Goal: Task Accomplishment & Management: Manage account settings

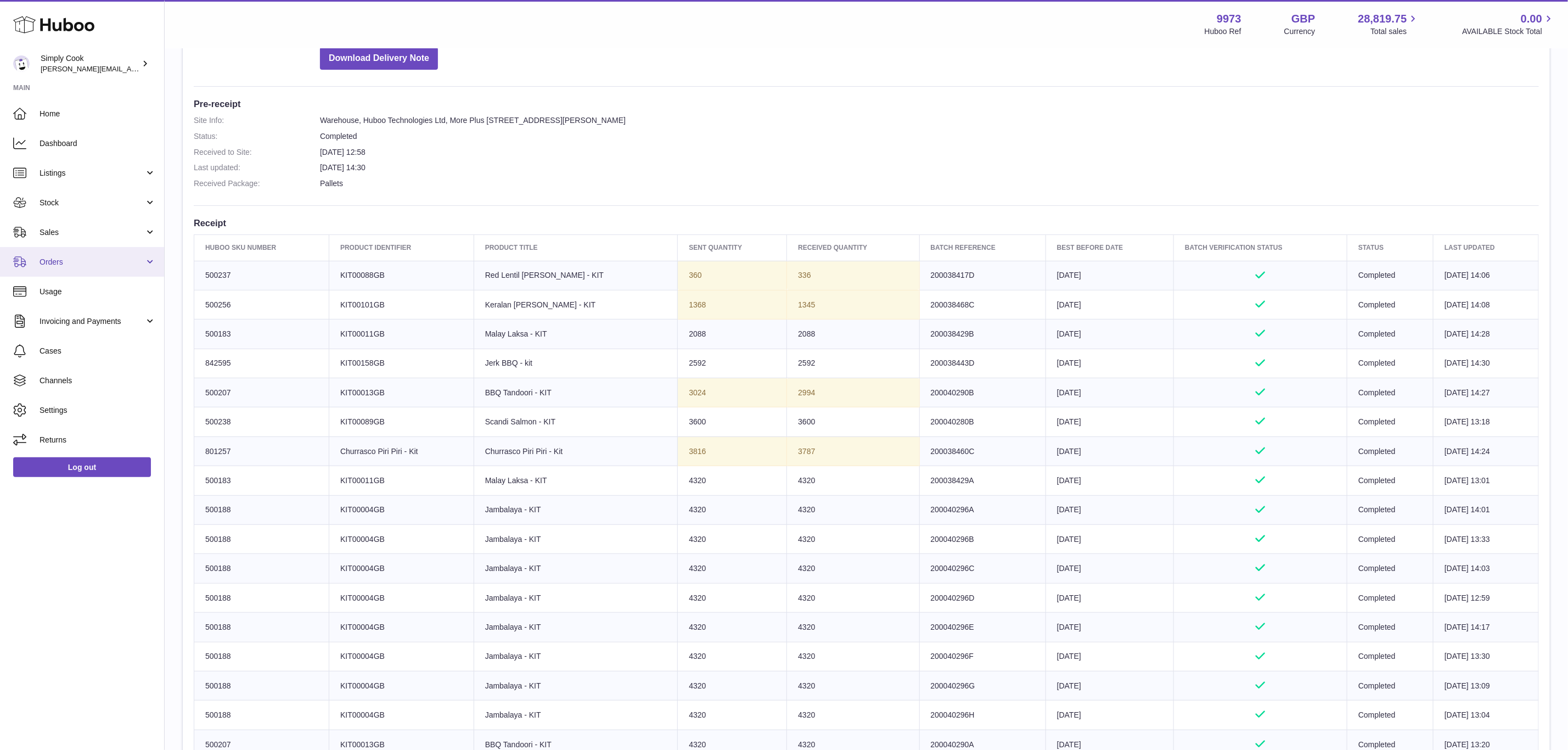
click at [59, 270] on link "Orders" at bounding box center [82, 262] width 164 height 30
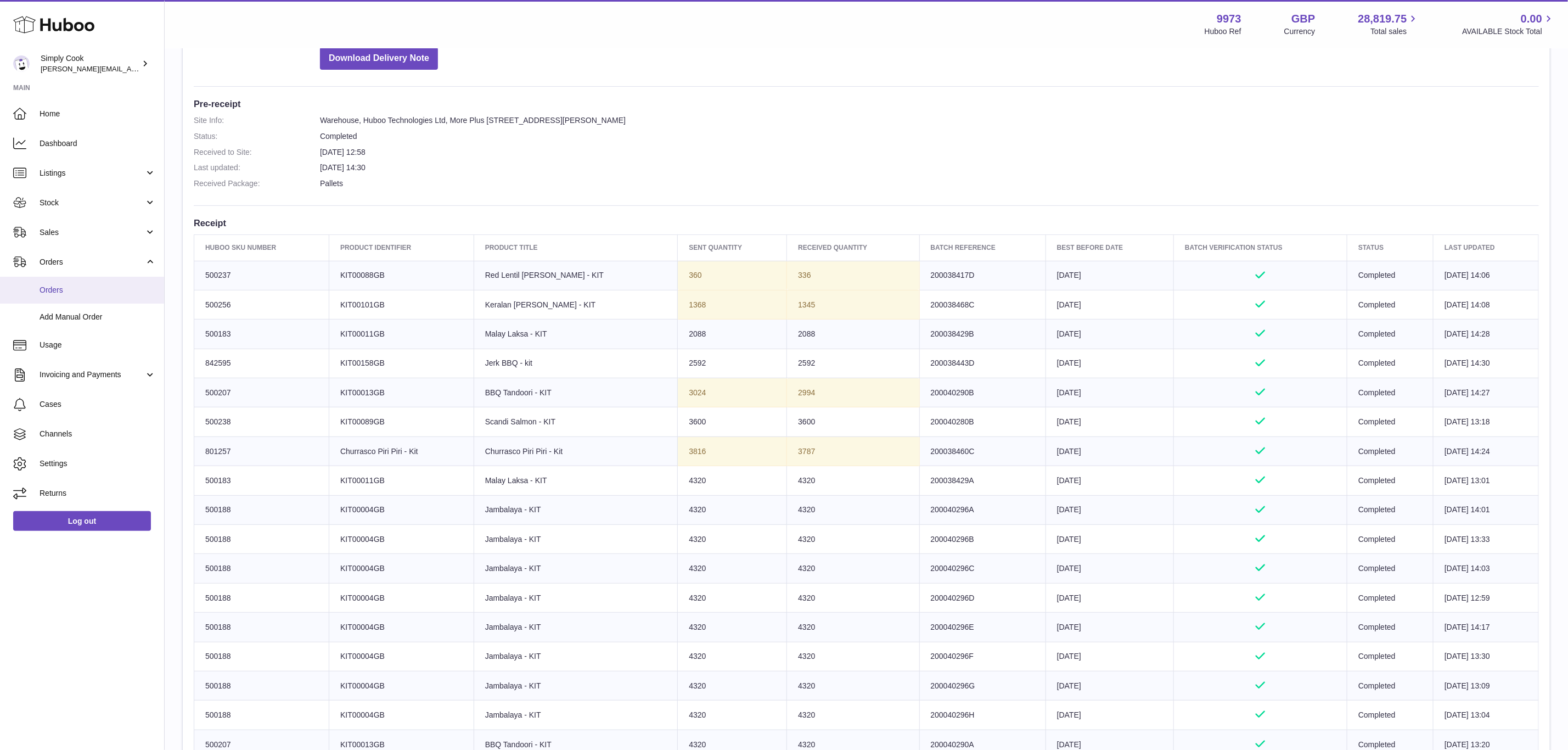
click at [58, 296] on link "Orders" at bounding box center [82, 290] width 164 height 27
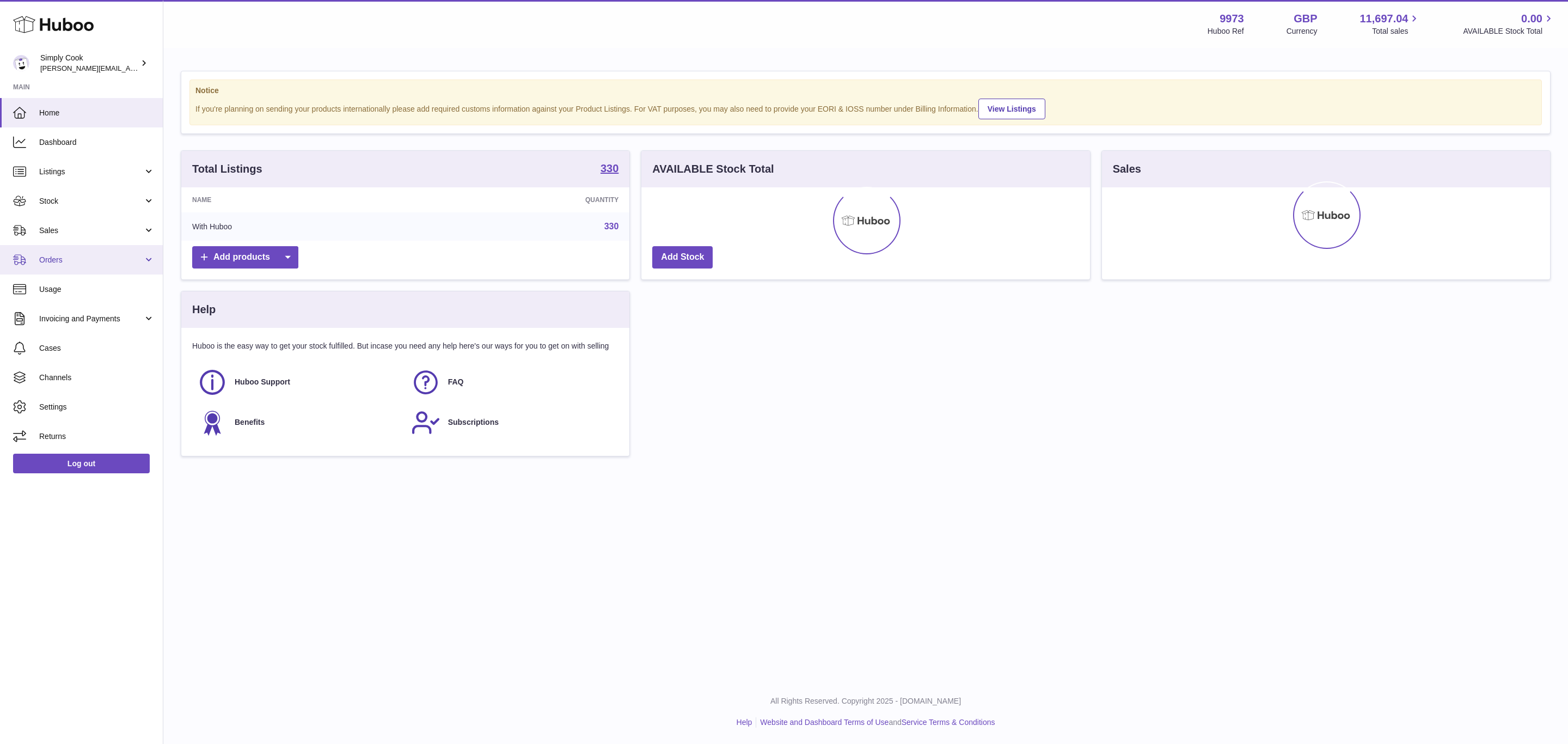
click at [121, 268] on link "Orders" at bounding box center [81, 260] width 162 height 29
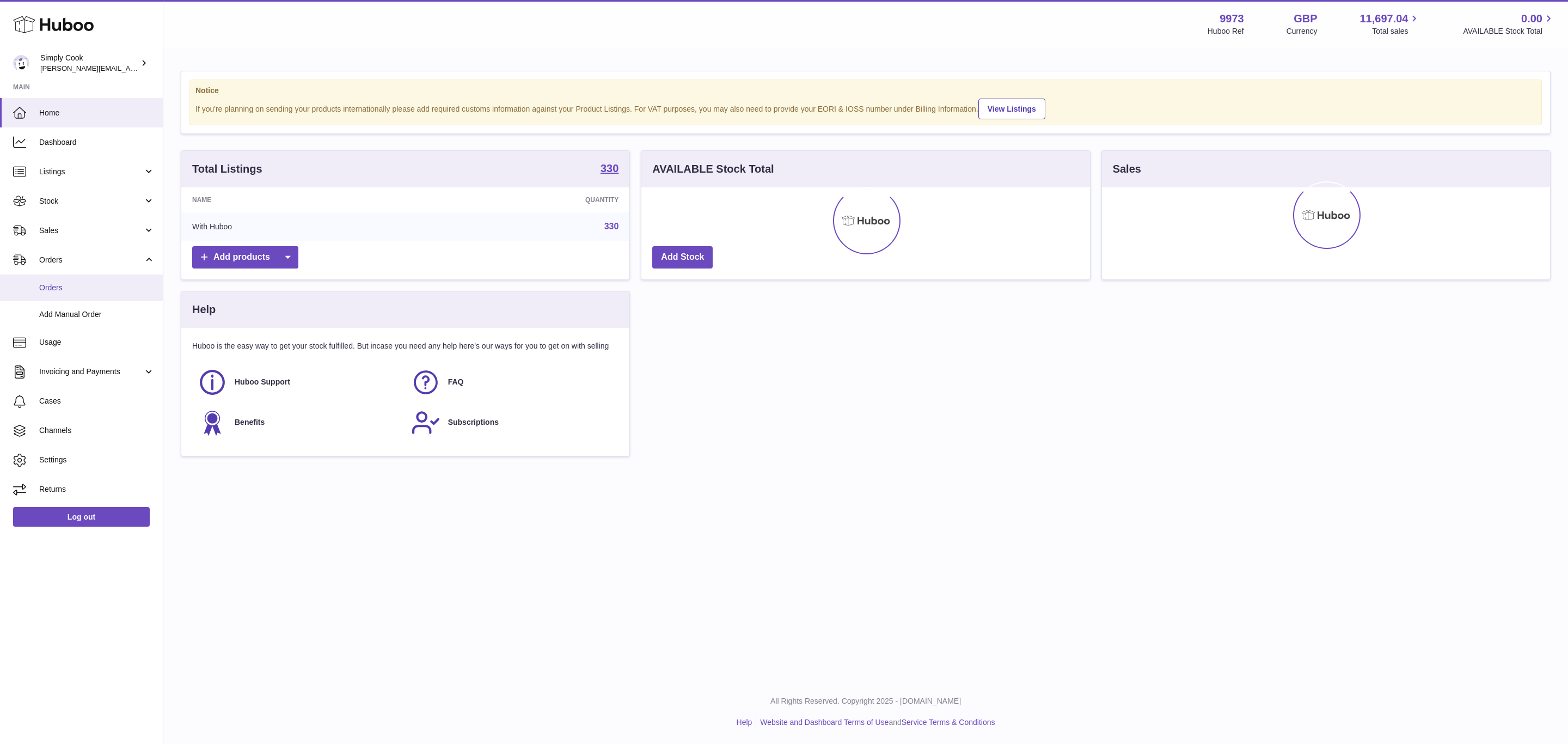
click at [37, 288] on link "Orders" at bounding box center [81, 288] width 162 height 27
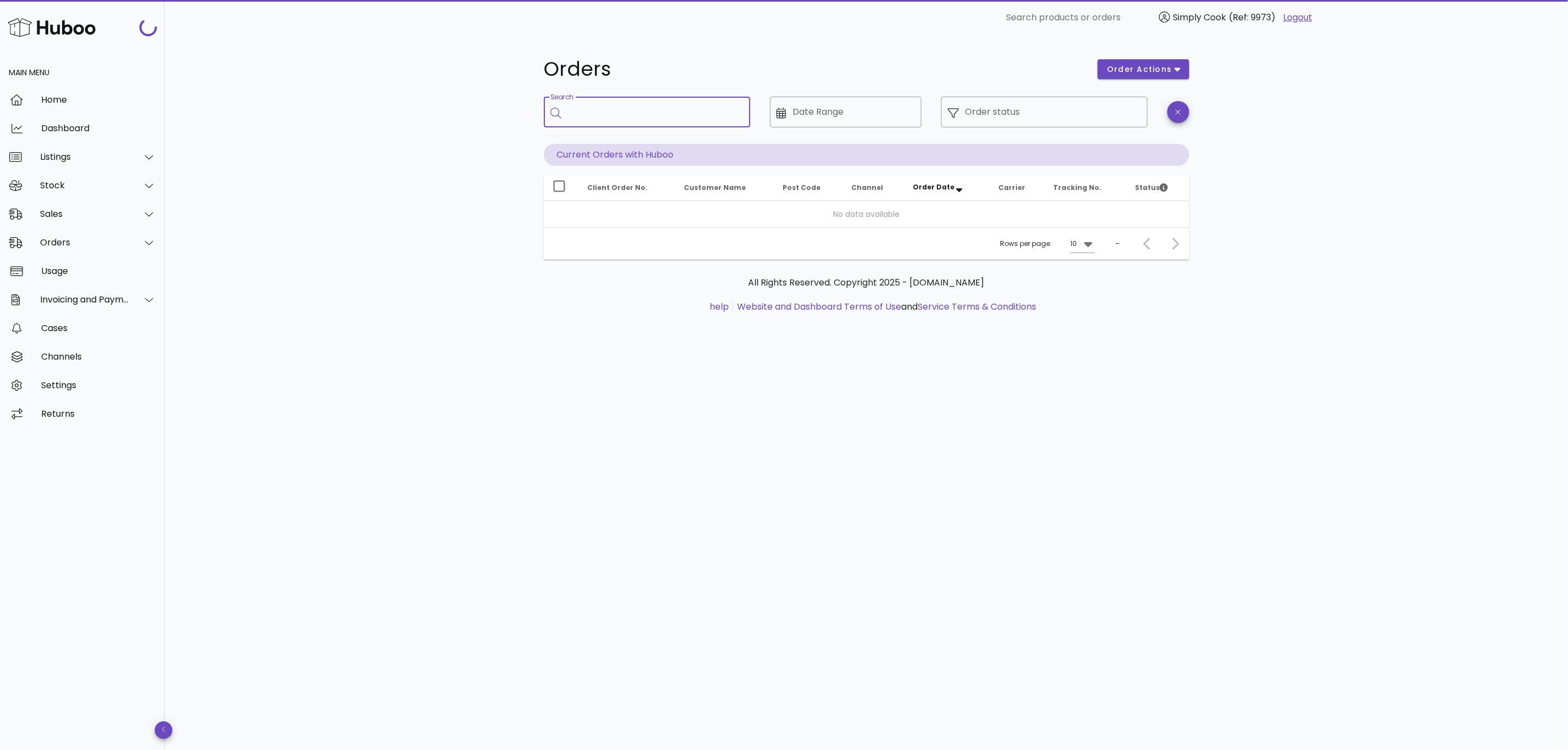
click at [639, 114] on input "Search" at bounding box center [654, 112] width 173 height 17
paste input "********"
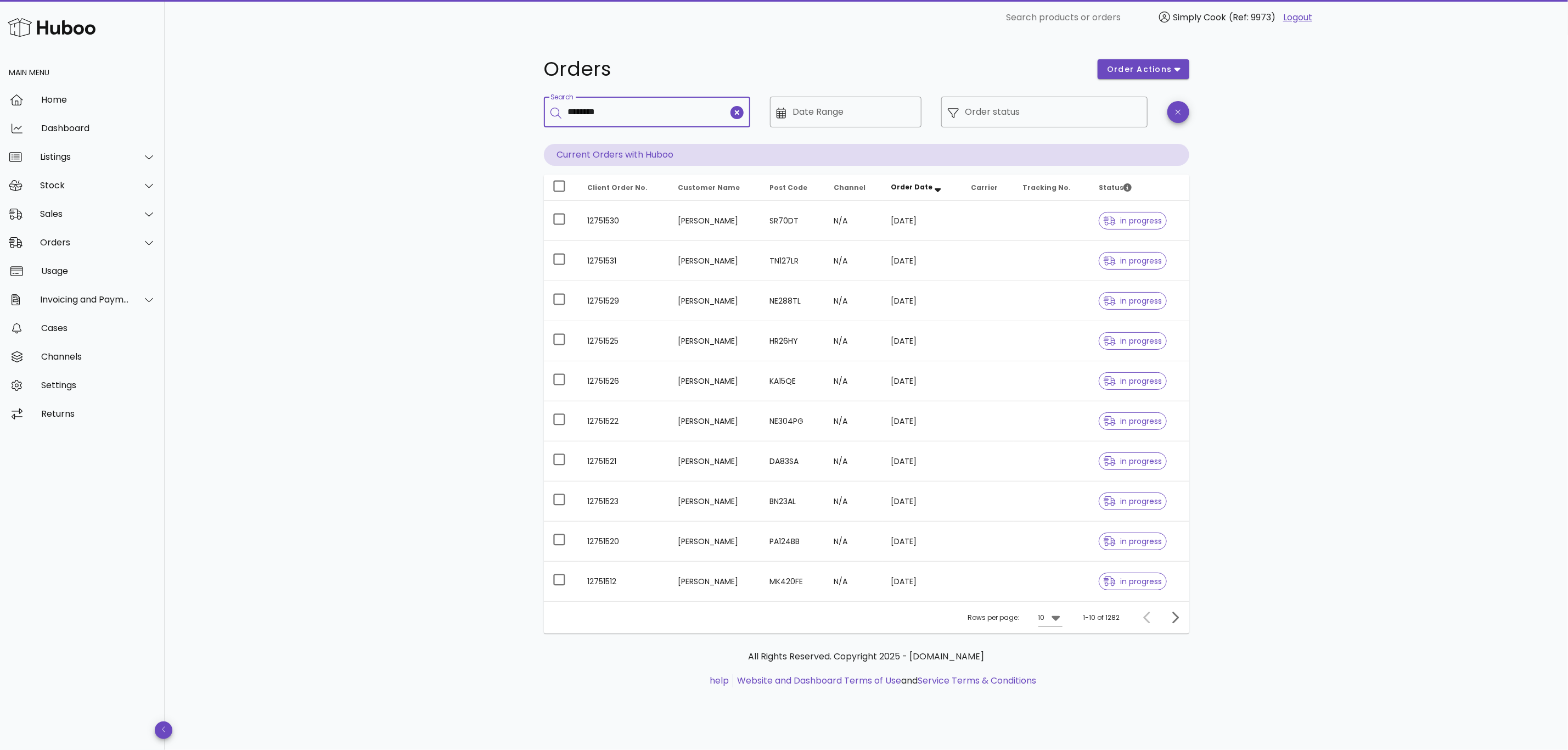
type input "********"
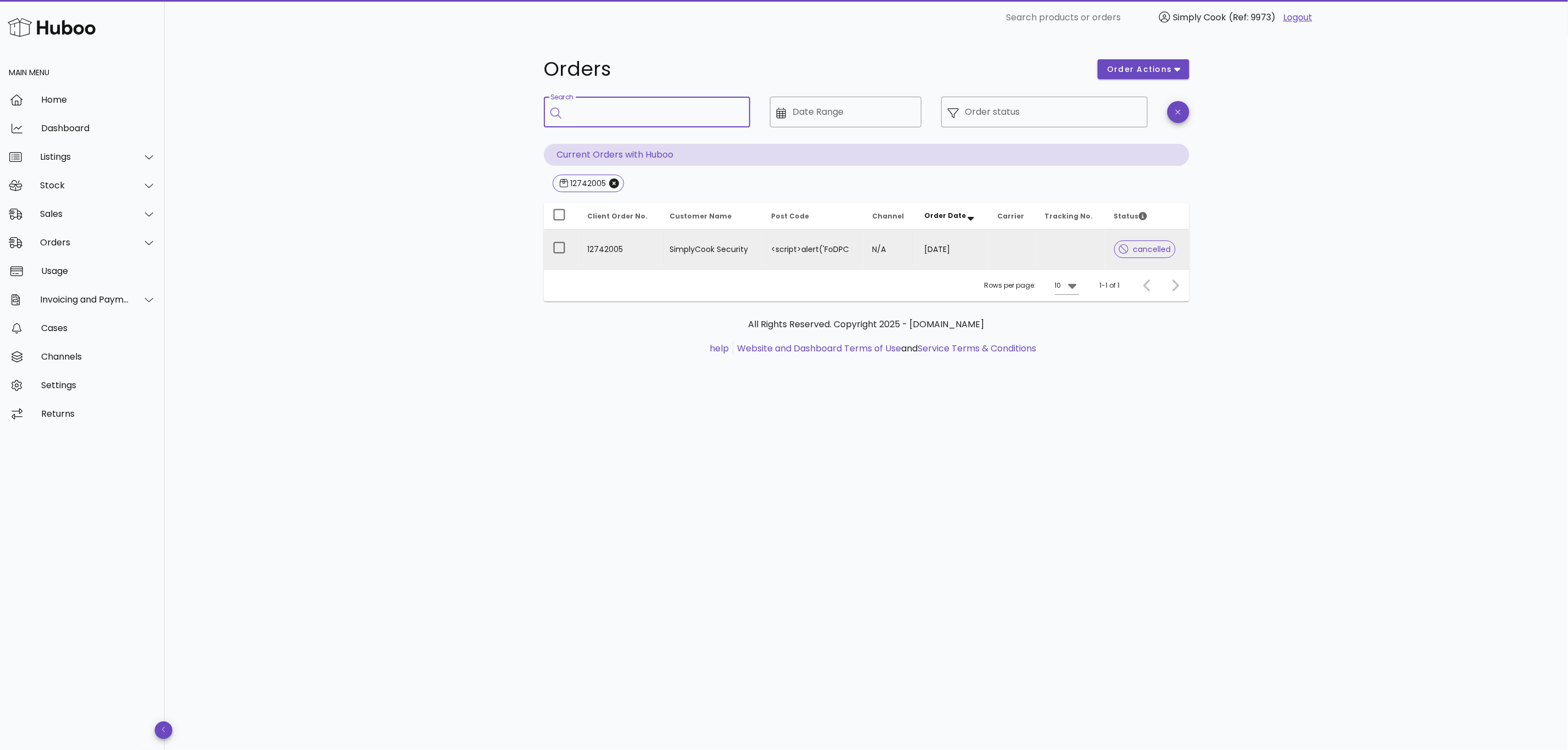
click at [751, 238] on td "SimplyCook Security" at bounding box center [712, 249] width 101 height 40
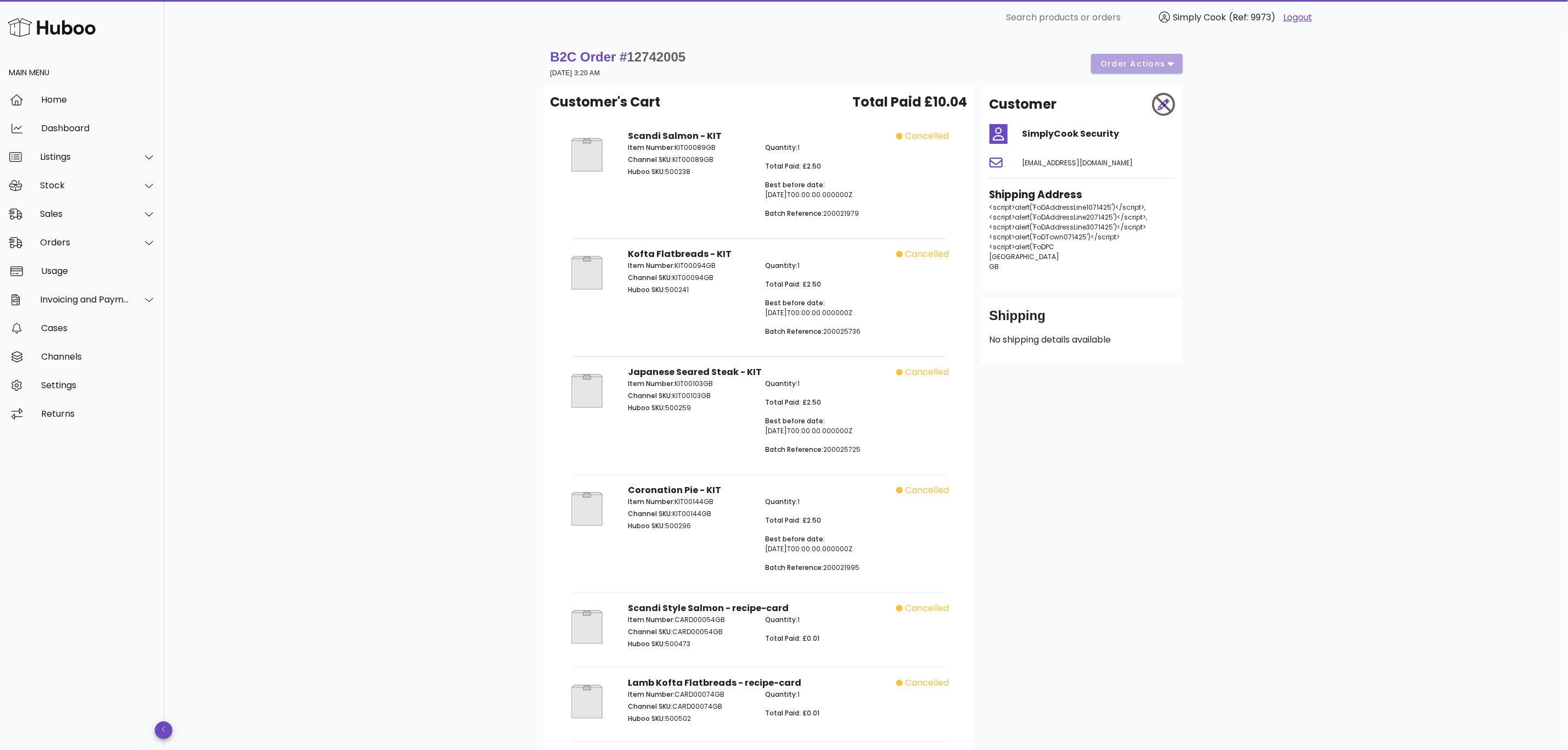
click at [649, 43] on div "B2C Order # 12742005 23 September 2025 at 3:20 AM order actions" at bounding box center [867, 64] width 646 height 44
copy span "12742005"
click at [1041, 238] on span "<script>alert('FoDTown071425')</script>" at bounding box center [1055, 236] width 130 height 9
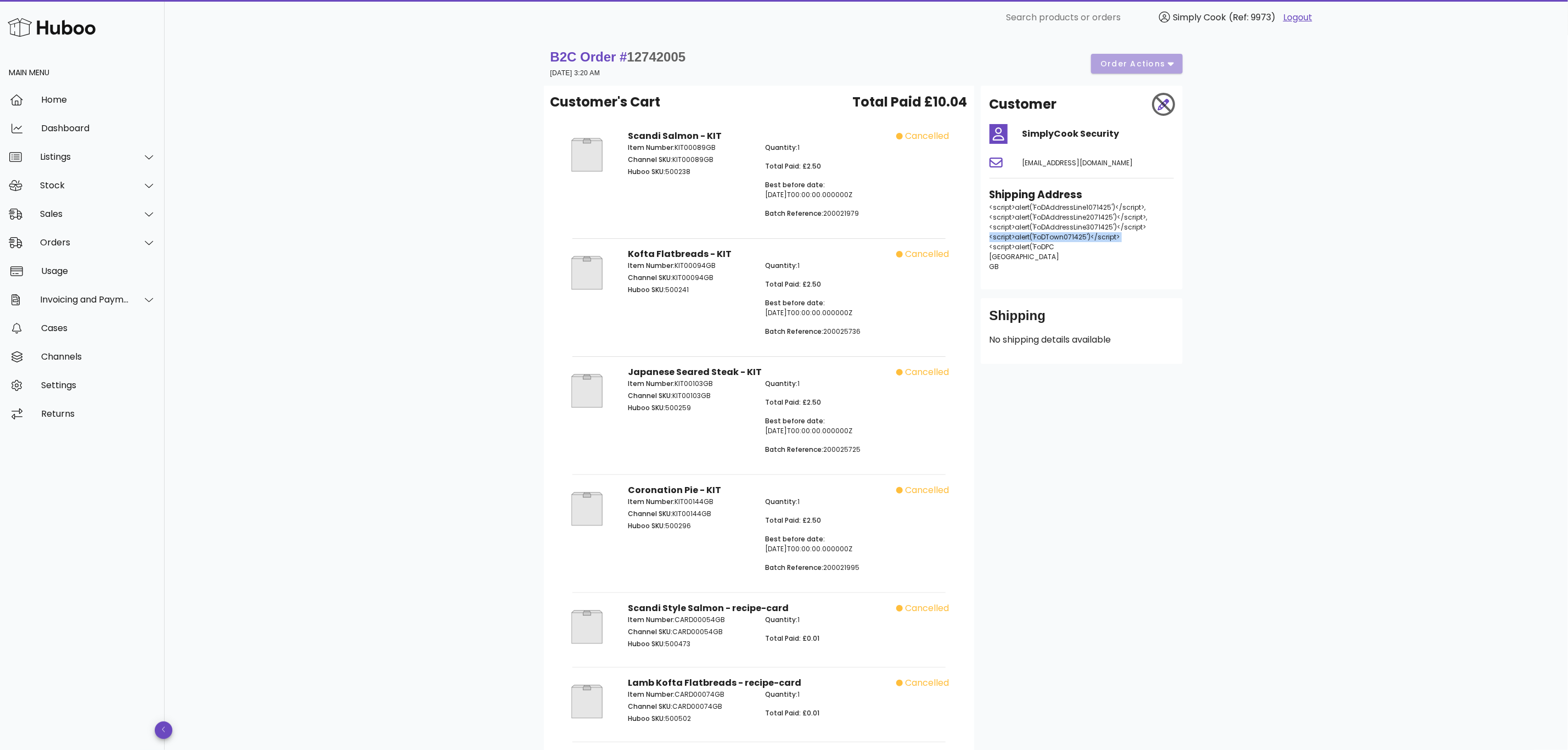
click at [1041, 238] on span "<script>alert('FoDTown071425')</script>" at bounding box center [1055, 236] width 130 height 9
click at [1188, 267] on div "Customer SimplyCook Security tech+security@simplycook.com Shipping Address <scr…" at bounding box center [1082, 491] width 215 height 812
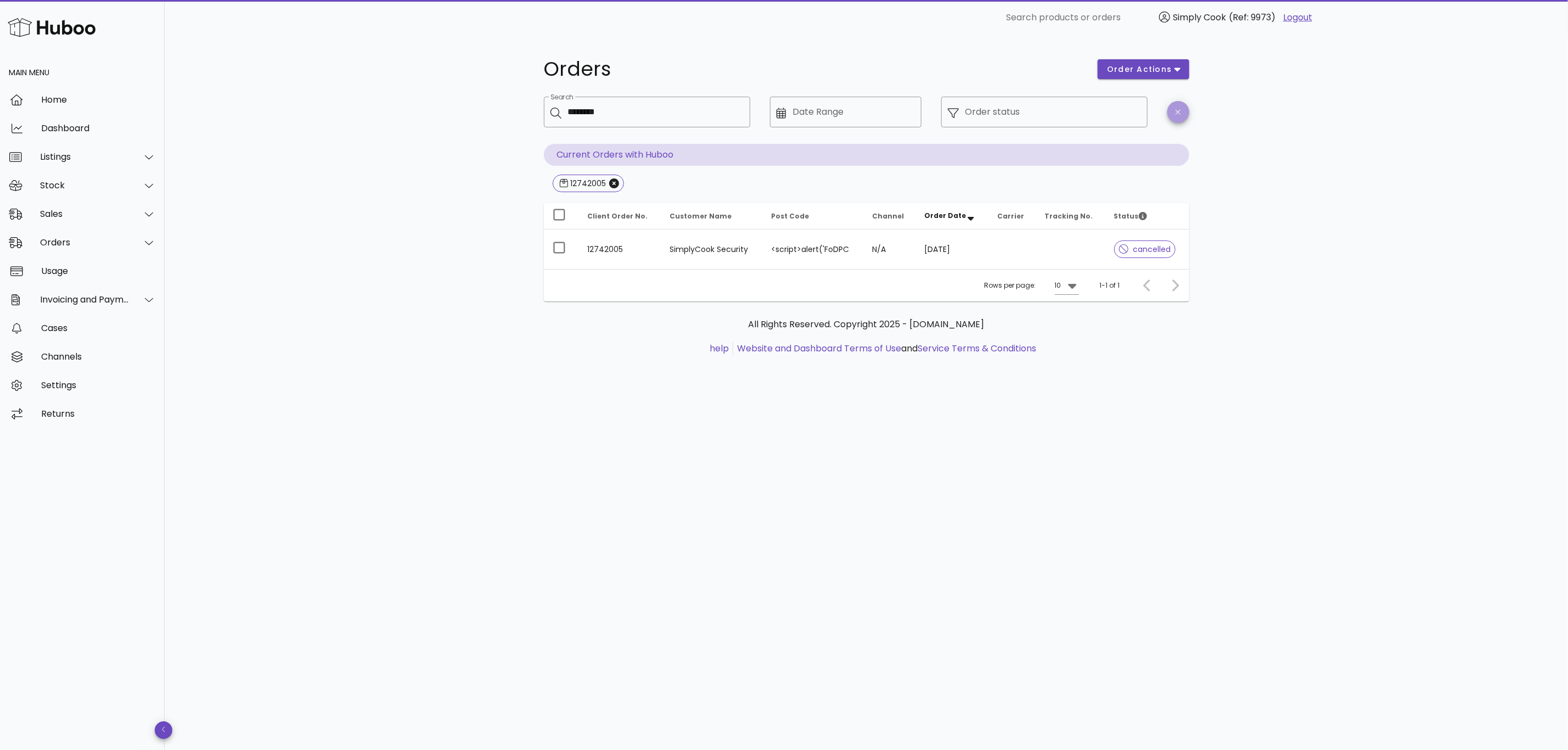
click at [1181, 116] on button "button" at bounding box center [1178, 112] width 22 height 22
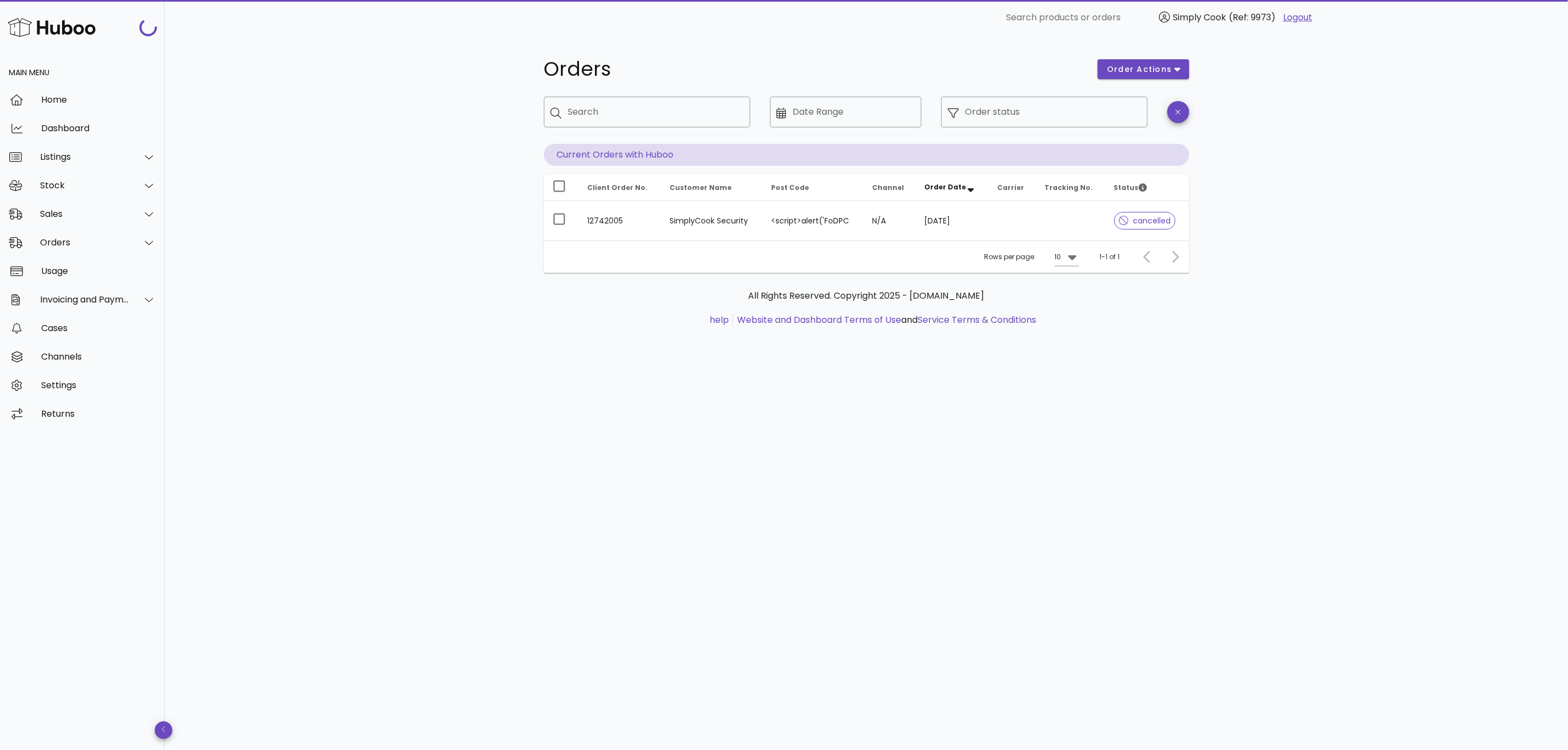
click at [576, 400] on div "Orders order actions ​ Search ​ Date Range ​ Order status Current Orders with H…" at bounding box center [866, 392] width 1404 height 714
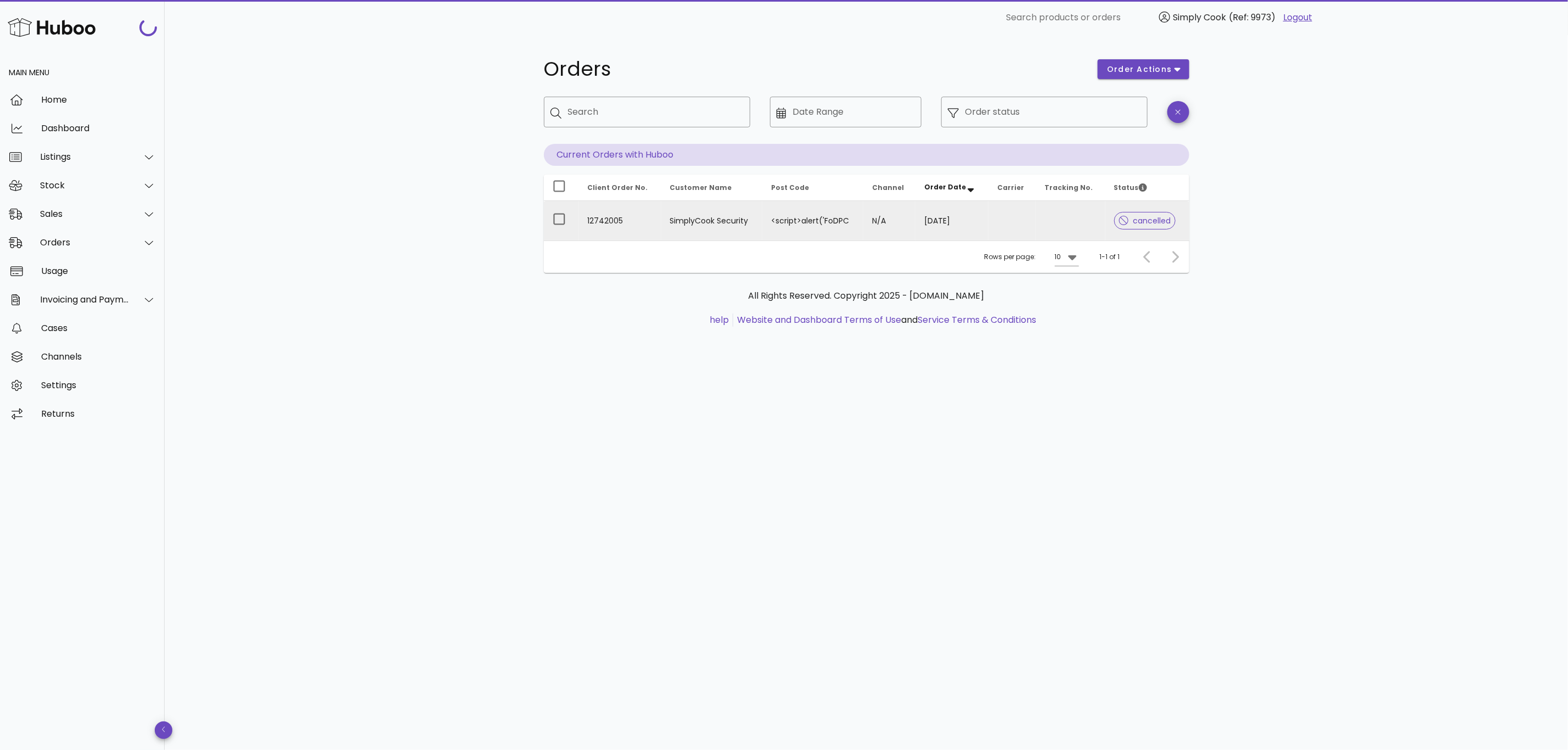
click at [1144, 221] on span "cancelled" at bounding box center [1146, 220] width 52 height 8
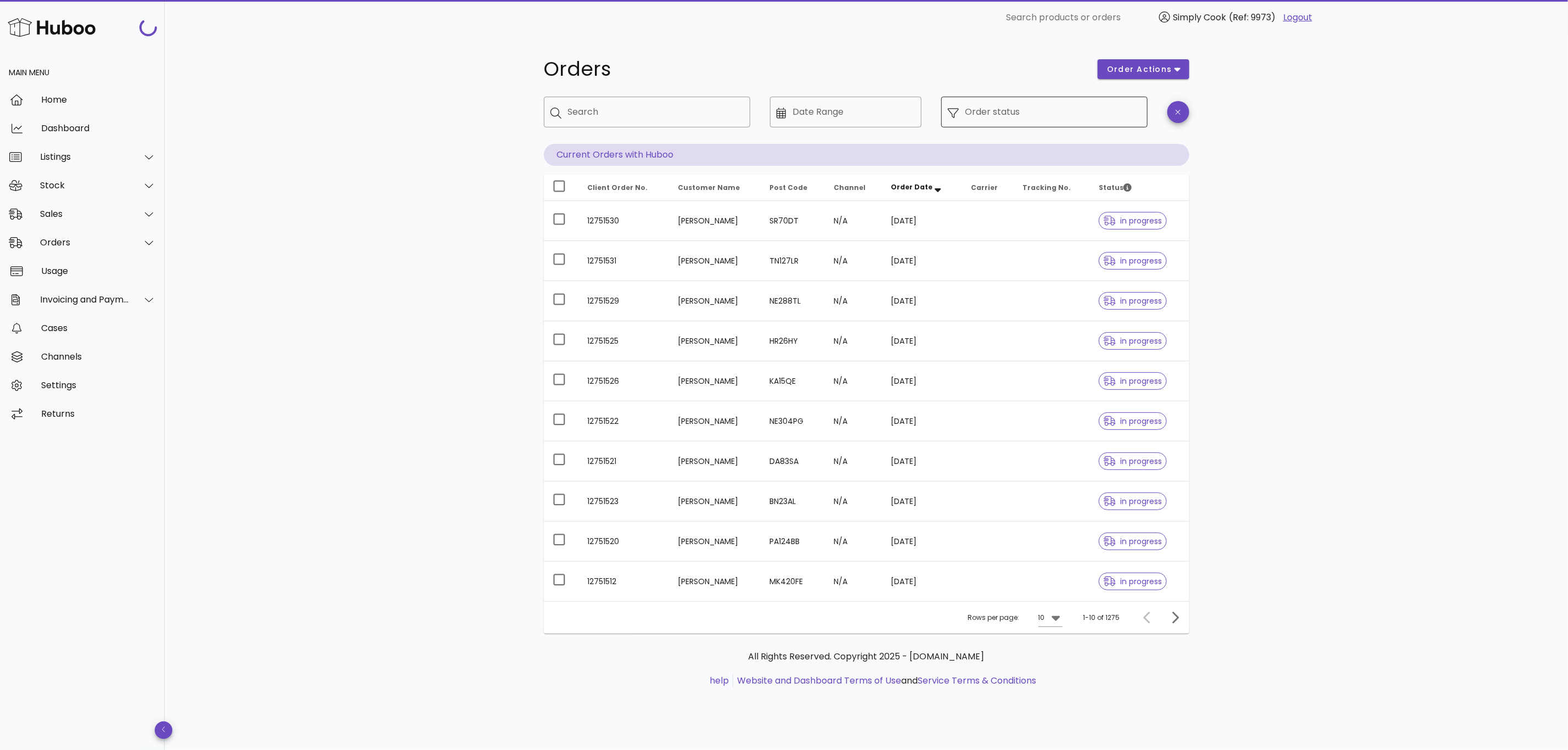
click at [956, 123] on div "​ Order status" at bounding box center [1044, 112] width 207 height 30
click at [1097, 105] on input "Order status" at bounding box center [1053, 112] width 175 height 17
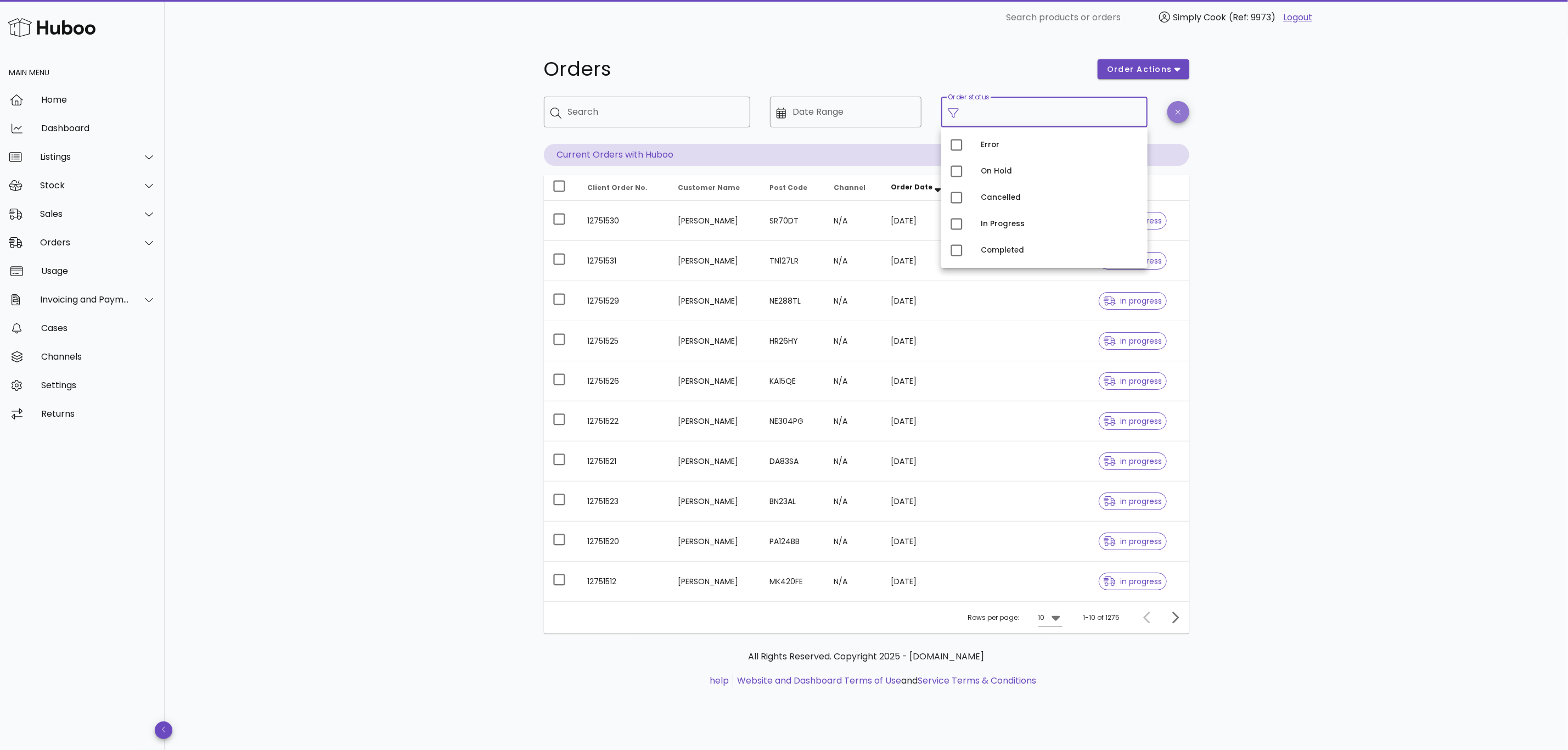
click at [1176, 108] on icon "button" at bounding box center [1178, 112] width 5 height 8
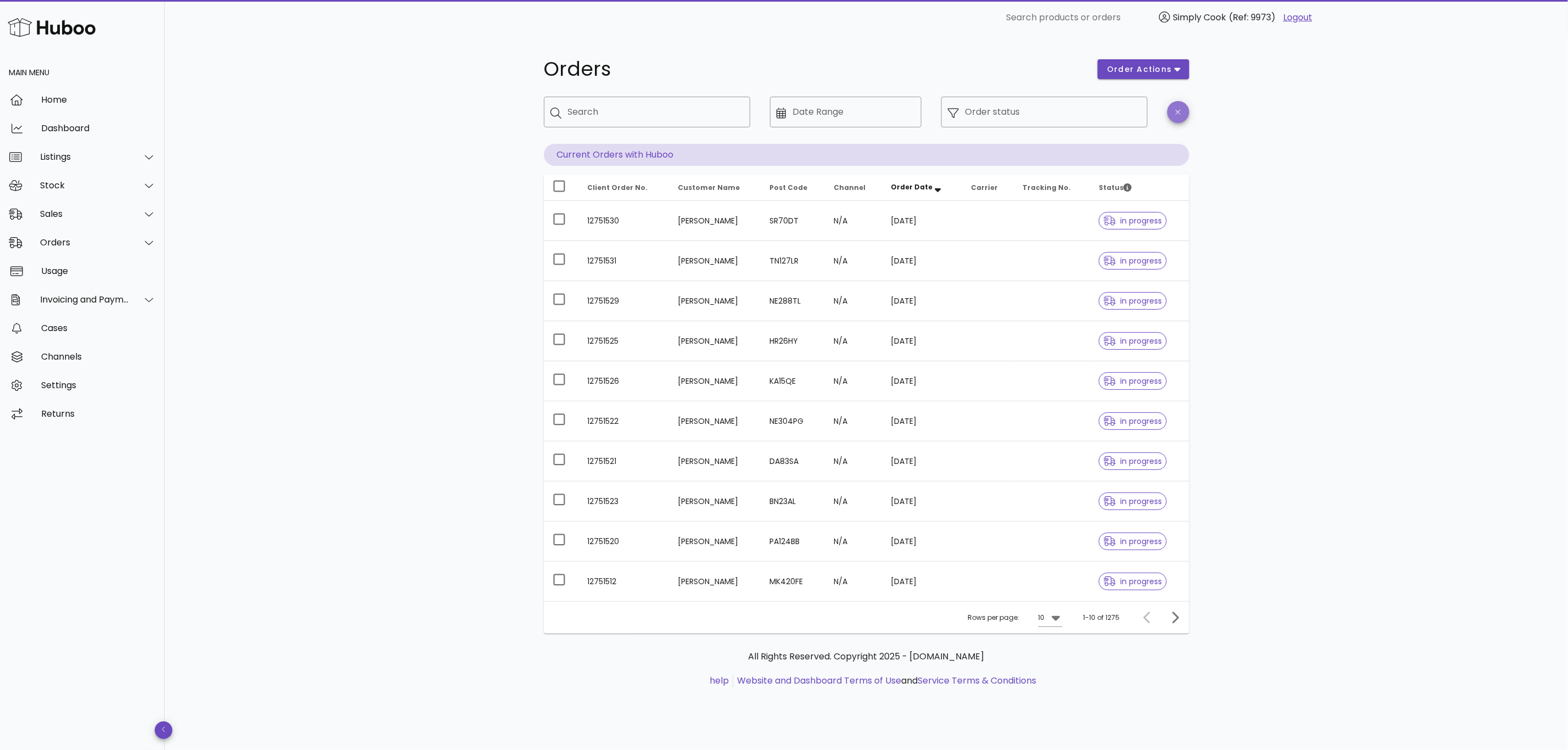
click at [1168, 108] on span "button" at bounding box center [1178, 112] width 22 height 8
click at [986, 115] on input "Order status" at bounding box center [1053, 112] width 175 height 17
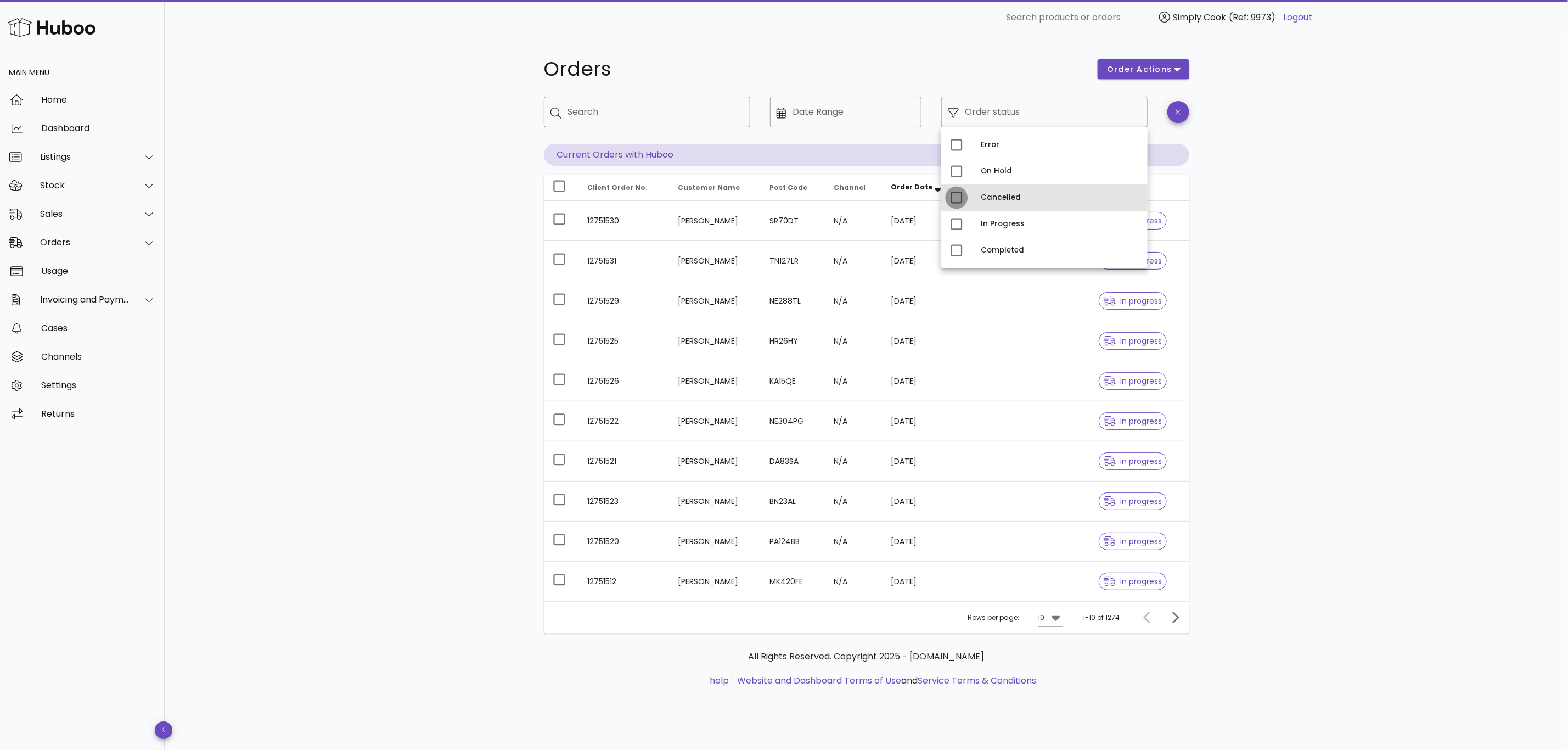
click at [959, 190] on div at bounding box center [956, 198] width 19 height 19
type input "**********"
click at [462, 354] on div "**********" at bounding box center [866, 392] width 1404 height 714
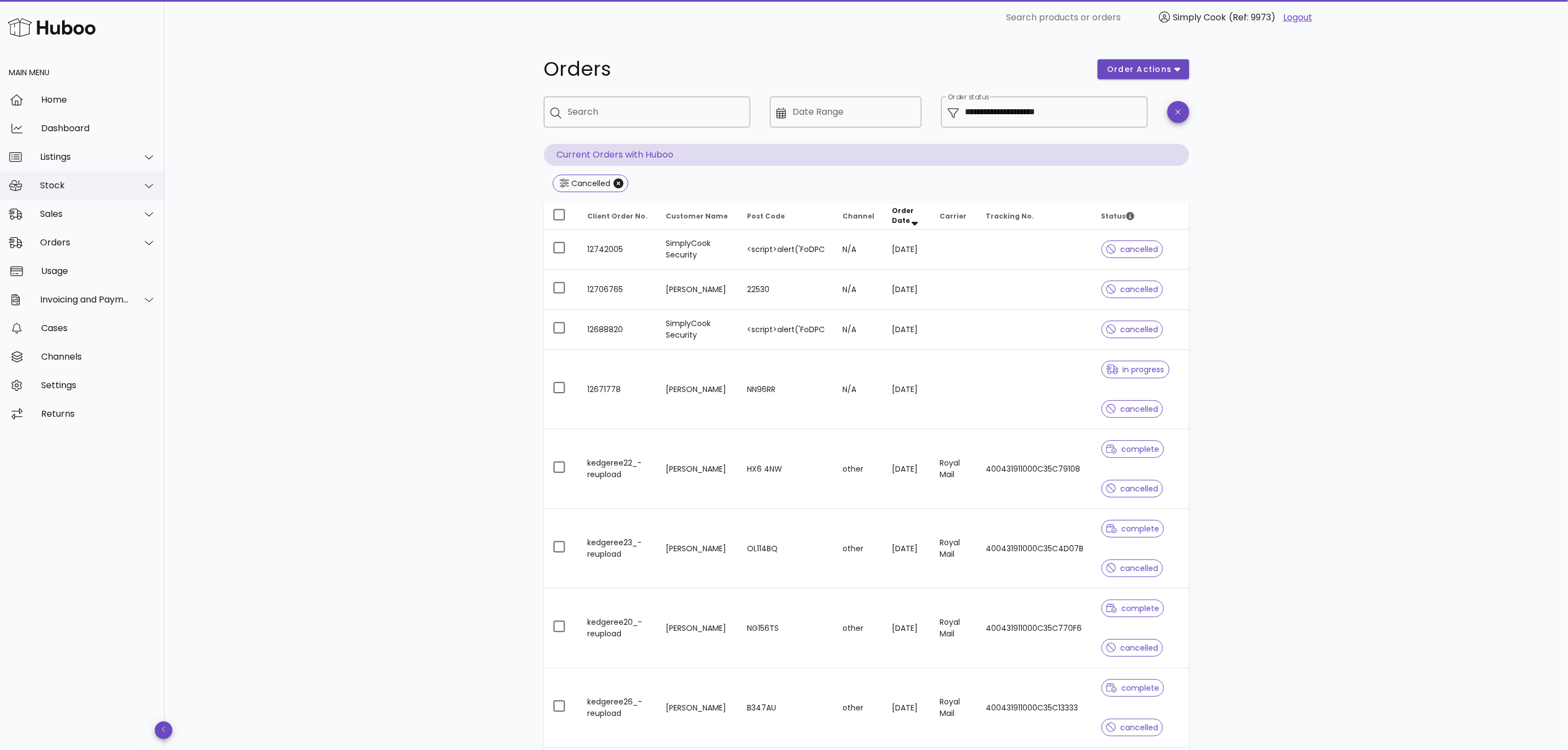
drag, startPoint x: 58, startPoint y: 185, endPoint x: 58, endPoint y: 191, distance: 6.0
click at [58, 185] on div "Stock" at bounding box center [84, 185] width 89 height 10
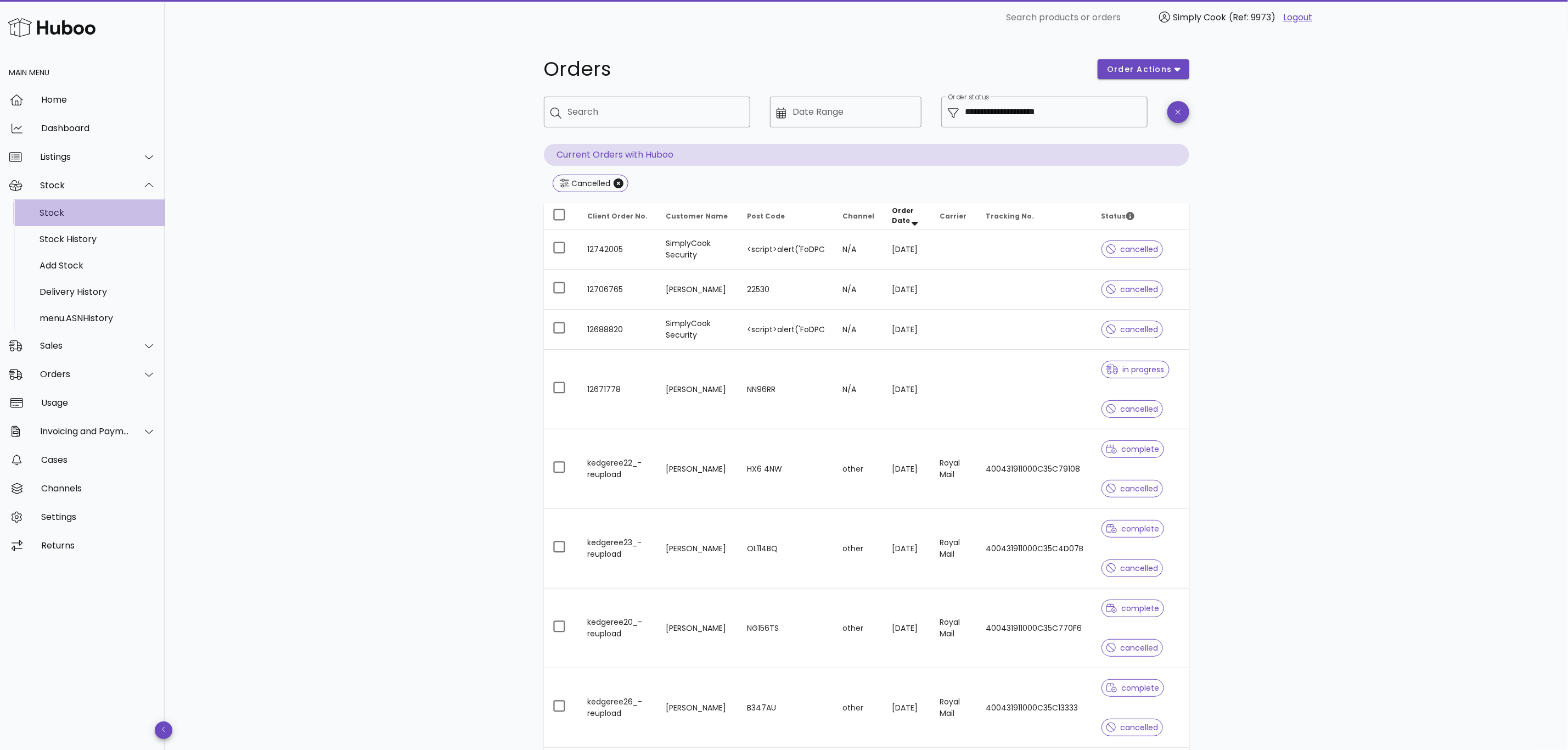
click at [46, 209] on div "Stock" at bounding box center [98, 212] width 117 height 10
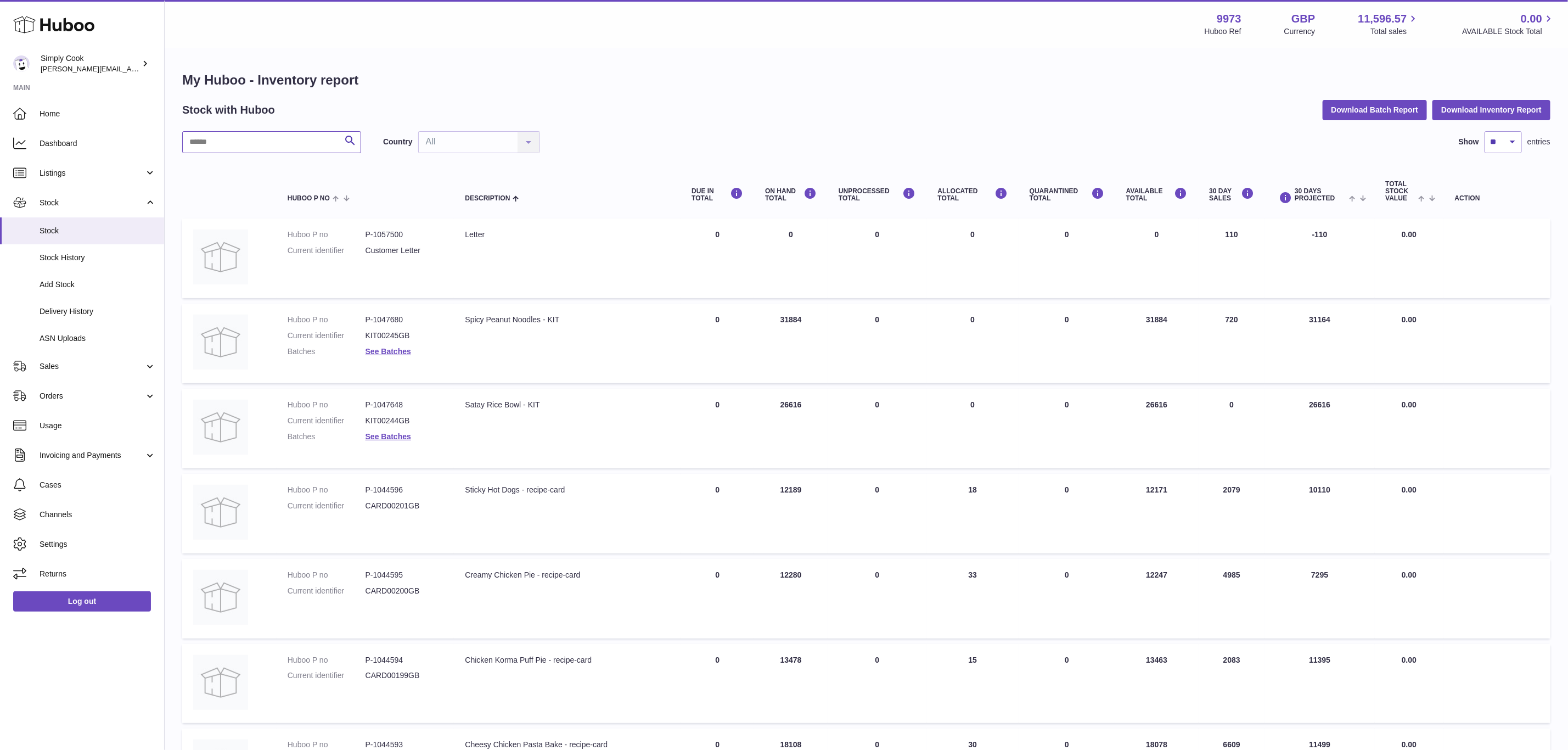
click at [290, 143] on input "text" at bounding box center [271, 142] width 179 height 22
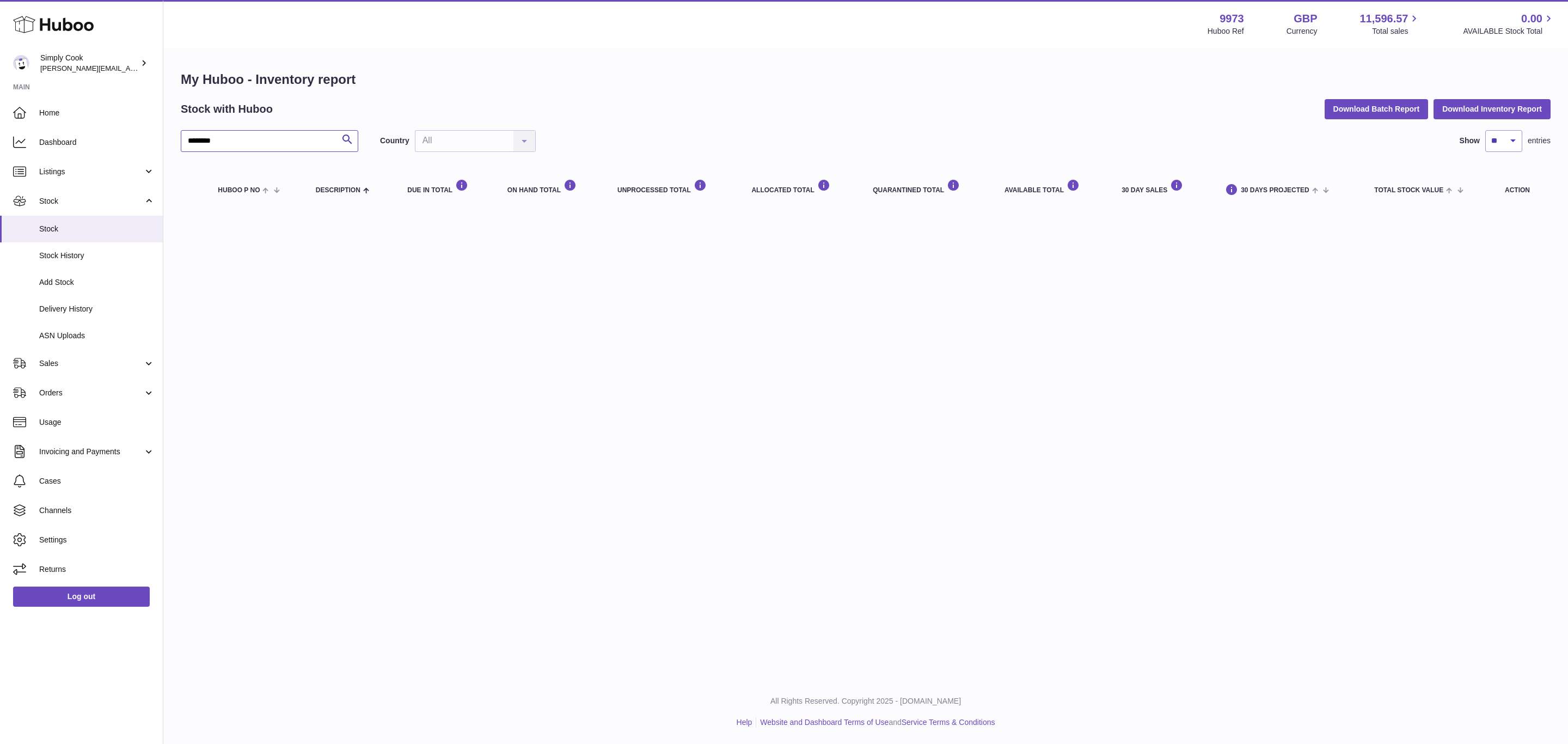
drag, startPoint x: 234, startPoint y: 139, endPoint x: 0, endPoint y: -22, distance: 284.0
click at [0, 0] on html ".st0{fill:#141414;}" at bounding box center [784, 372] width 1568 height 744
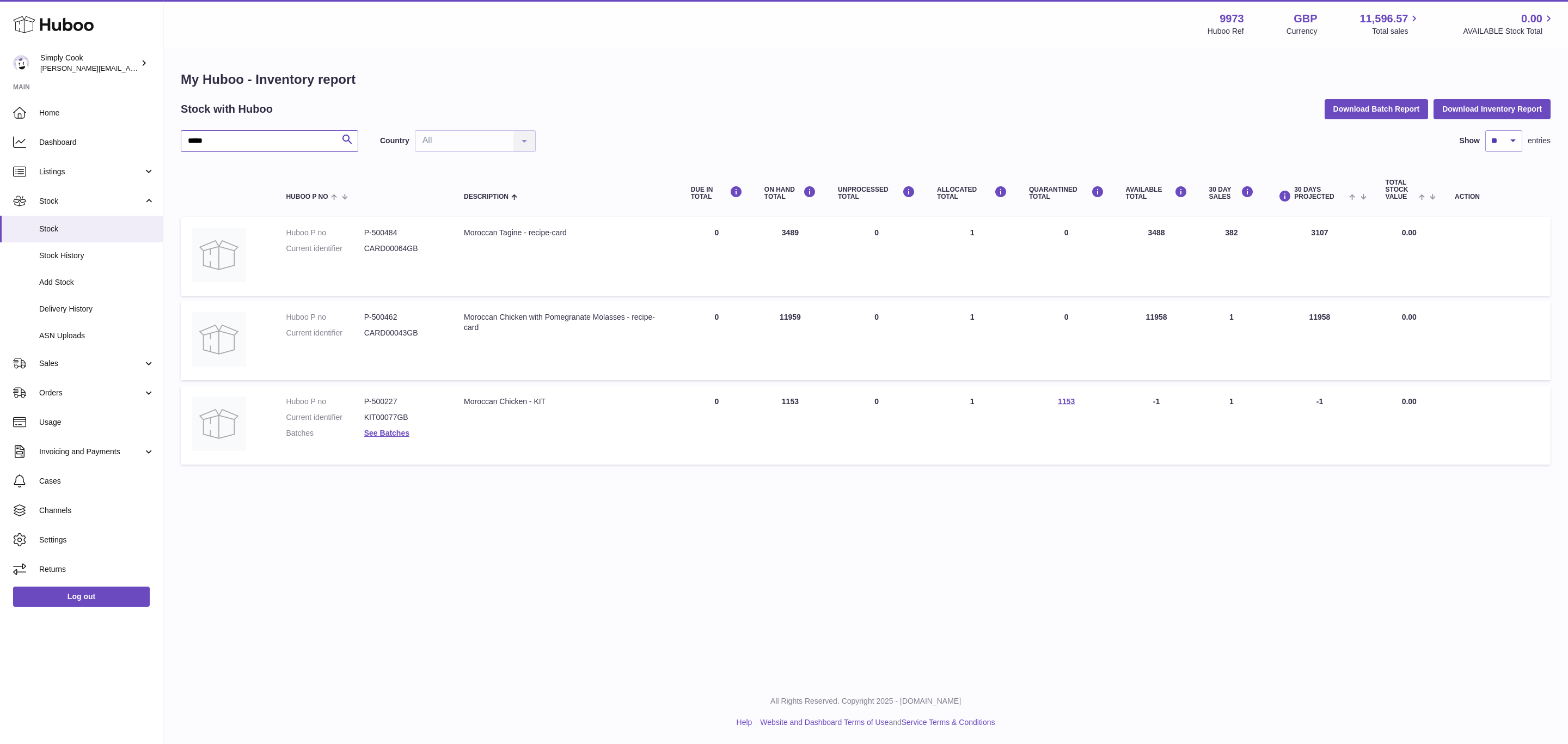
type input "*****"
click at [858, 445] on td "UNPROCESSED Total 0" at bounding box center [877, 425] width 99 height 79
click at [384, 396] on dd "P-500227" at bounding box center [403, 401] width 78 height 10
copy dd "500227"
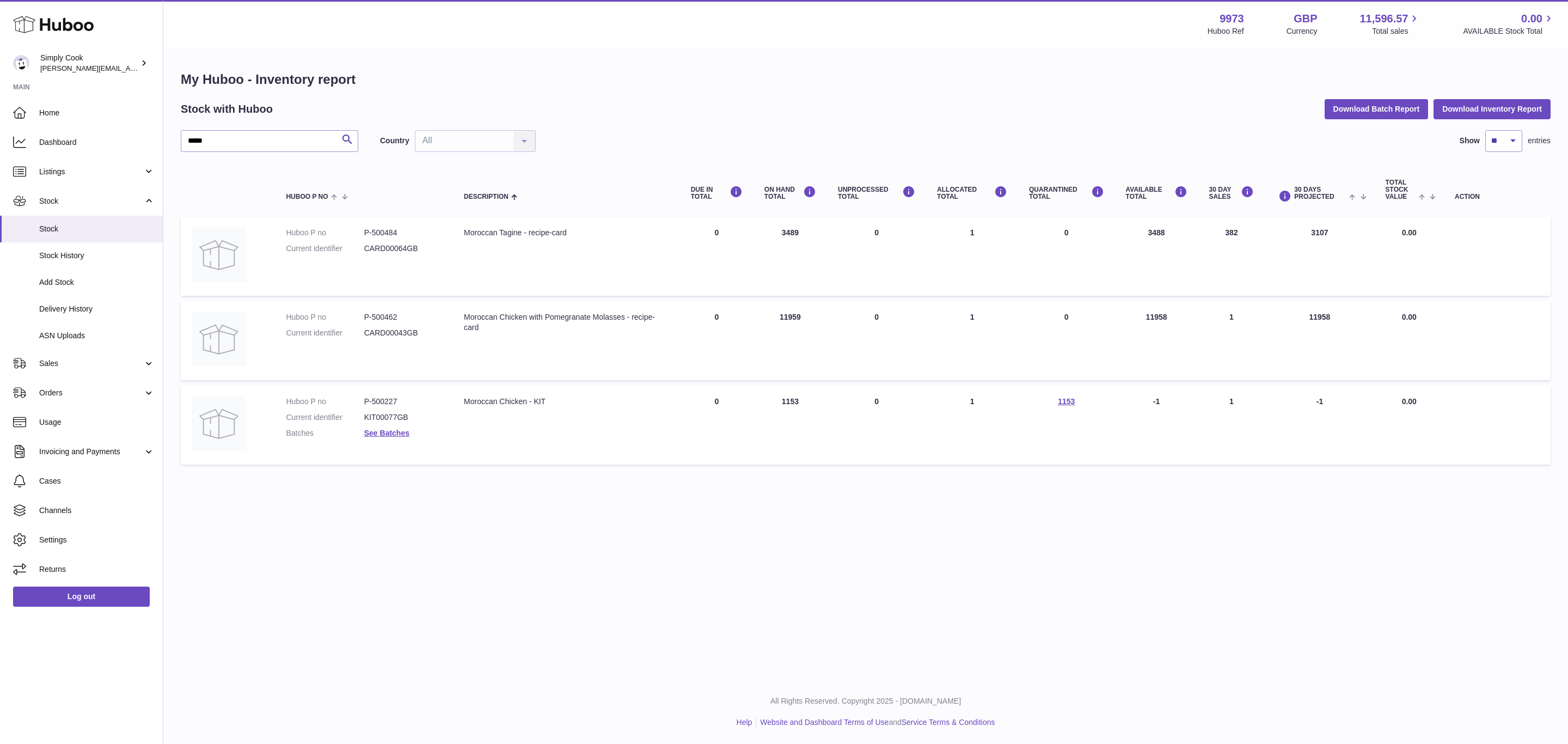
click at [389, 313] on dd "P-500462" at bounding box center [403, 317] width 78 height 10
copy dd "500462"
click at [585, 521] on div "Menu Huboo 9973 Huboo Ref GBP Currency 11,596.57 Total sales 0.00 AVAILABLE Sto…" at bounding box center [865, 339] width 1404 height 679
click at [407, 428] on link "See Batches" at bounding box center [387, 433] width 45 height 9
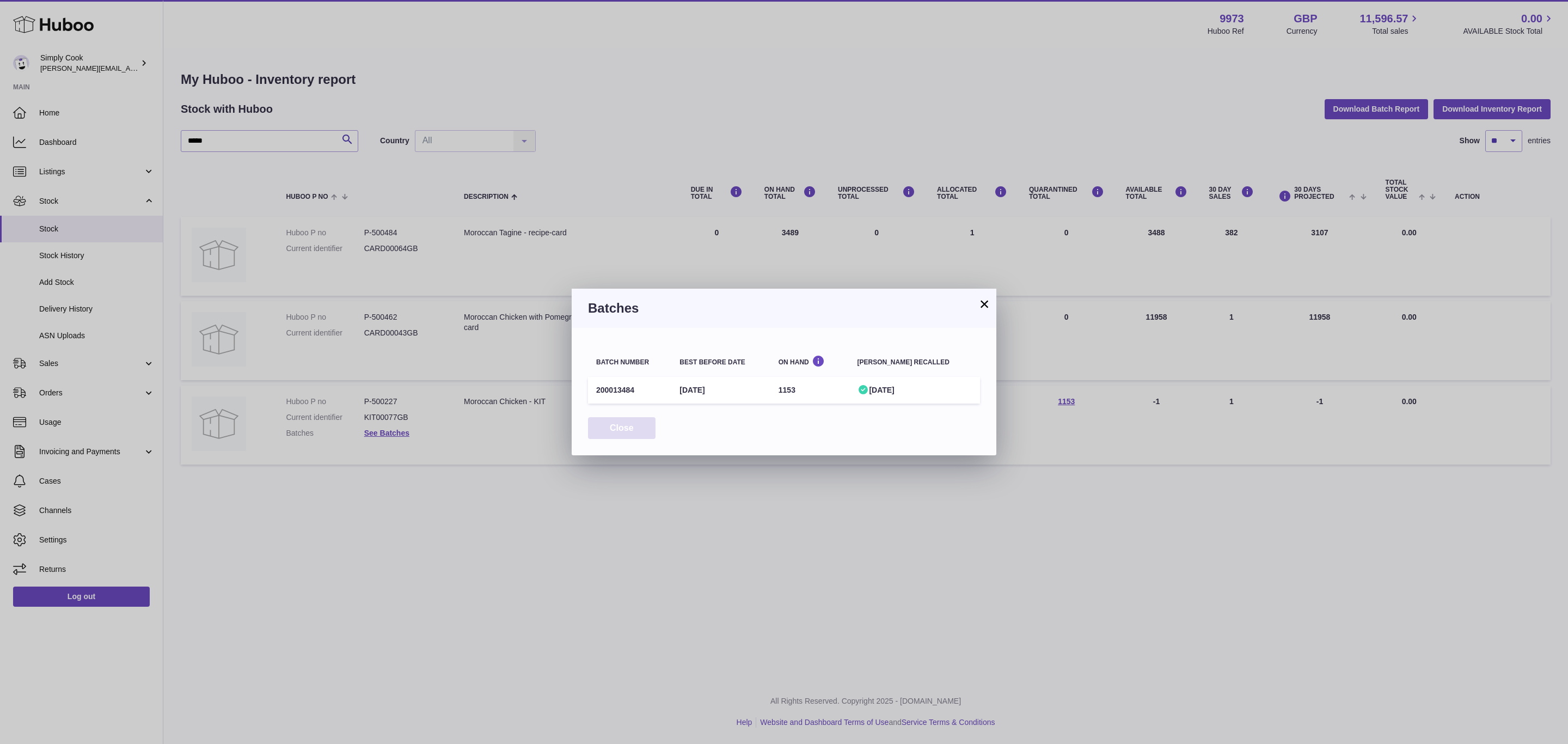
click at [631, 425] on button "Close" at bounding box center [622, 428] width 68 height 22
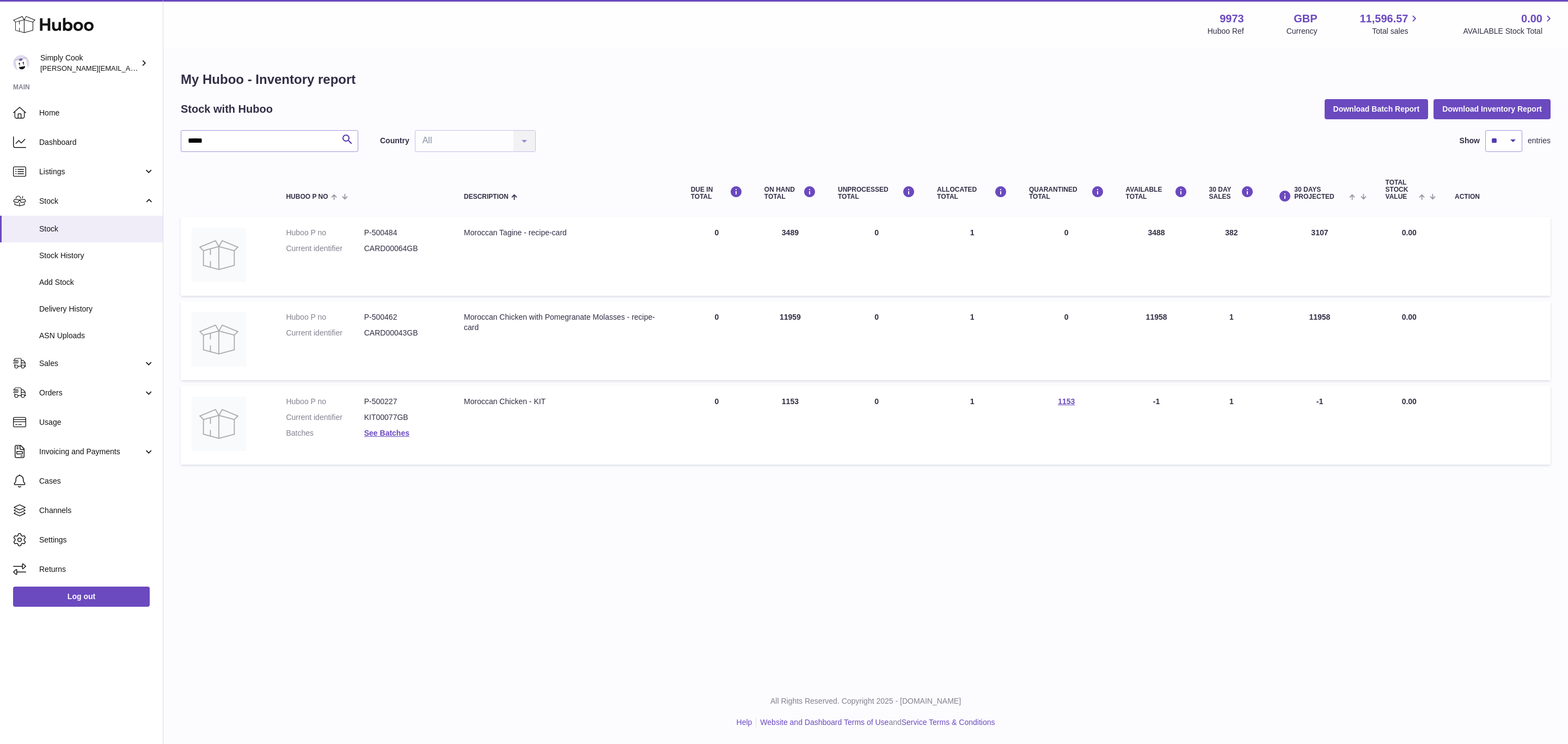
click at [371, 396] on dd "P-500227" at bounding box center [403, 401] width 78 height 10
copy dd "500227"
drag, startPoint x: 733, startPoint y: 536, endPoint x: 226, endPoint y: 50, distance: 702.3
click at [733, 535] on div "Menu Huboo 9973 Huboo Ref GBP Currency 11,596.57 Total sales 0.00 AVAILABLE Sto…" at bounding box center [865, 339] width 1404 height 679
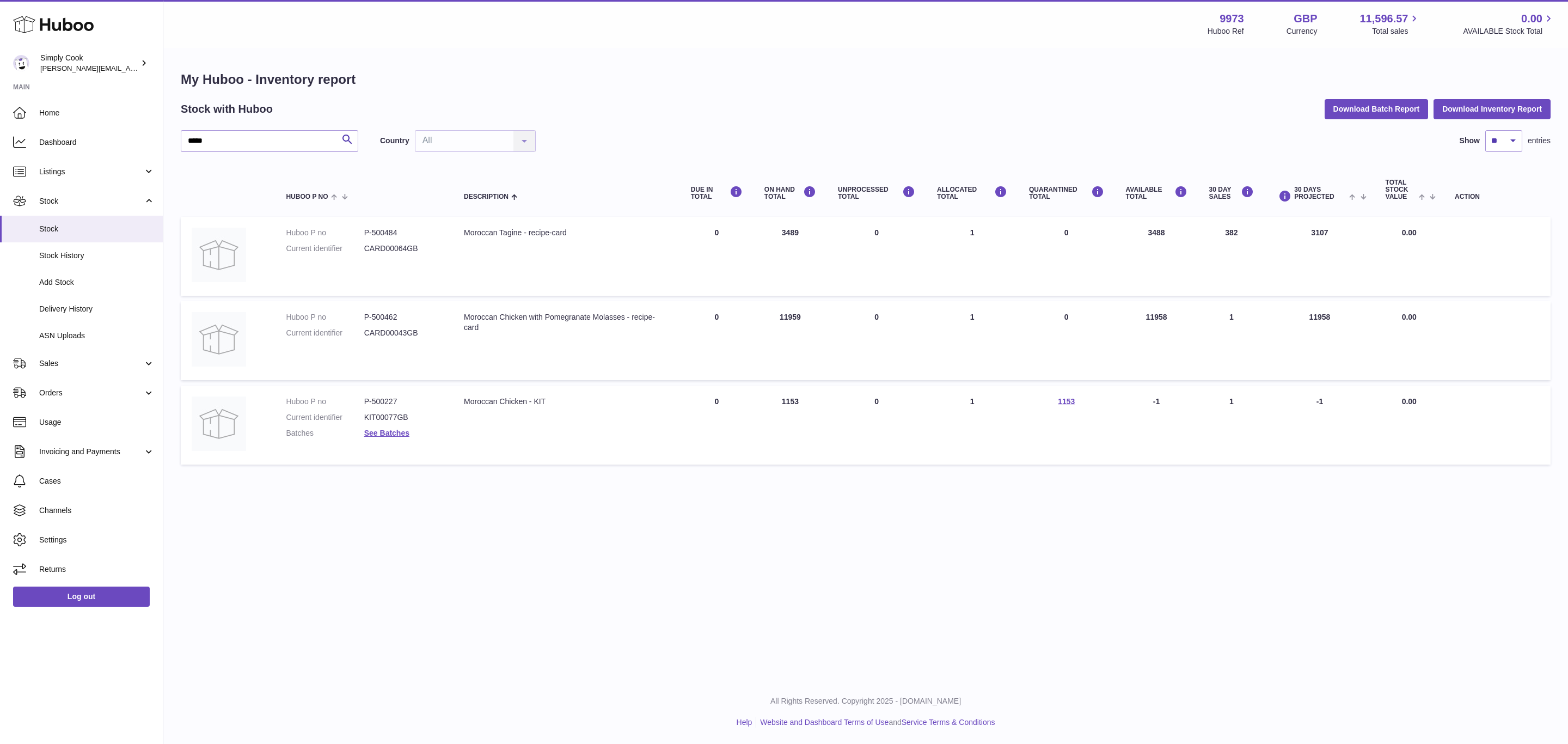
click at [384, 397] on dd "P-500227" at bounding box center [403, 401] width 78 height 10
copy dd "500227"
click at [392, 435] on dd "See Batches" at bounding box center [403, 433] width 78 height 10
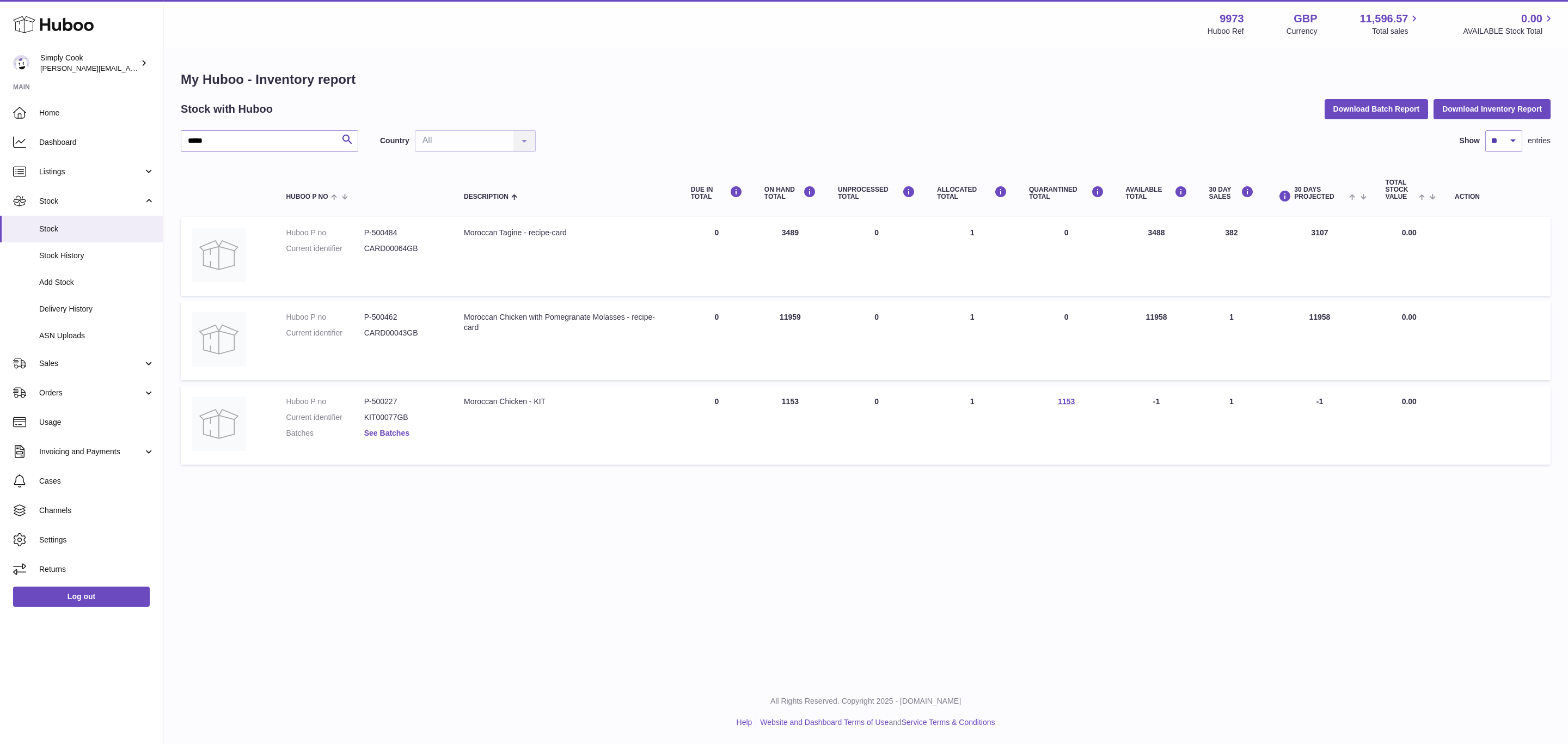
click at [392, 430] on link "See Batches" at bounding box center [387, 433] width 45 height 9
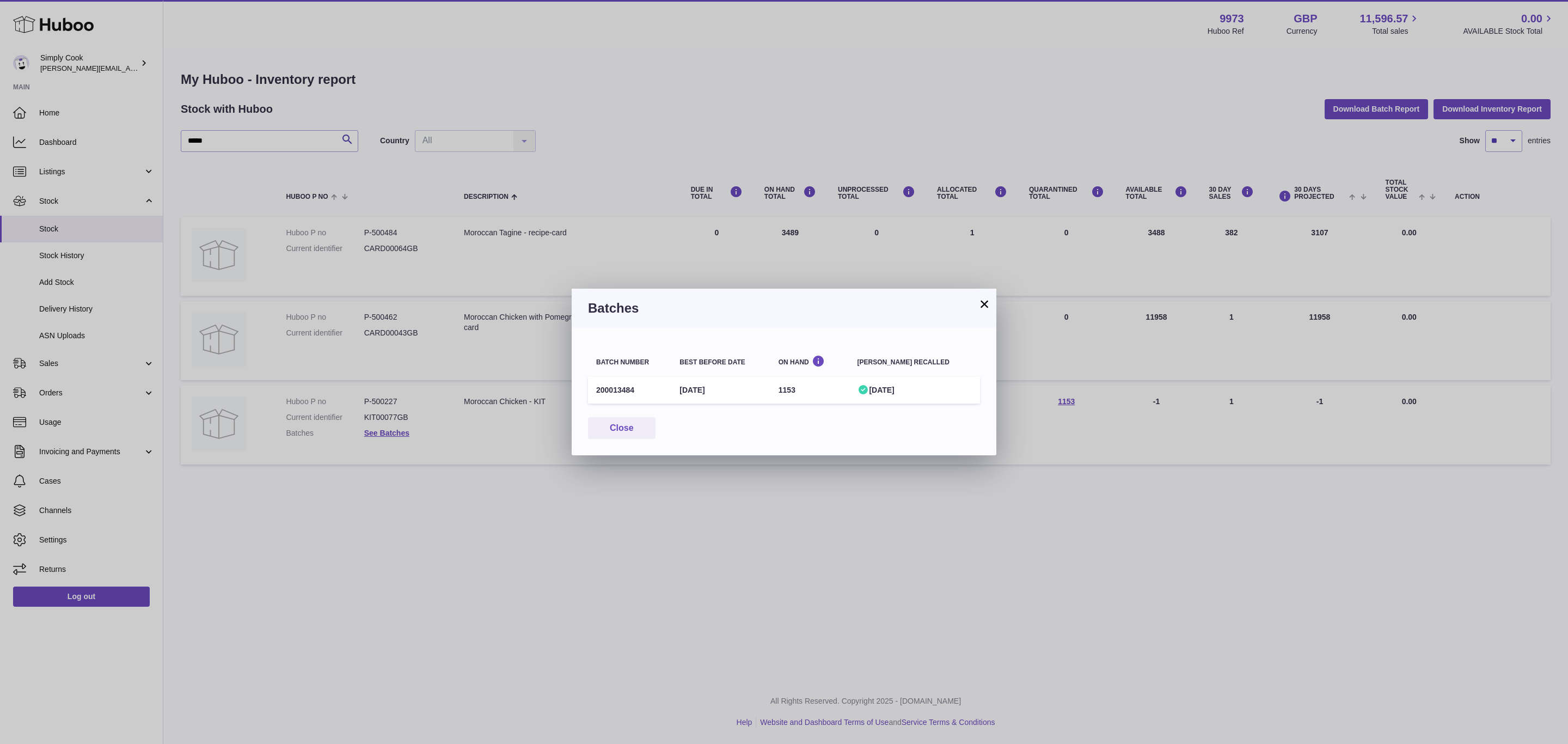
click at [612, 390] on td "200013484" at bounding box center [629, 390] width 83 height 27
copy td "200013484"
drag, startPoint x: 624, startPoint y: 428, endPoint x: 596, endPoint y: 422, distance: 28.6
click at [624, 428] on button "Close" at bounding box center [622, 428] width 68 height 22
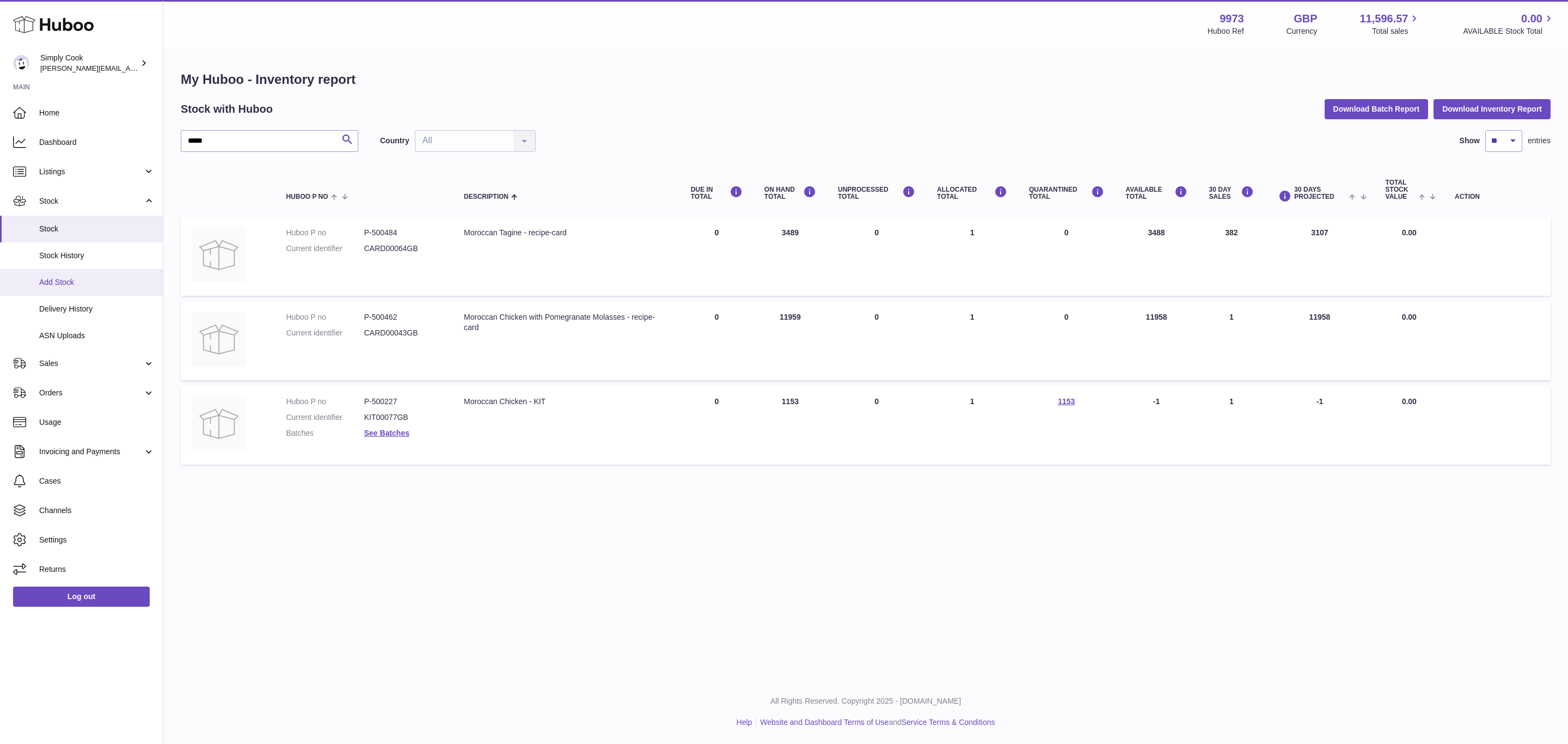
click at [51, 280] on span "Add Stock" at bounding box center [97, 283] width 116 height 10
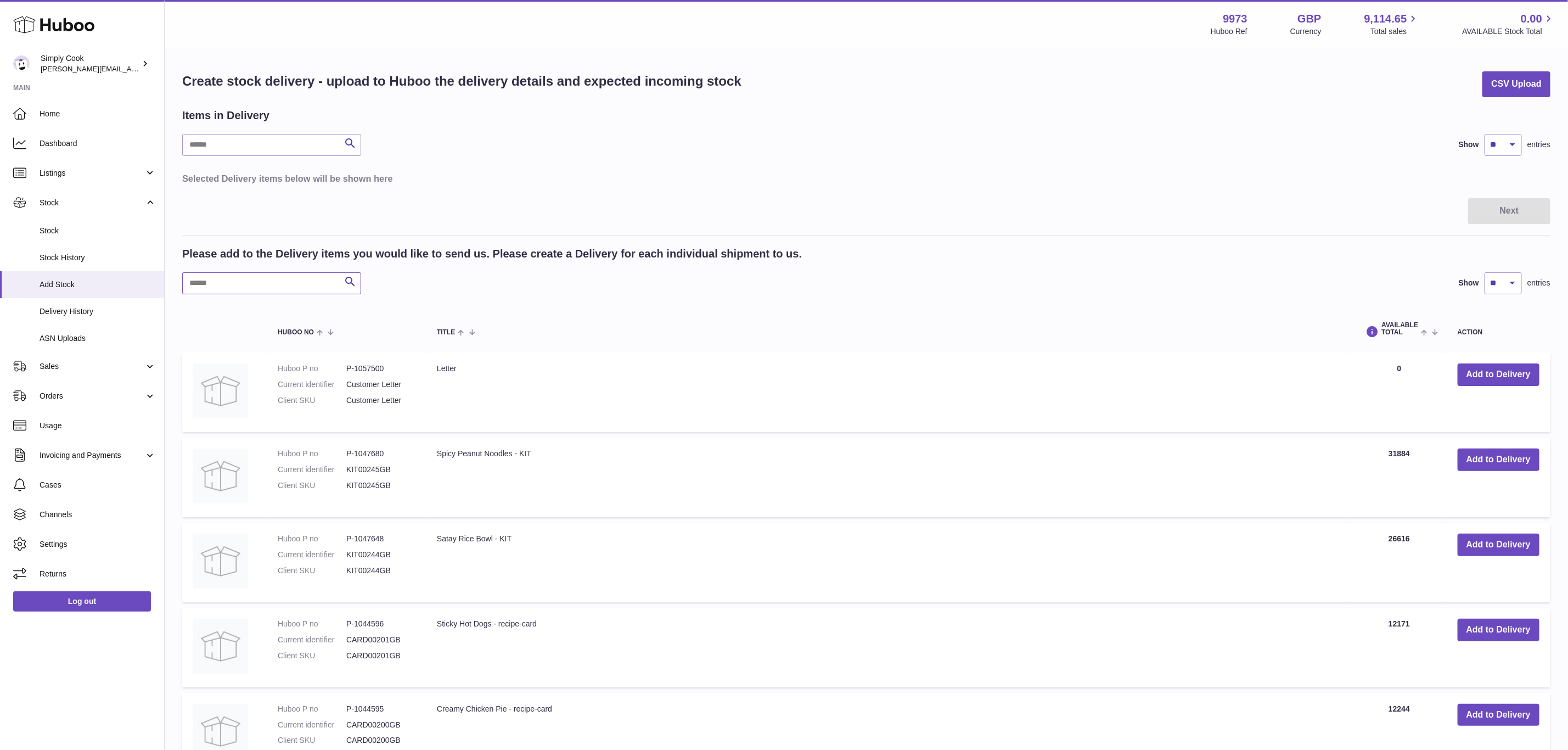
click at [274, 286] on input "text" at bounding box center [271, 283] width 179 height 22
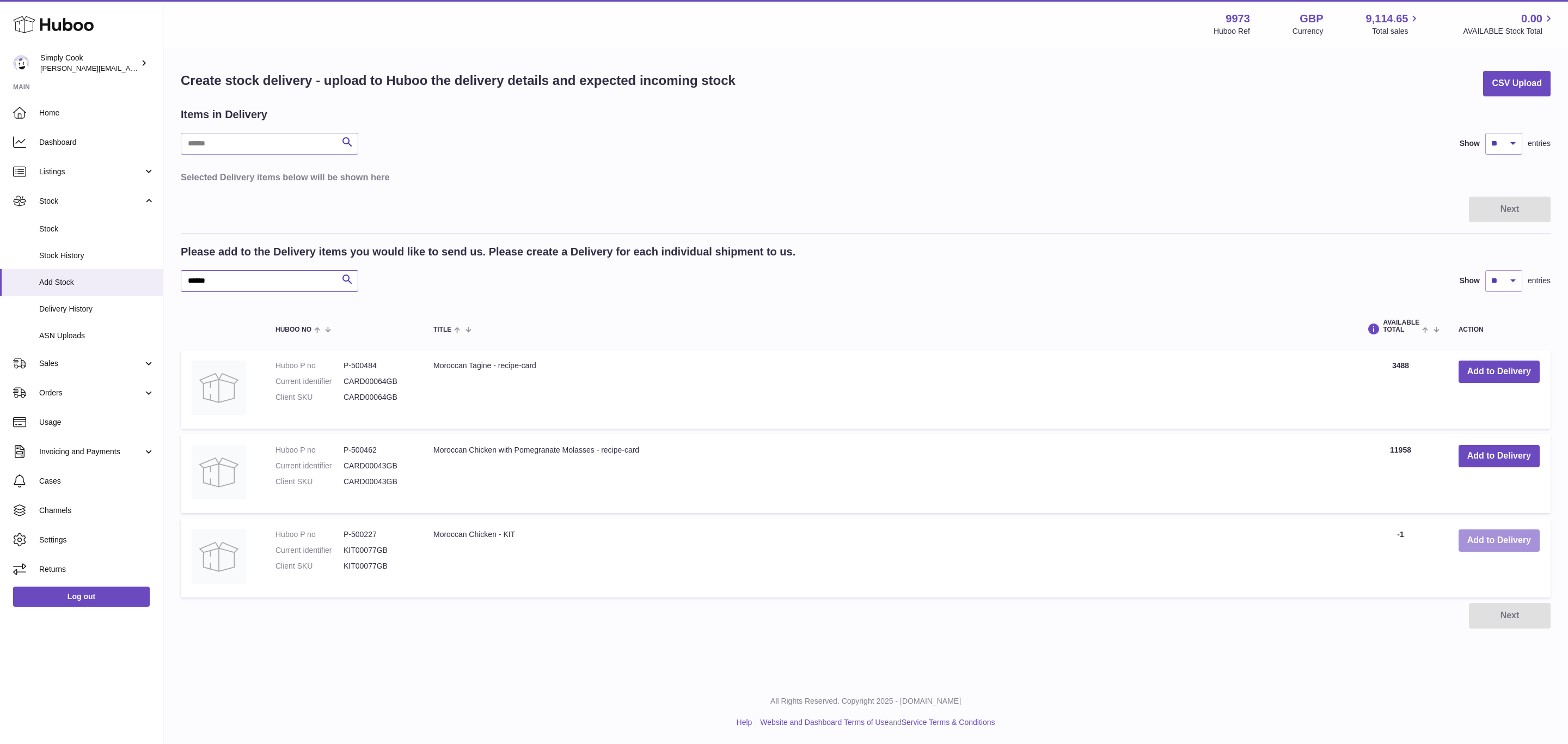
type input "******"
click at [1510, 545] on button "Add to Delivery" at bounding box center [1498, 540] width 81 height 22
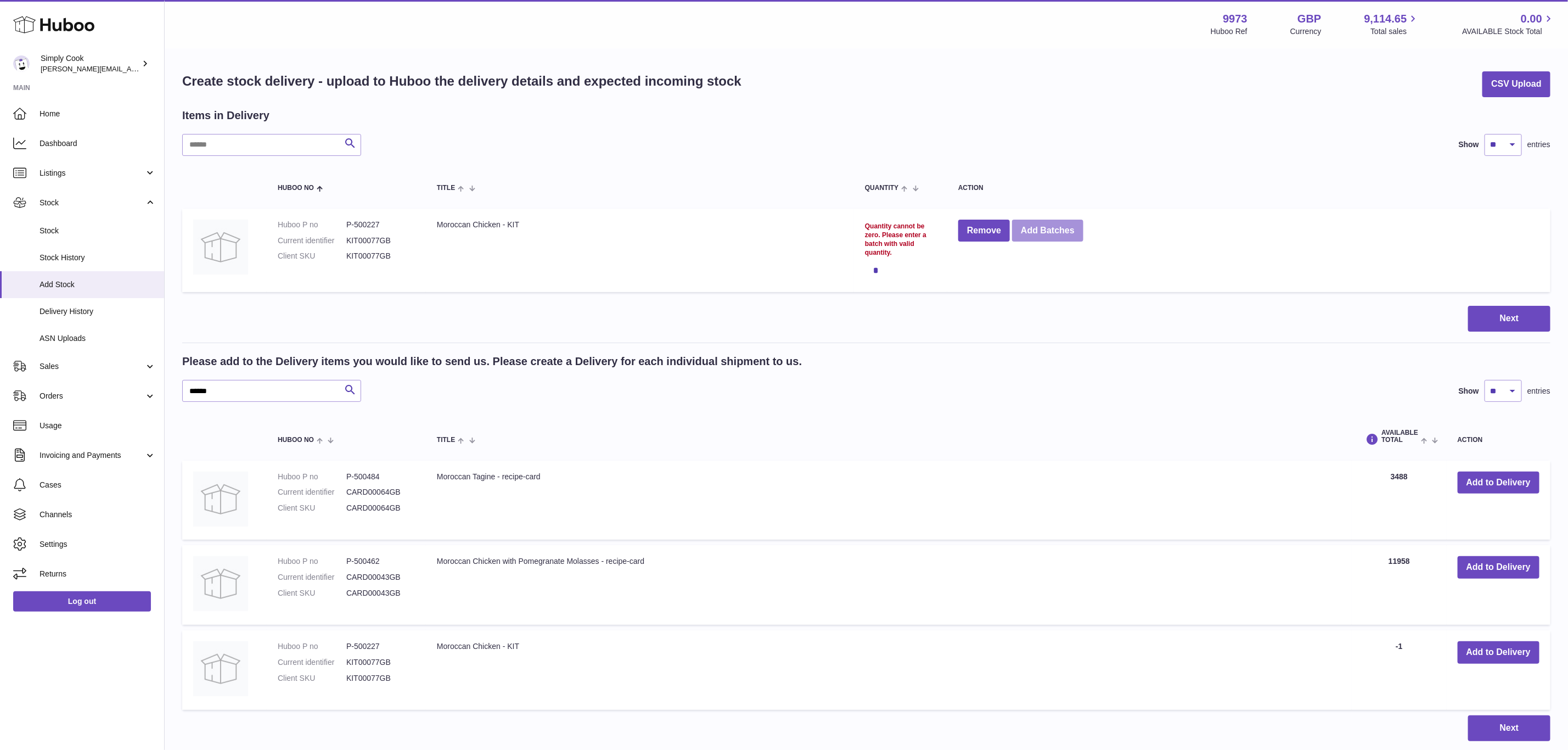
click at [1043, 226] on button "Add Batches" at bounding box center [1048, 230] width 71 height 22
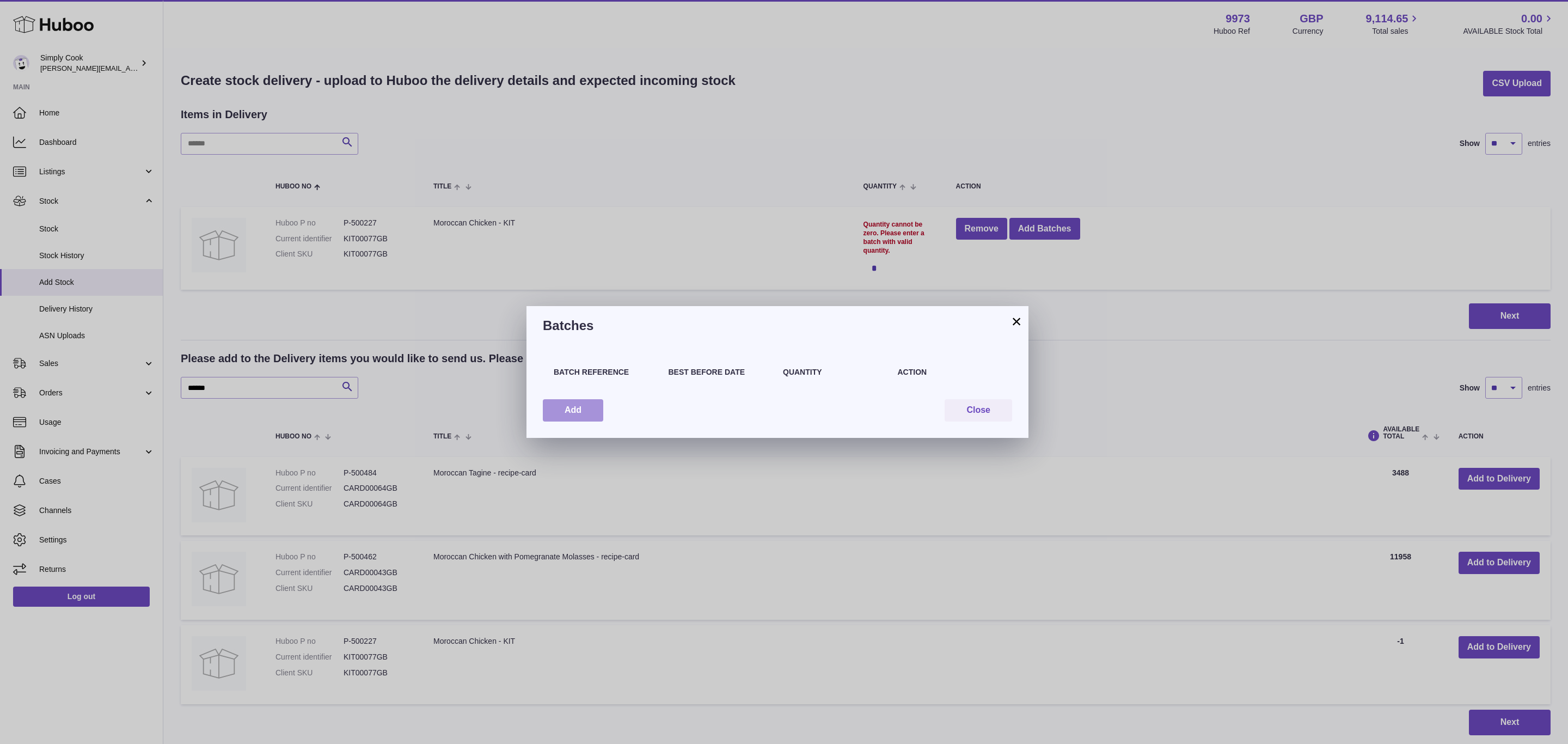
click at [580, 404] on button "Add" at bounding box center [573, 410] width 60 height 22
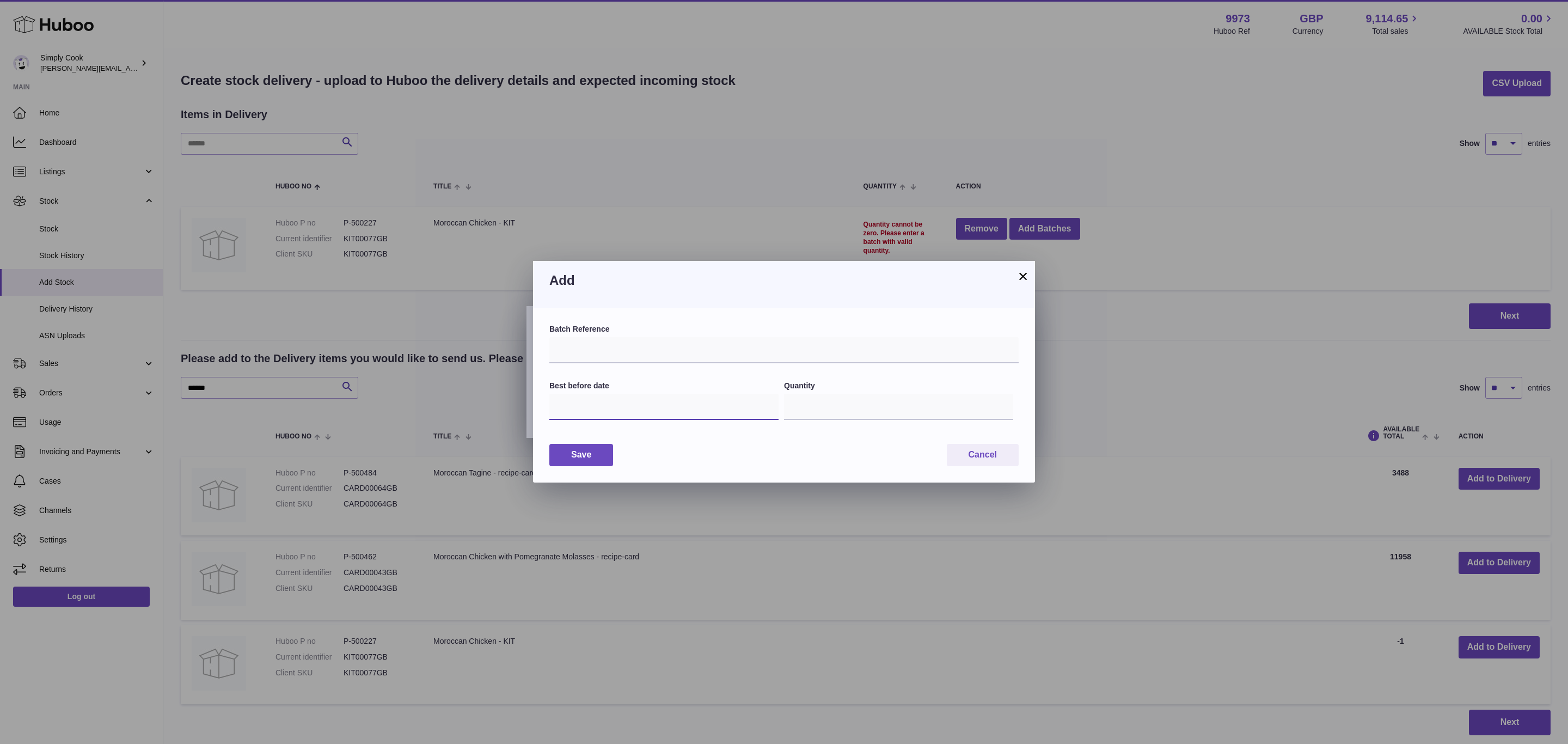
click at [591, 410] on input "text" at bounding box center [663, 407] width 229 height 26
paste input "*********"
type input "*********"
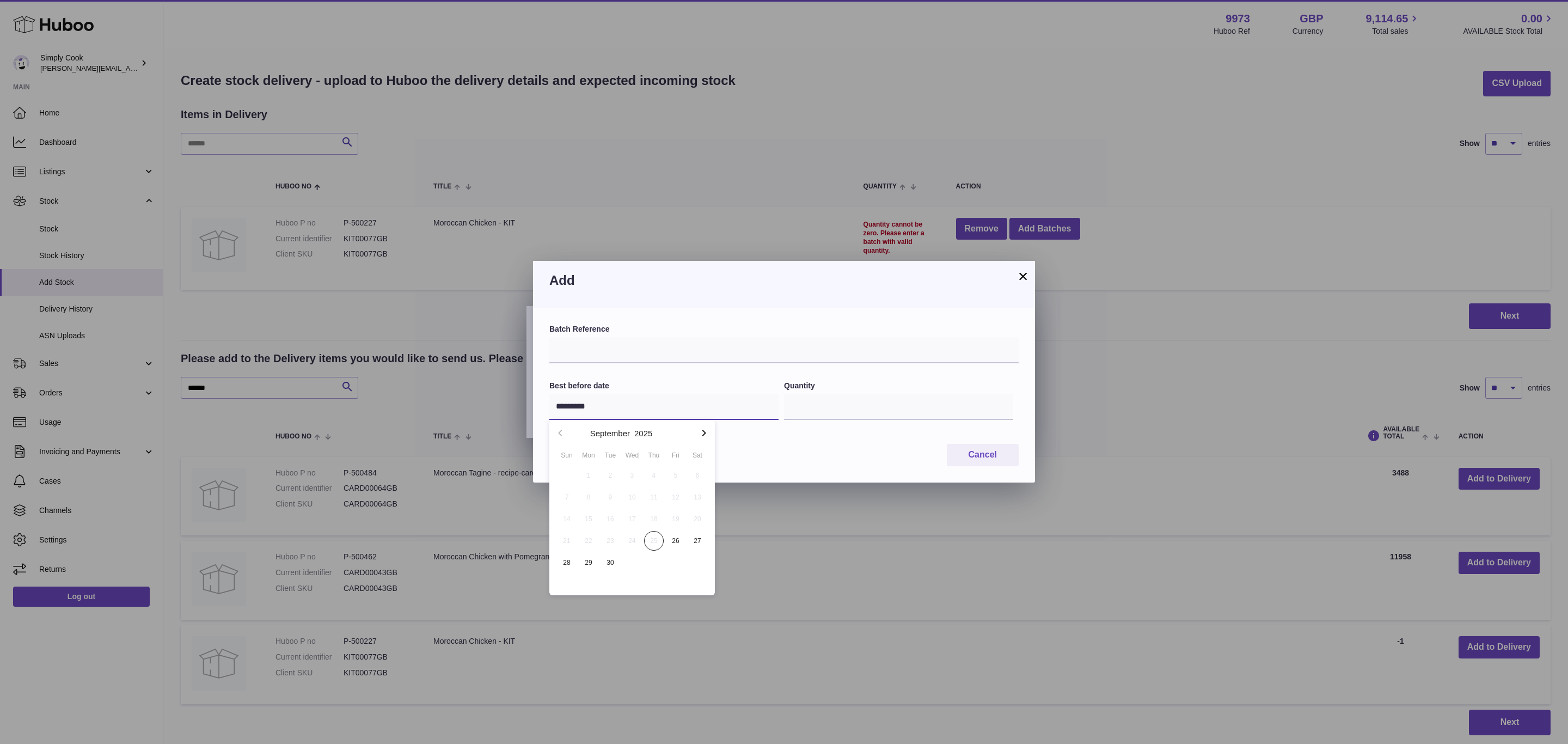
drag, startPoint x: 624, startPoint y: 412, endPoint x: 420, endPoint y: 391, distance: 205.1
click at [421, 392] on div "× Add Batch Reference Best before date ********* Quantity * Save Cancel" at bounding box center [784, 372] width 1568 height 744
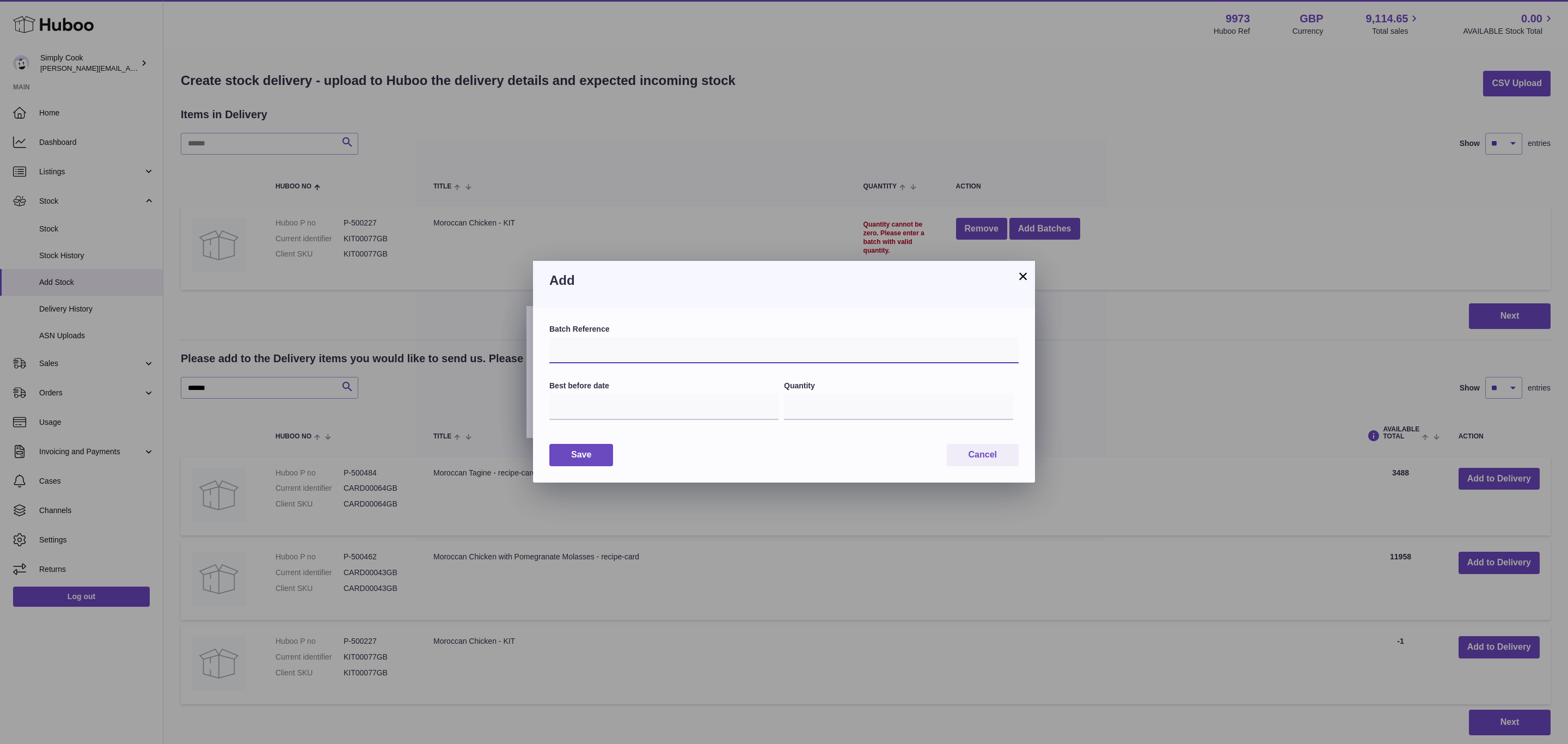
click at [607, 340] on input "text" at bounding box center [783, 350] width 469 height 26
paste input "*********"
type input "*********"
drag, startPoint x: 578, startPoint y: 390, endPoint x: 584, endPoint y: 400, distance: 11.7
click at [580, 392] on div "Best before date" at bounding box center [666, 406] width 234 height 52
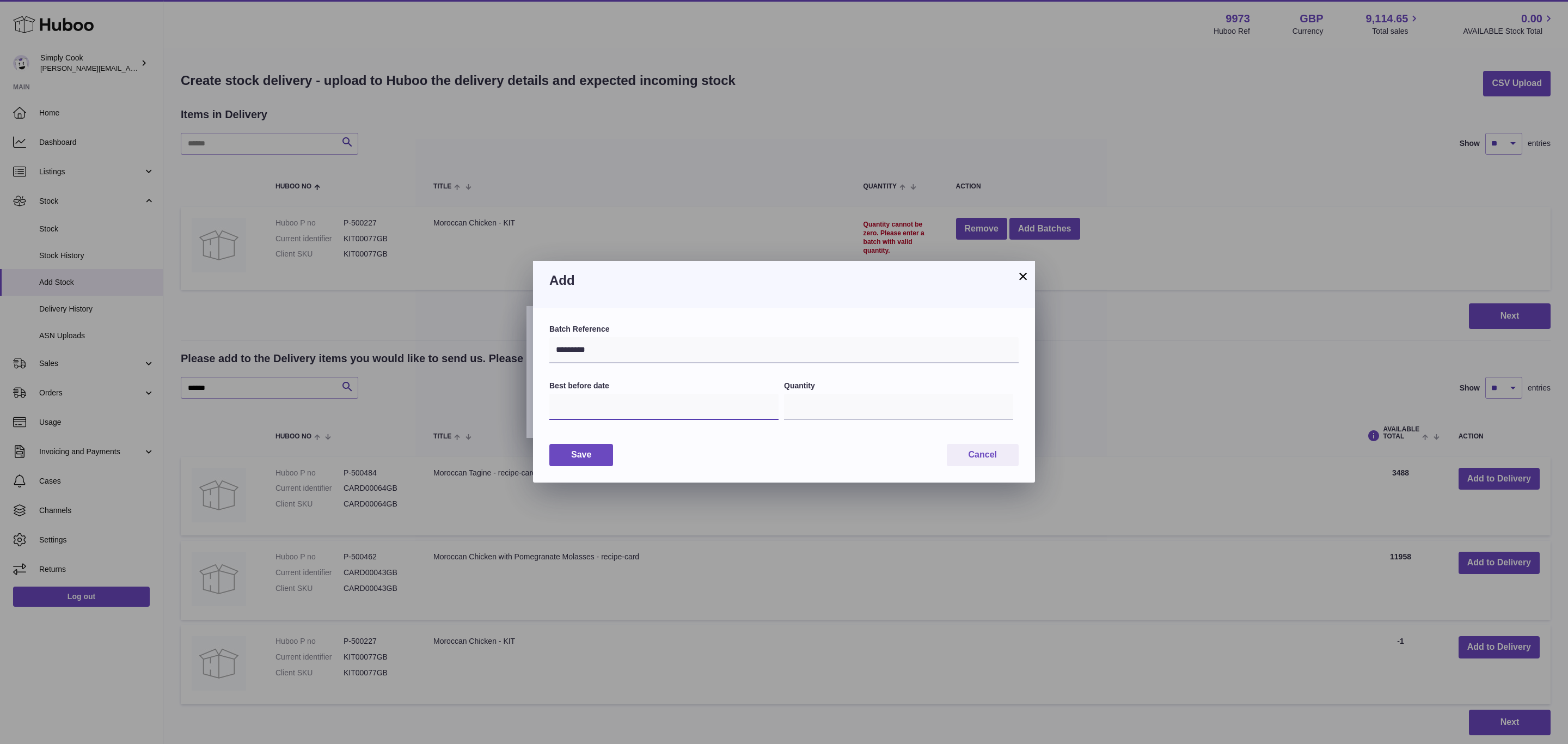
click at [584, 401] on input "text" at bounding box center [663, 407] width 229 height 26
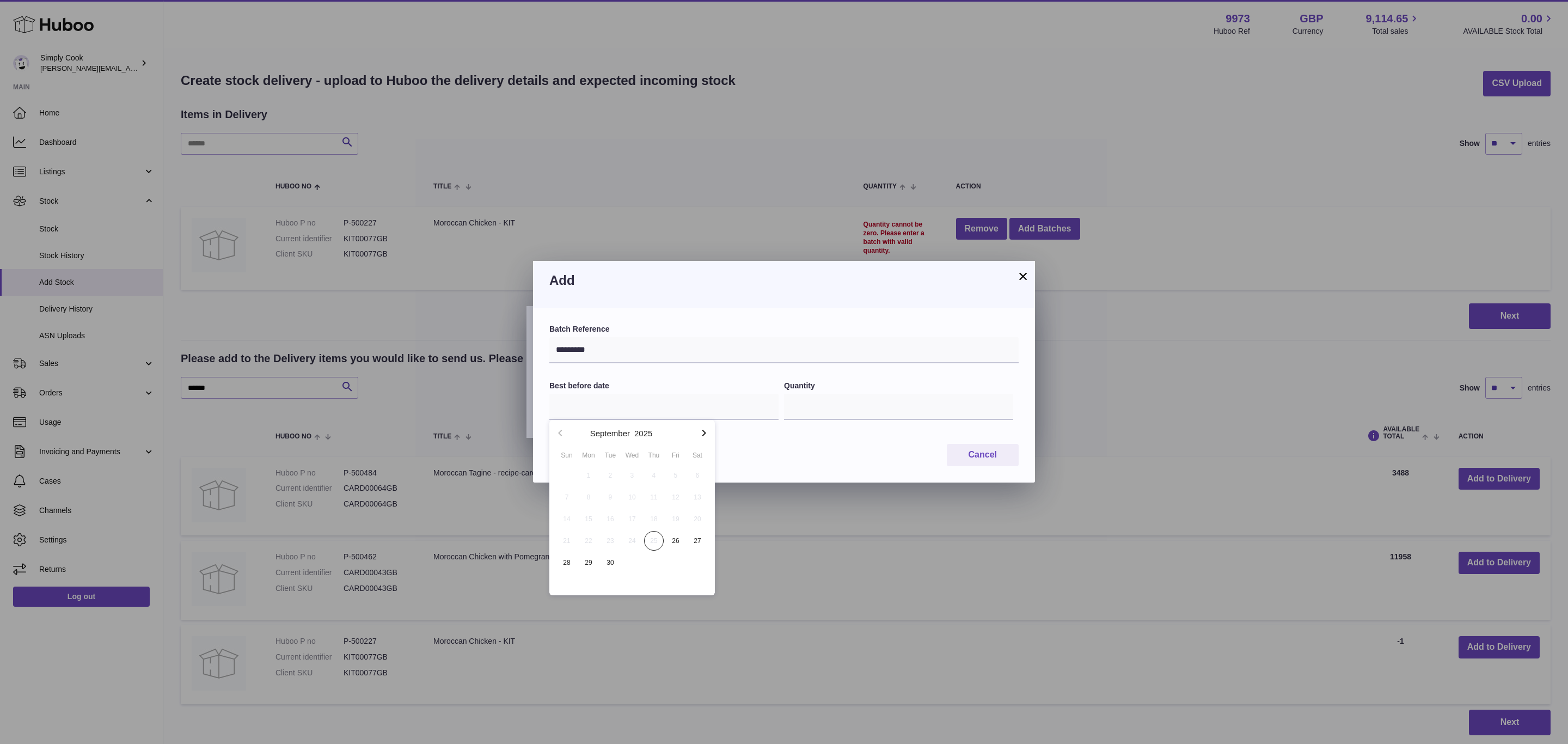
click at [701, 432] on icon "button" at bounding box center [704, 433] width 13 height 13
click at [668, 564] on span "31" at bounding box center [675, 562] width 19 height 19
type input "**********"
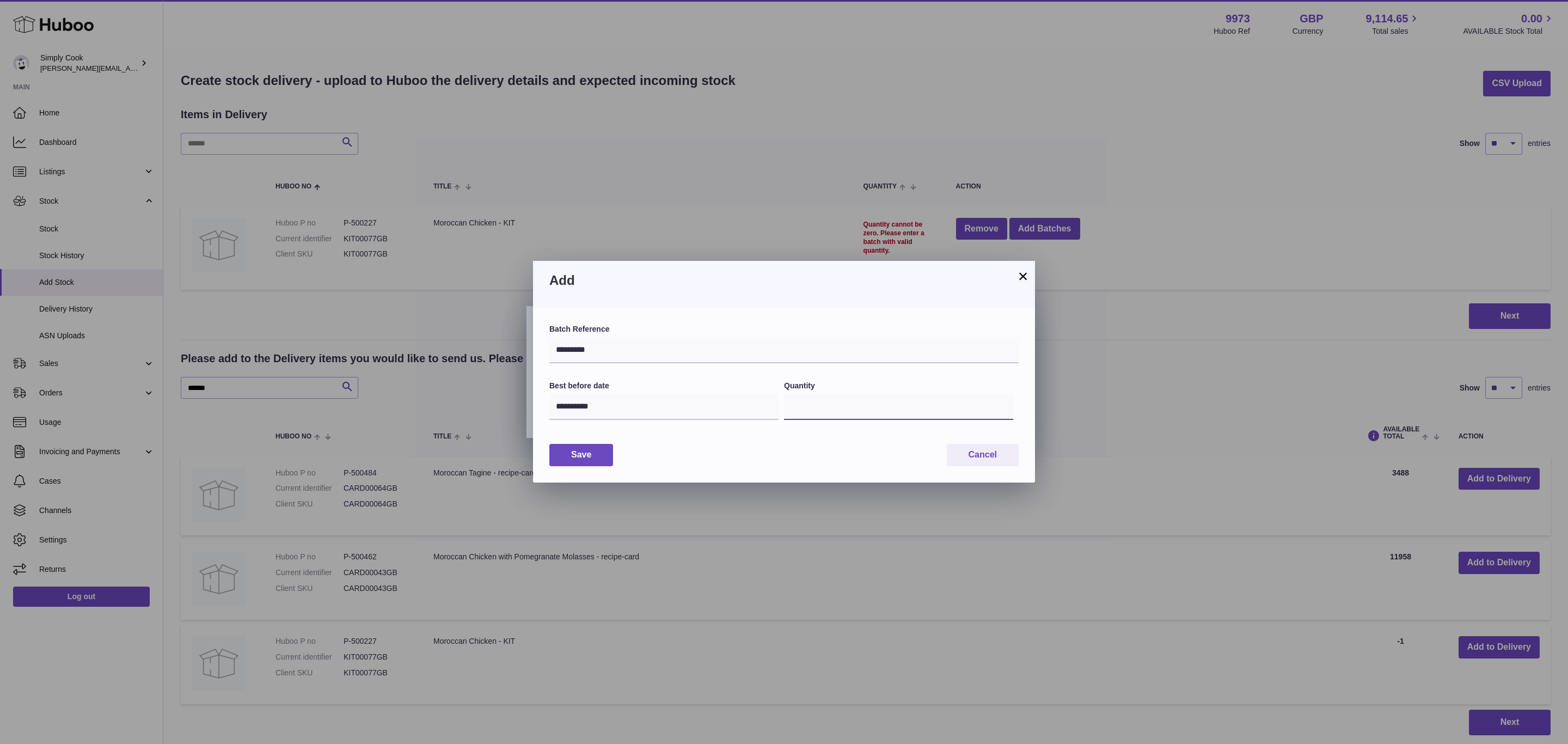
drag, startPoint x: 803, startPoint y: 410, endPoint x: 663, endPoint y: 398, distance: 140.5
click at [668, 399] on div "**********" at bounding box center [783, 406] width 469 height 52
type input "****"
click at [581, 456] on button "Save" at bounding box center [581, 454] width 64 height 22
type input "****"
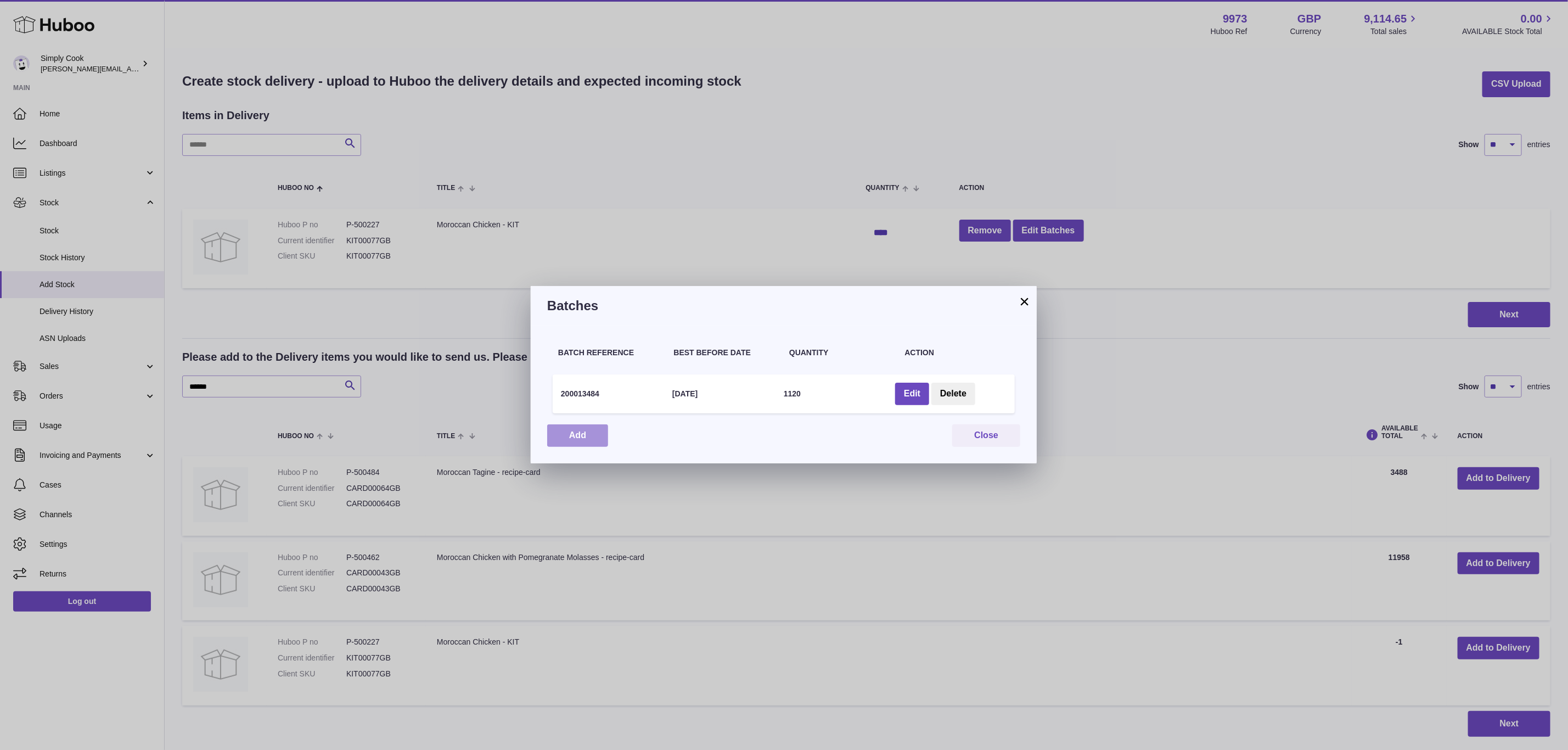
click at [572, 430] on button "Add" at bounding box center [577, 436] width 61 height 22
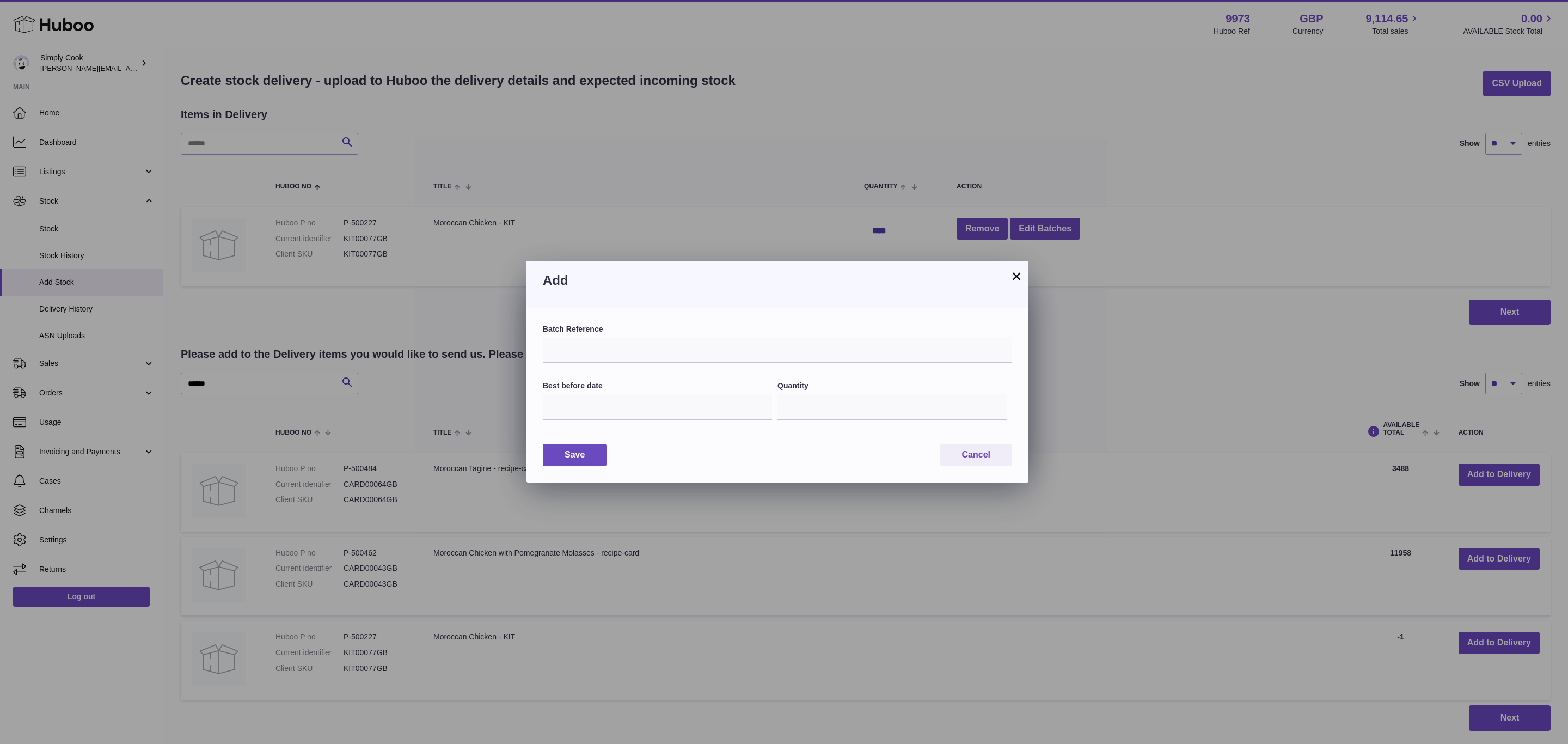
click at [974, 467] on div "Batch Reference Best before date Quantity * Save Cancel" at bounding box center [778, 395] width 502 height 175
click at [982, 454] on button "Cancel" at bounding box center [976, 454] width 72 height 22
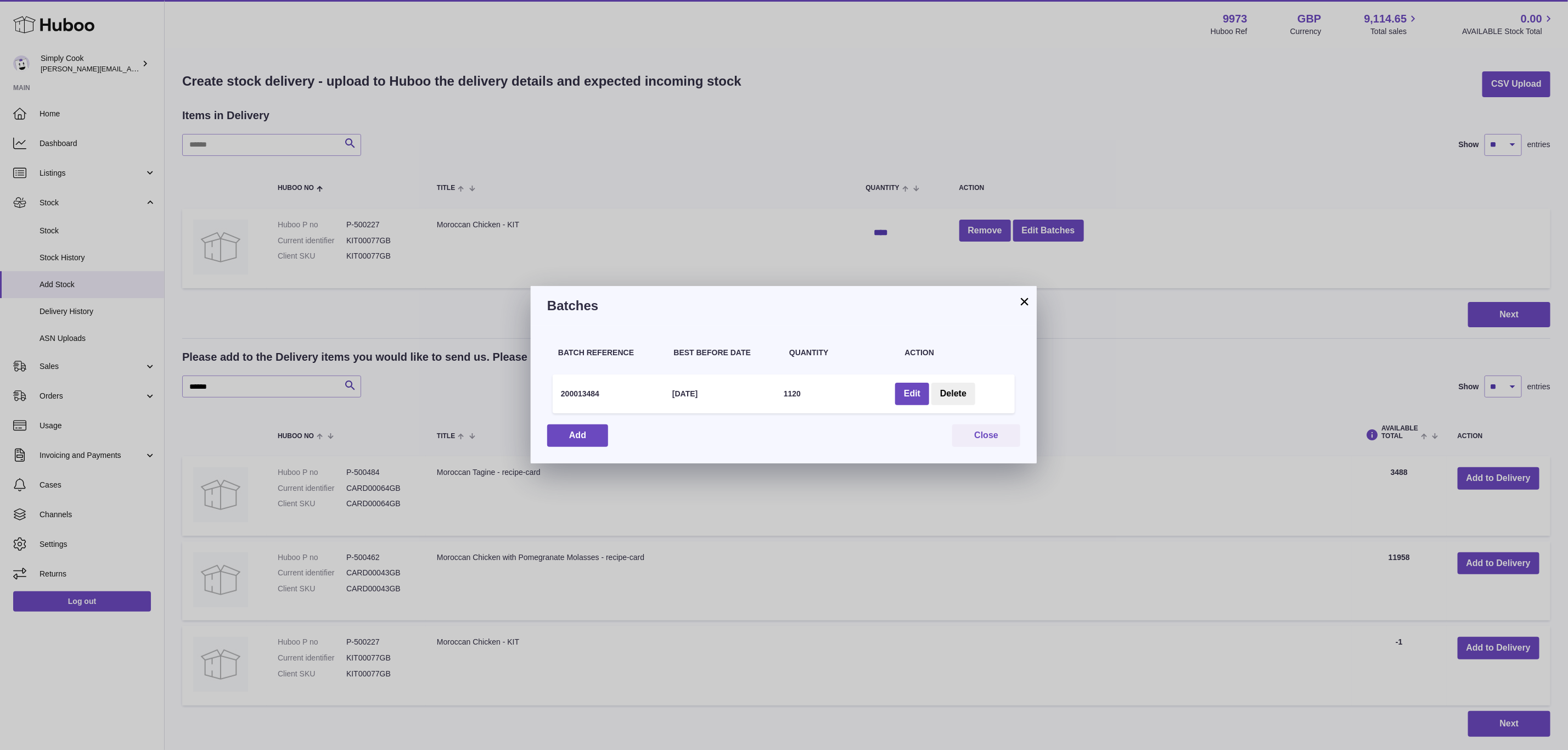
click at [1026, 308] on button "×" at bounding box center [1025, 301] width 13 height 13
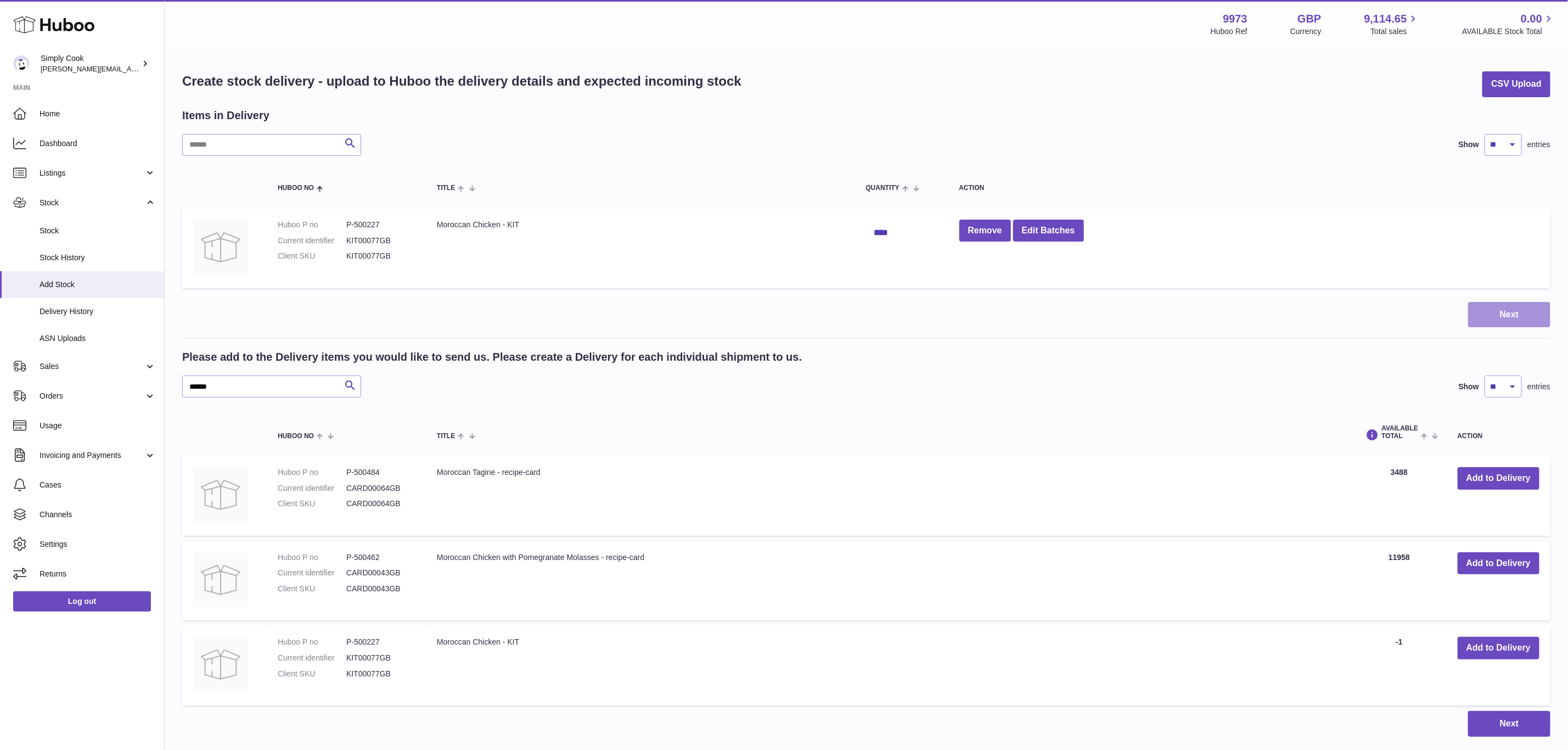
click at [1530, 308] on button "Next" at bounding box center [1509, 315] width 83 height 26
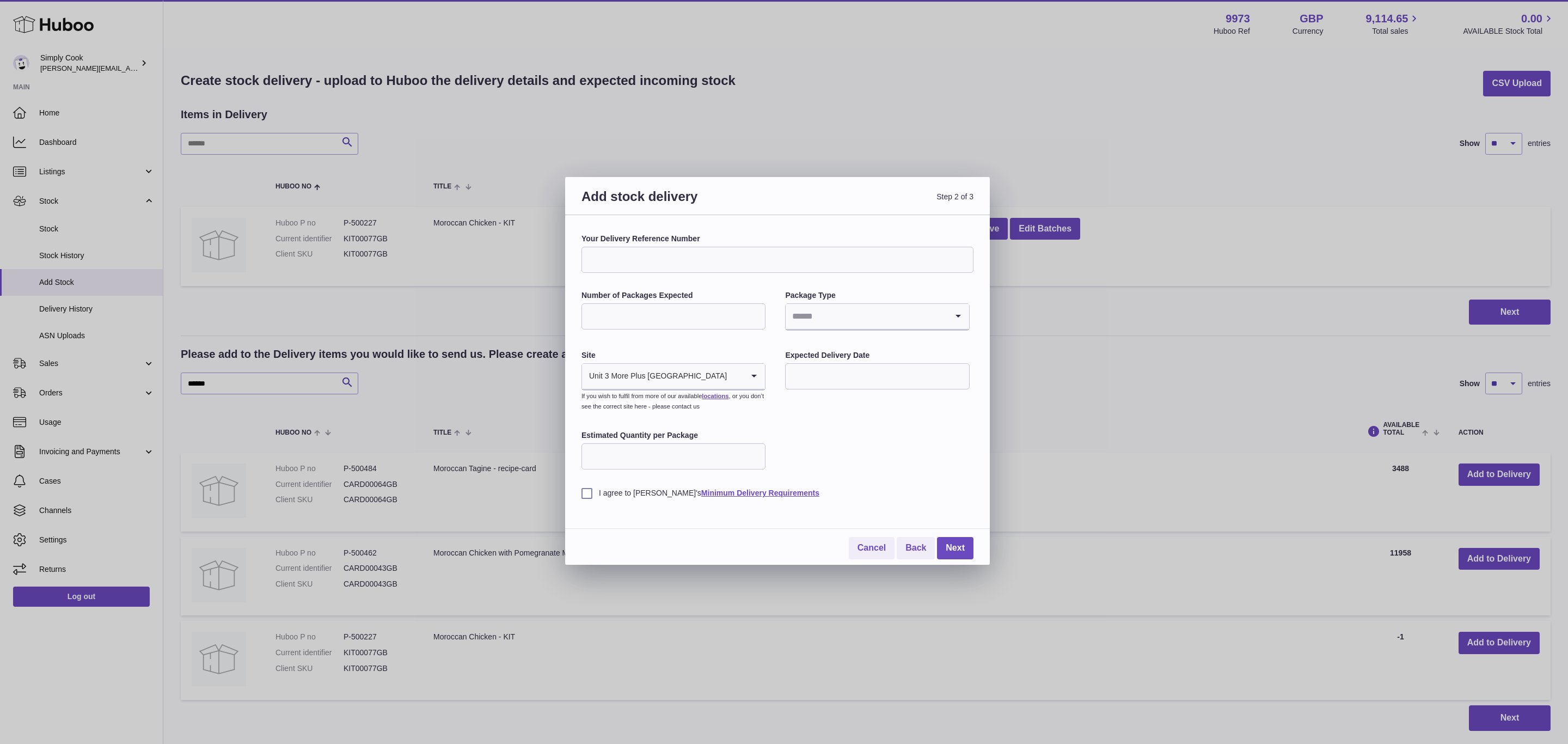
click at [632, 265] on input "Your Delivery Reference Number" at bounding box center [777, 260] width 392 height 26
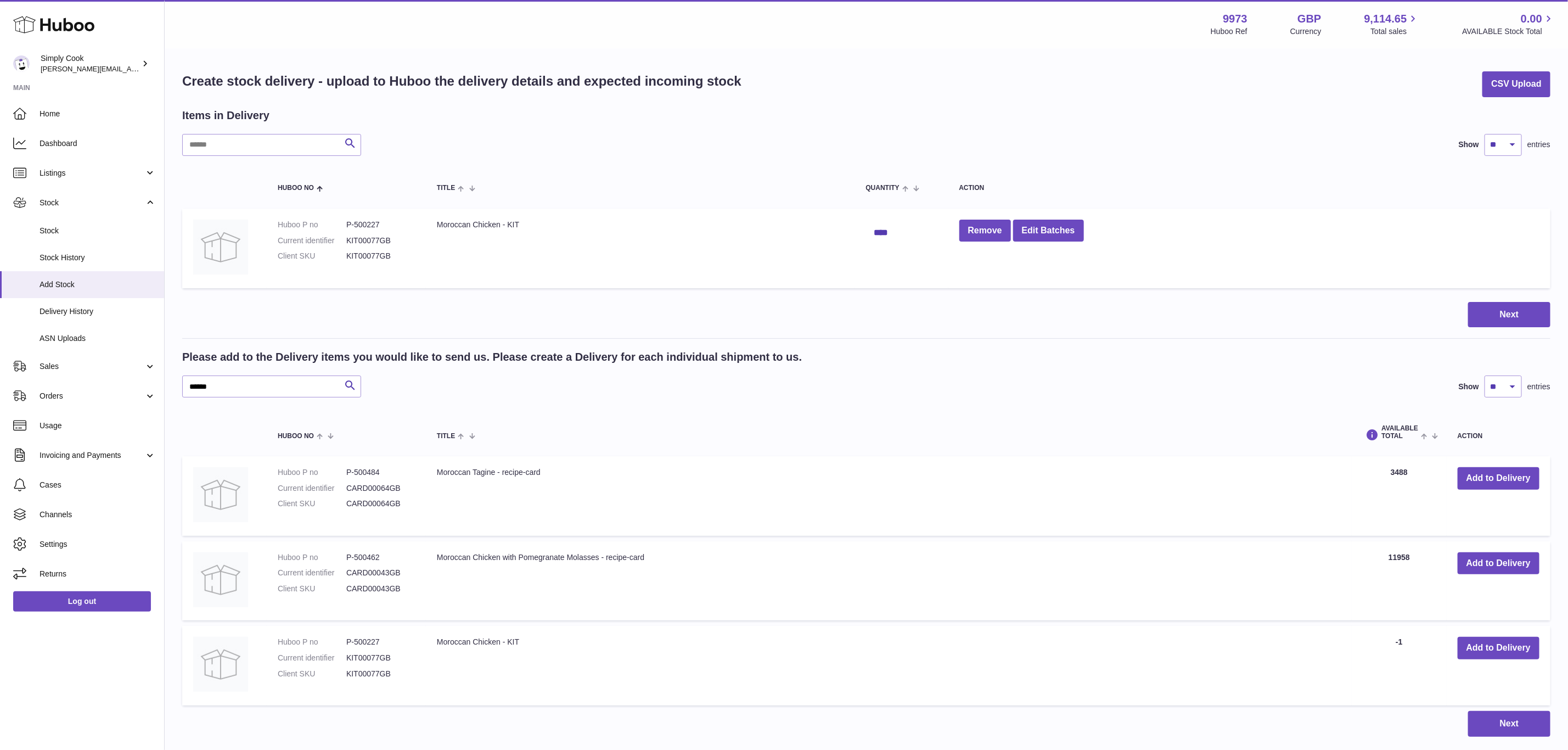
click at [499, 249] on div "Add stock delivery Step 2 of 3 Your Delivery Reference Number Number of Package…" at bounding box center [784, 375] width 1568 height 750
click at [472, 220] on td "Moroccan Chicken - KIT" at bounding box center [641, 249] width 429 height 80
copy tr "Moroccan Chicken - KIT"
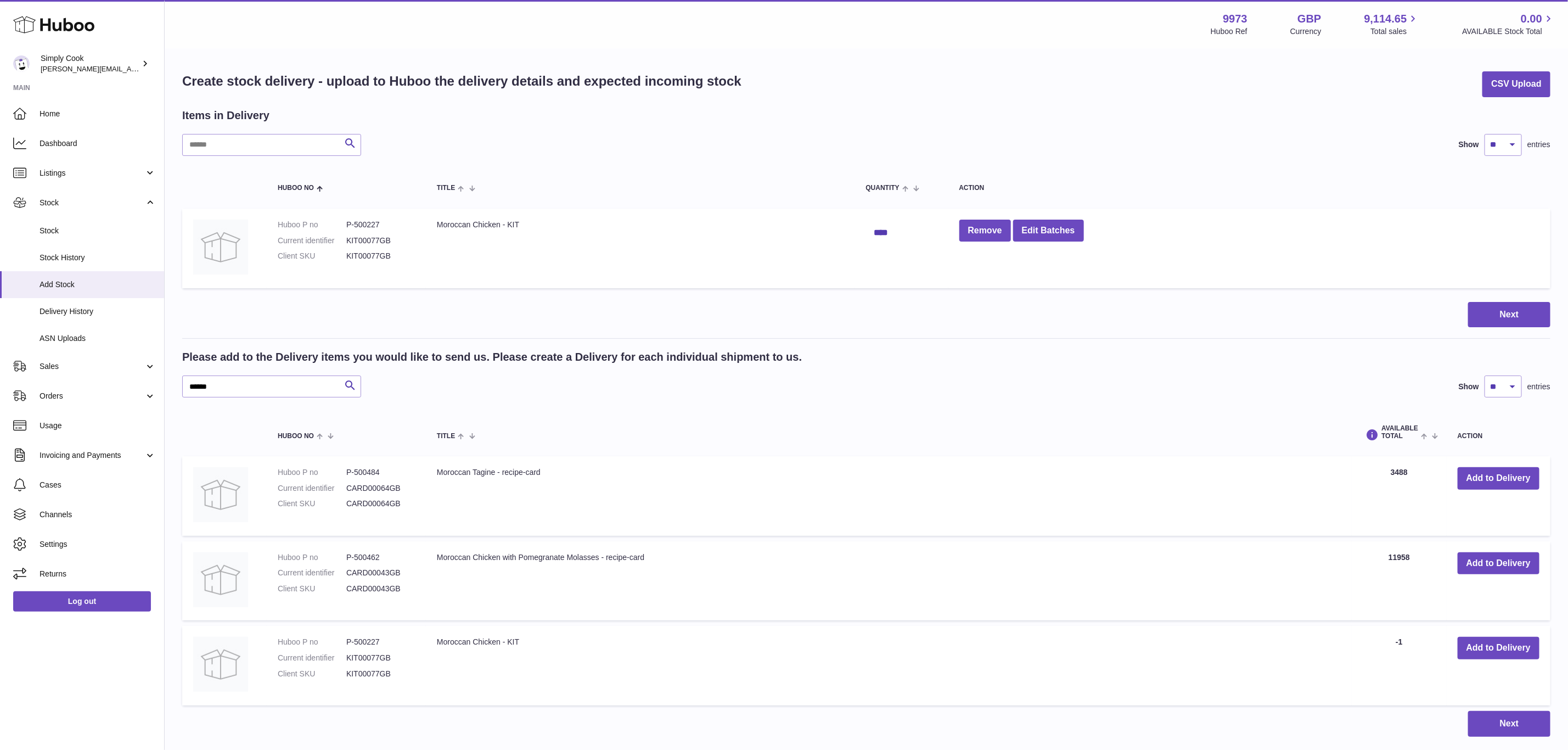
drag, startPoint x: 1454, startPoint y: 309, endPoint x: 1467, endPoint y: 309, distance: 13.0
click at [1454, 309] on div "Next" at bounding box center [866, 315] width 1368 height 26
drag, startPoint x: 1489, startPoint y: 309, endPoint x: 1482, endPoint y: 307, distance: 7.3
click at [1482, 307] on button "Next" at bounding box center [1509, 315] width 83 height 26
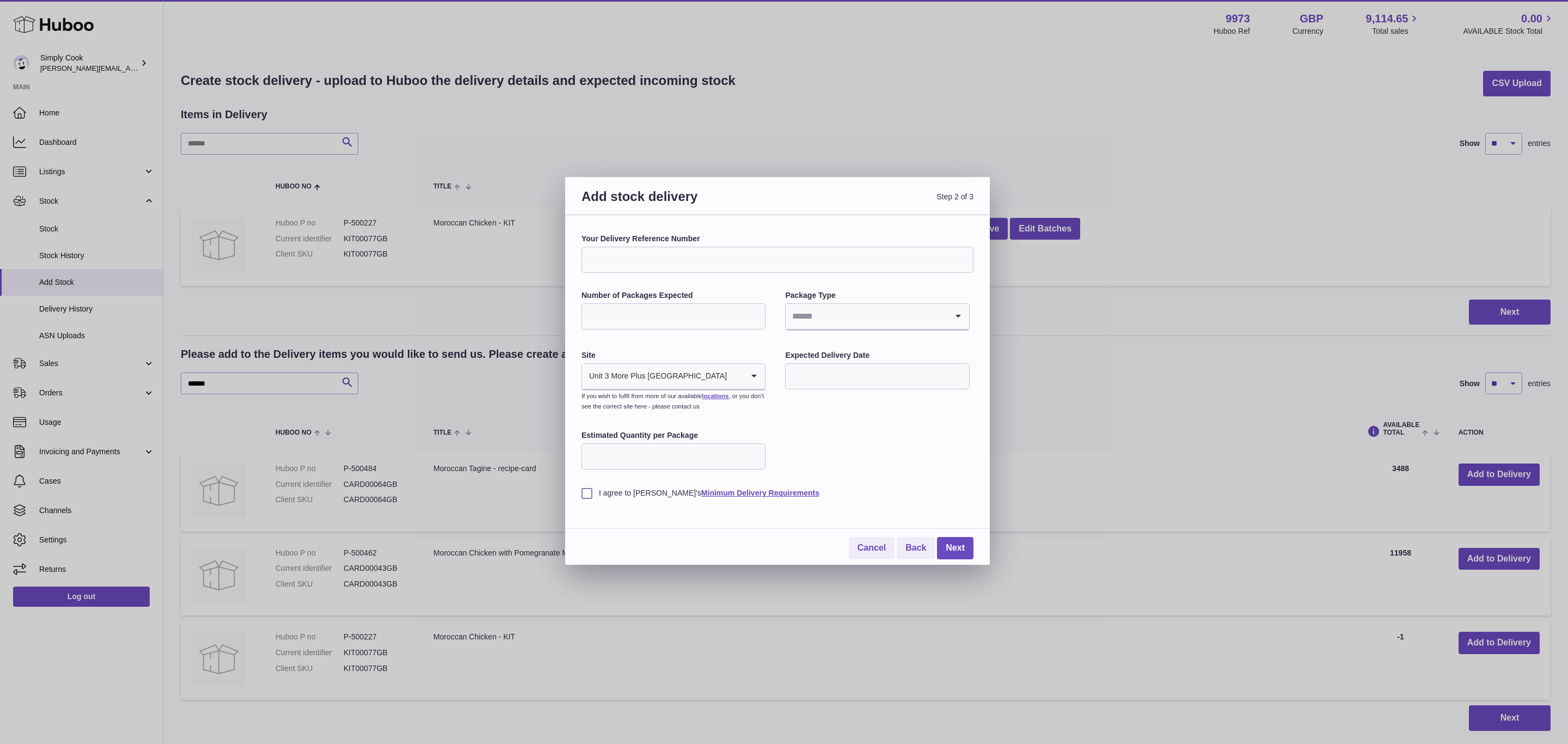
click at [636, 260] on input "Your Delivery Reference Number" at bounding box center [777, 260] width 392 height 26
paste input "**********"
type input "**********"
click at [607, 313] on input "Number of Packages Expected" at bounding box center [673, 316] width 184 height 26
drag, startPoint x: 642, startPoint y: 193, endPoint x: 717, endPoint y: 242, distance: 89.6
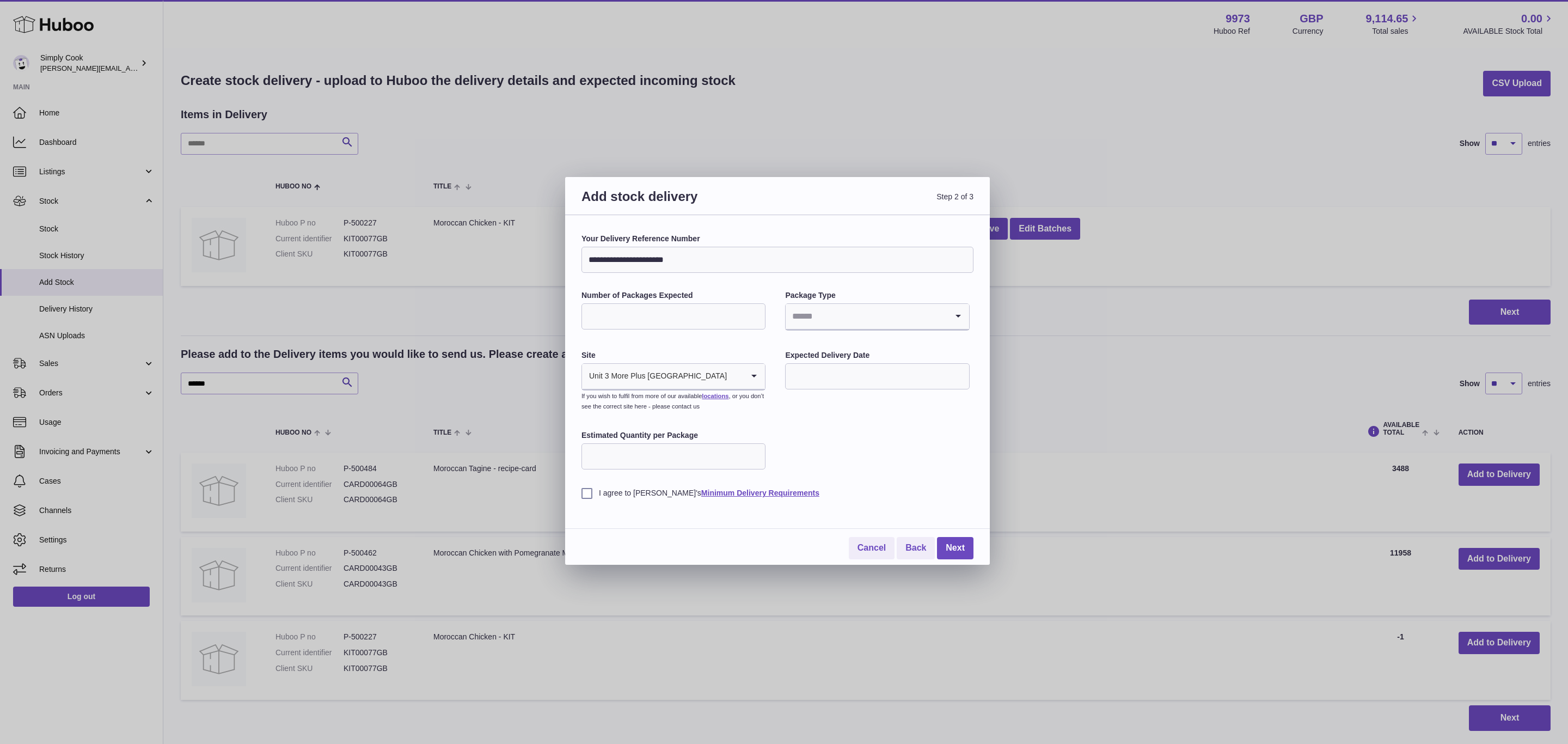
click at [717, 242] on div "**********" at bounding box center [777, 370] width 425 height 387
click at [645, 326] on input "Number of Packages Expected" at bounding box center [673, 316] width 184 height 26
type input "****"
drag, startPoint x: 798, startPoint y: 318, endPoint x: 812, endPoint y: 319, distance: 14.0
click at [807, 319] on input "Search for option" at bounding box center [866, 316] width 161 height 25
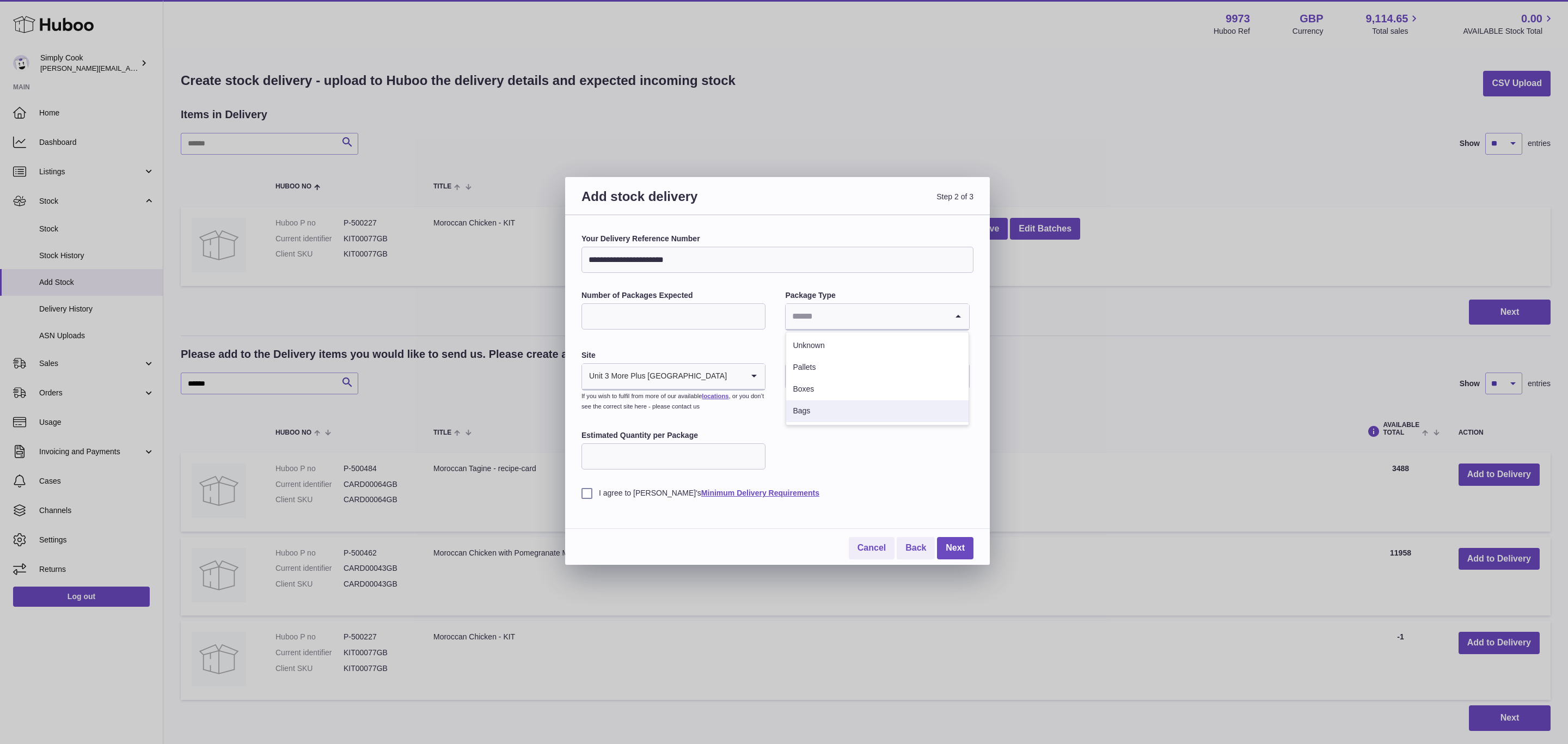
click at [803, 405] on li "Bags" at bounding box center [877, 411] width 182 height 22
click at [834, 301] on div "Package Type Bags Loading..." at bounding box center [877, 311] width 184 height 42
click at [831, 316] on input "Search for option" at bounding box center [866, 316] width 161 height 25
click at [829, 349] on li "Unknown" at bounding box center [877, 346] width 182 height 22
click at [828, 377] on input "text" at bounding box center [877, 376] width 184 height 26
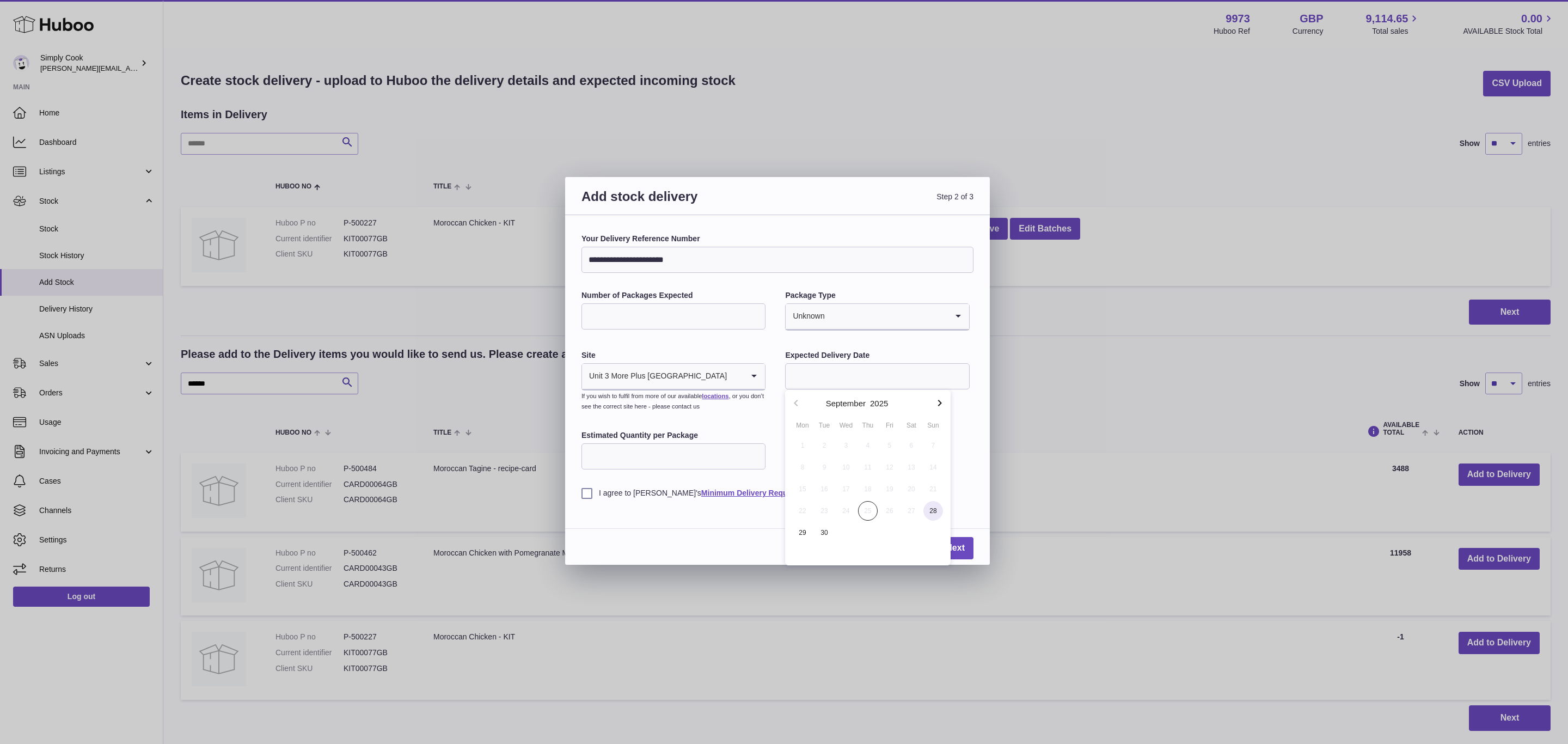
drag, startPoint x: 930, startPoint y: 505, endPoint x: 698, endPoint y: 466, distance: 235.3
click at [928, 505] on span "28" at bounding box center [933, 510] width 19 height 19
type input "**********"
click at [660, 469] on input "Estimated Quantity per Package" at bounding box center [673, 456] width 184 height 26
type input "****"
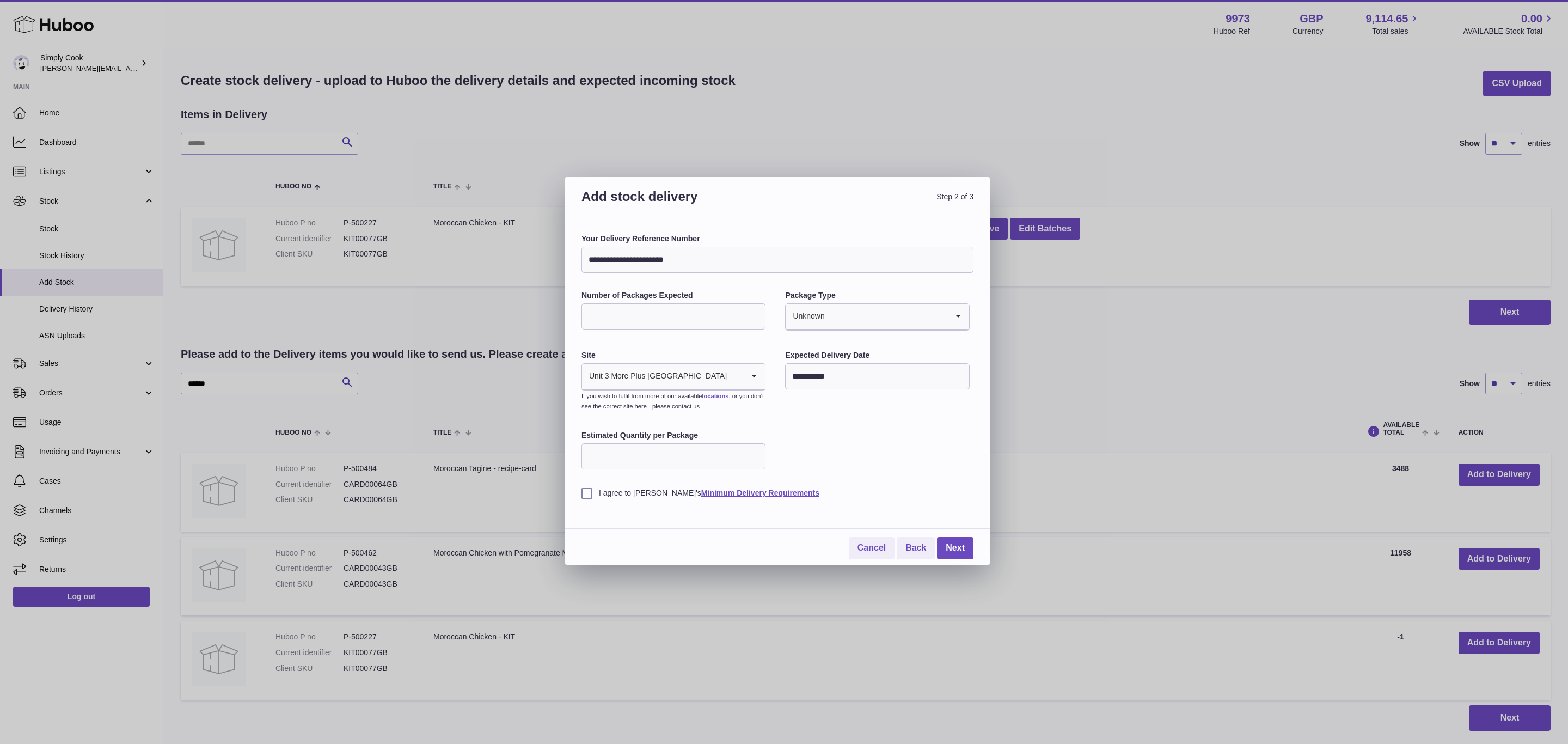
click at [587, 494] on label "I agree to Huboo's Minimum Delivery Requirements" at bounding box center [777, 493] width 392 height 10
click at [954, 554] on link "Next" at bounding box center [955, 548] width 37 height 22
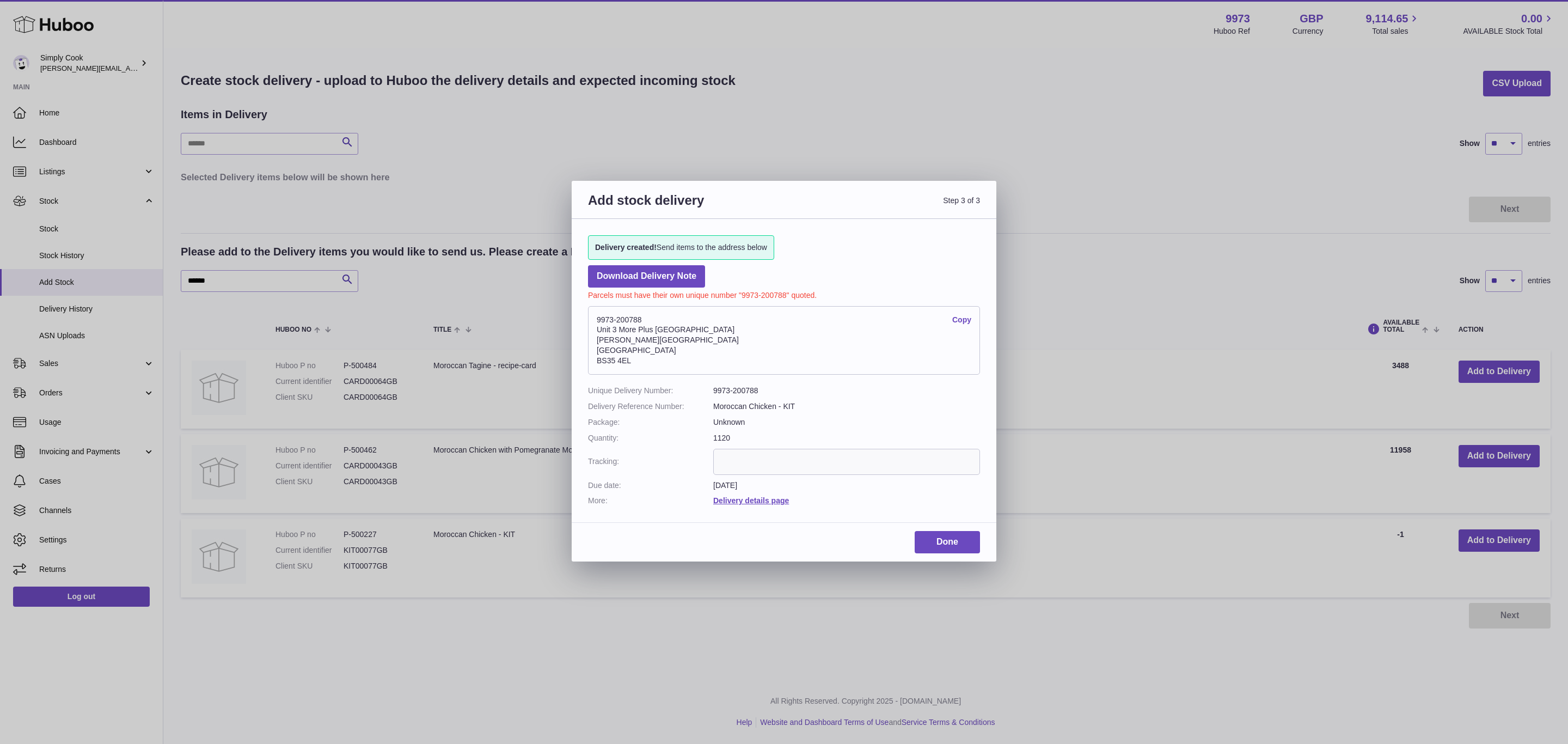
click at [624, 322] on address "9973-200788 Copy Unit 3 More Plus Central Park Hudson Avenue Severn Beach BS35 …" at bounding box center [783, 340] width 392 height 68
copy address "9973-200788"
drag, startPoint x: 939, startPoint y: 544, endPoint x: 931, endPoint y: 542, distance: 8.2
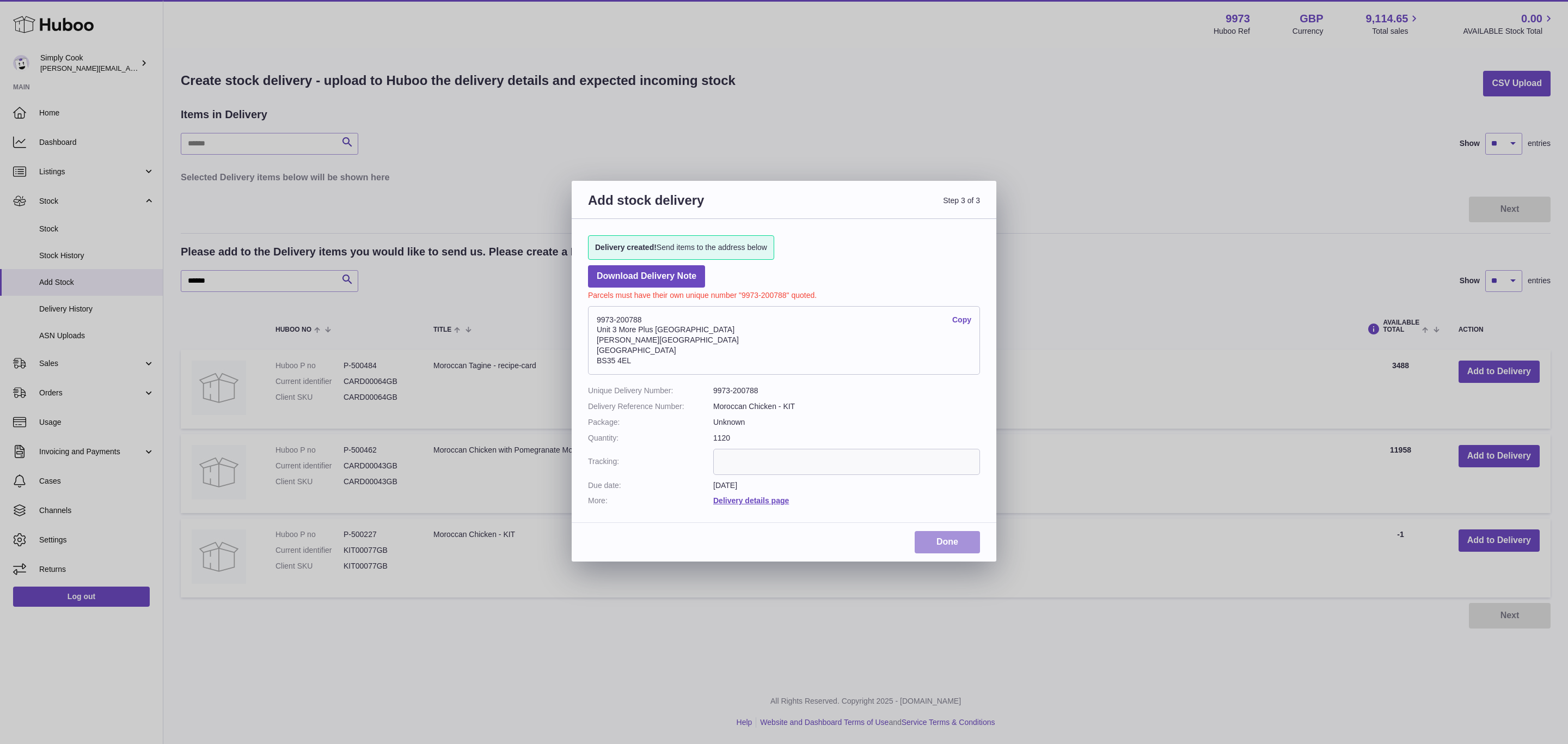
click at [937, 543] on link "Done" at bounding box center [947, 542] width 65 height 22
drag, startPoint x: 1079, startPoint y: 630, endPoint x: 944, endPoint y: 515, distance: 177.3
click at [1078, 625] on div "Add stock delivery Step 3 of 3 Delivery created! Send items to the address belo…" at bounding box center [784, 372] width 1568 height 744
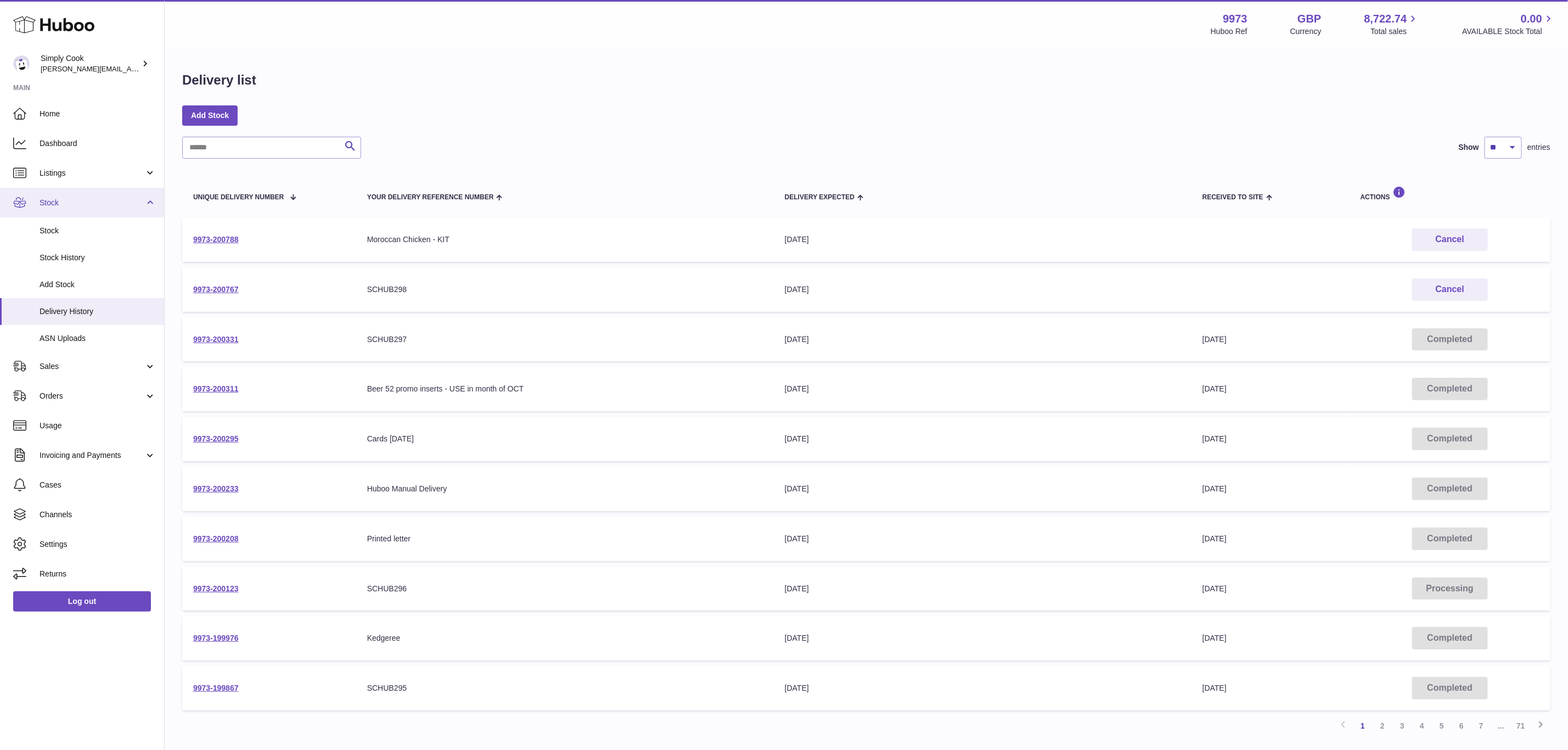
click at [59, 198] on span "Stock" at bounding box center [92, 203] width 105 height 10
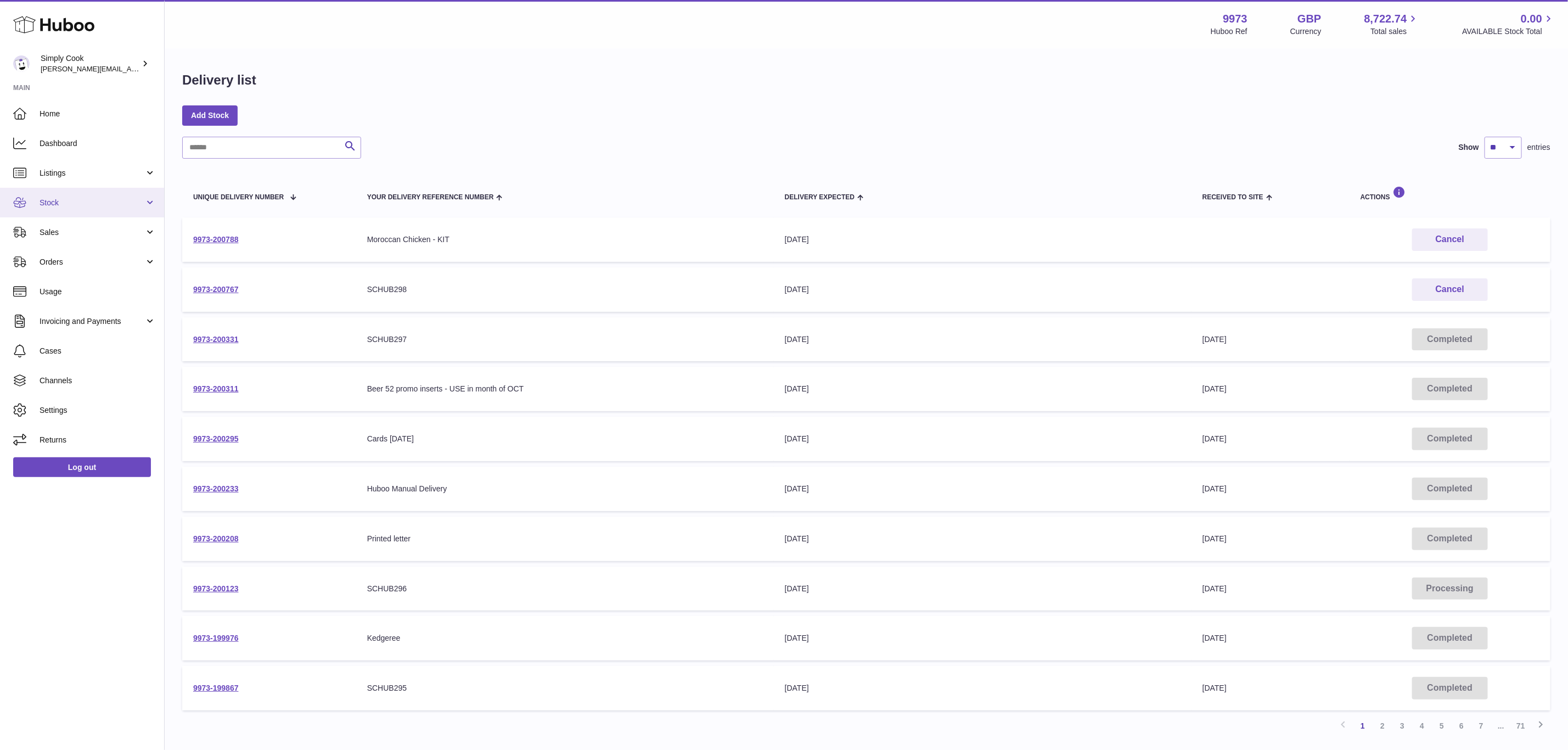
click at [59, 203] on span "Stock" at bounding box center [92, 203] width 105 height 10
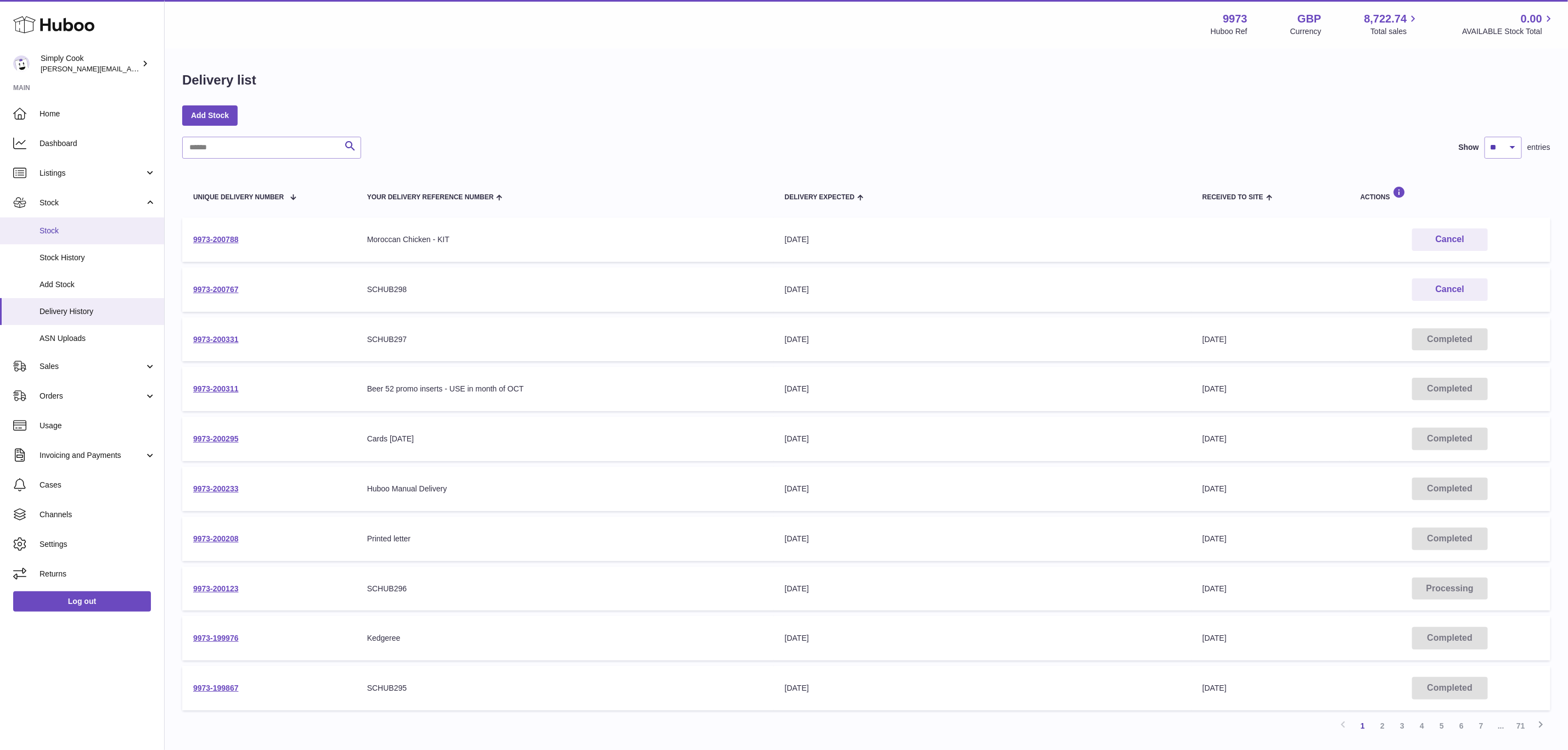
click at [54, 237] on link "Stock" at bounding box center [82, 230] width 164 height 27
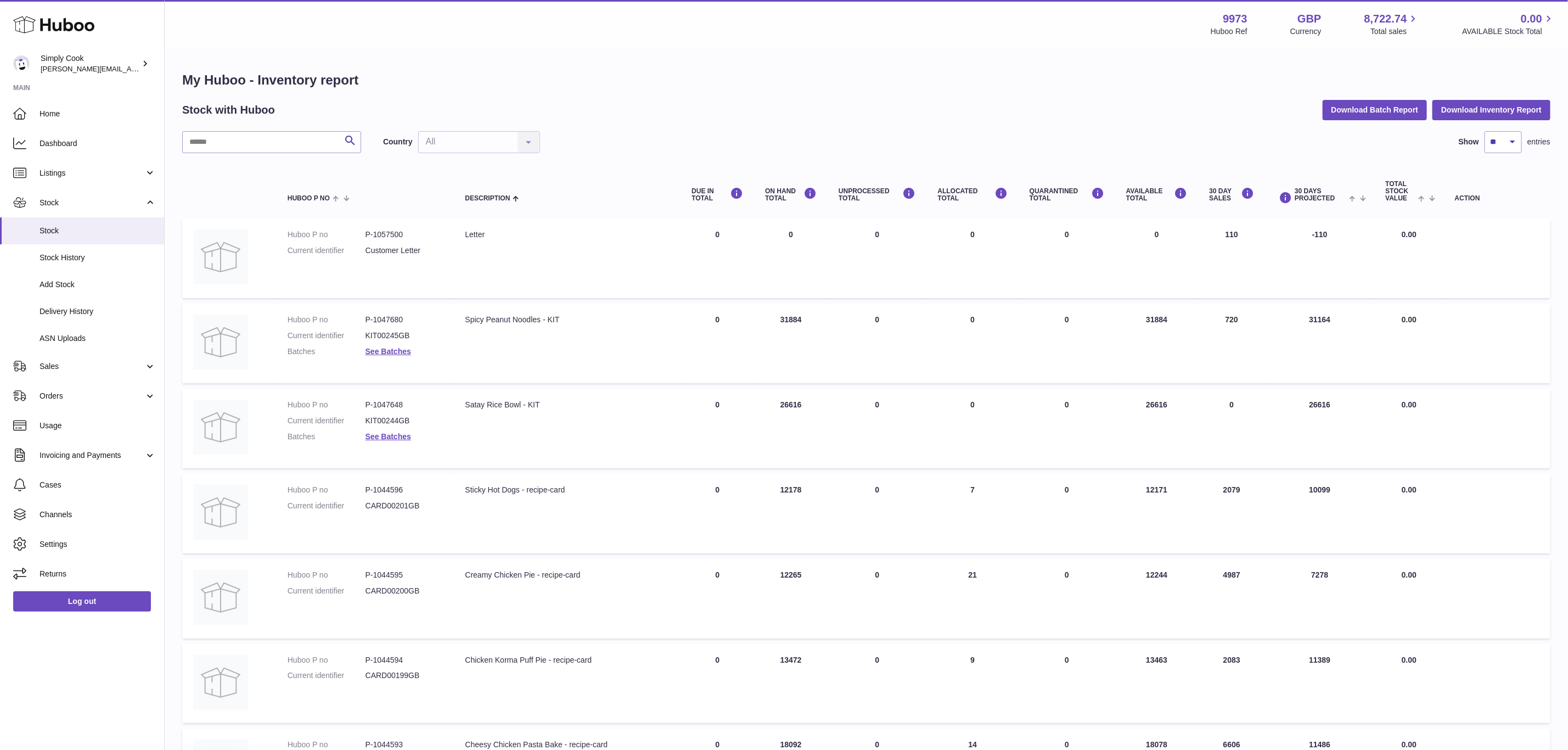
click at [270, 127] on div "My Huboo - Inventory report Stock with Huboo Download Batch Report Download Inv…" at bounding box center [866, 580] width 1368 height 1017
click at [270, 142] on input "text" at bounding box center [271, 142] width 179 height 22
type input "*****"
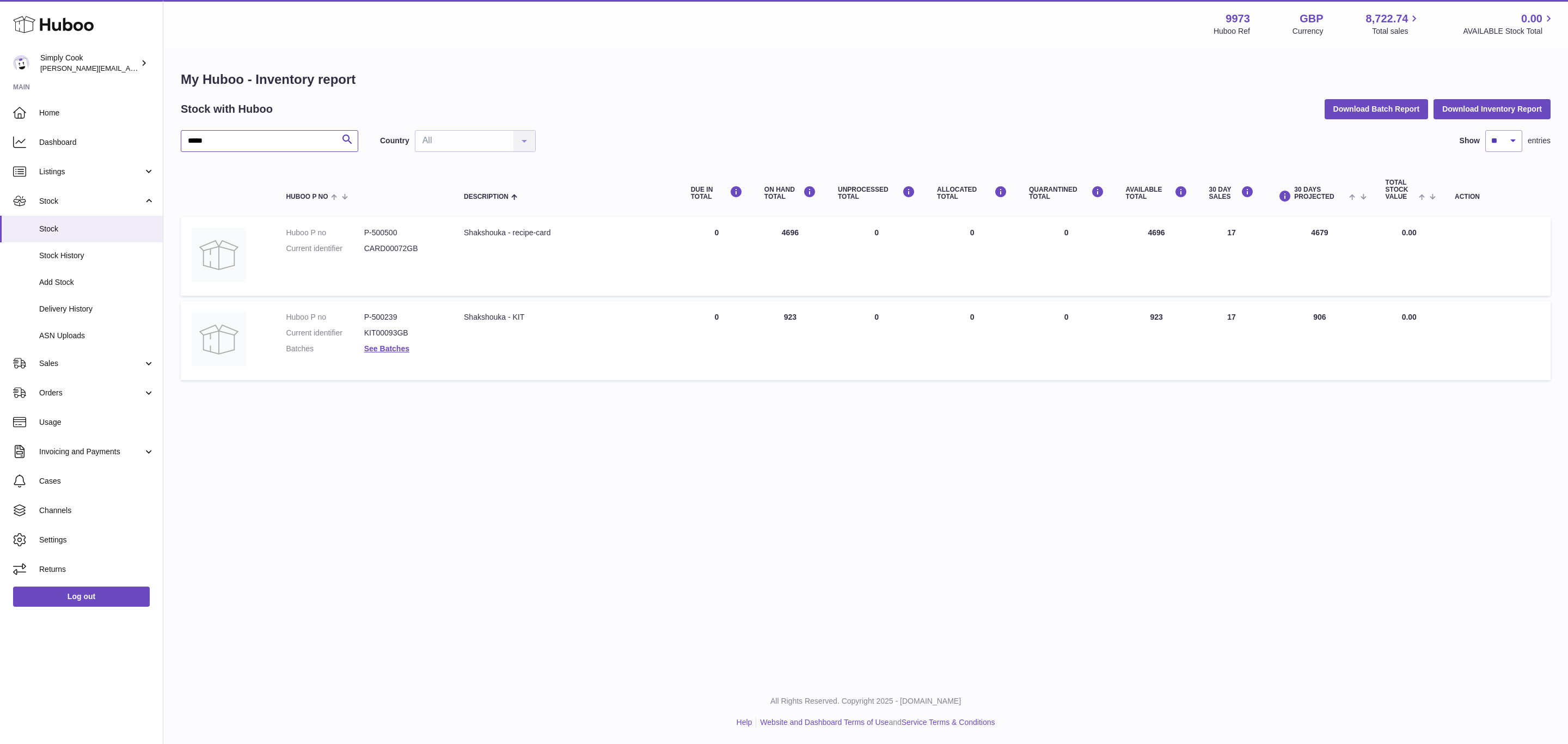
drag, startPoint x: 253, startPoint y: 139, endPoint x: 180, endPoint y: 136, distance: 73.1
click at [180, 136] on div "My Huboo - Inventory report Stock with Huboo Download Batch Report Download Inv…" at bounding box center [865, 228] width 1404 height 358
click at [395, 313] on dd "P-500239" at bounding box center [403, 317] width 78 height 10
drag, startPoint x: 522, startPoint y: 329, endPoint x: 433, endPoint y: 317, distance: 89.8
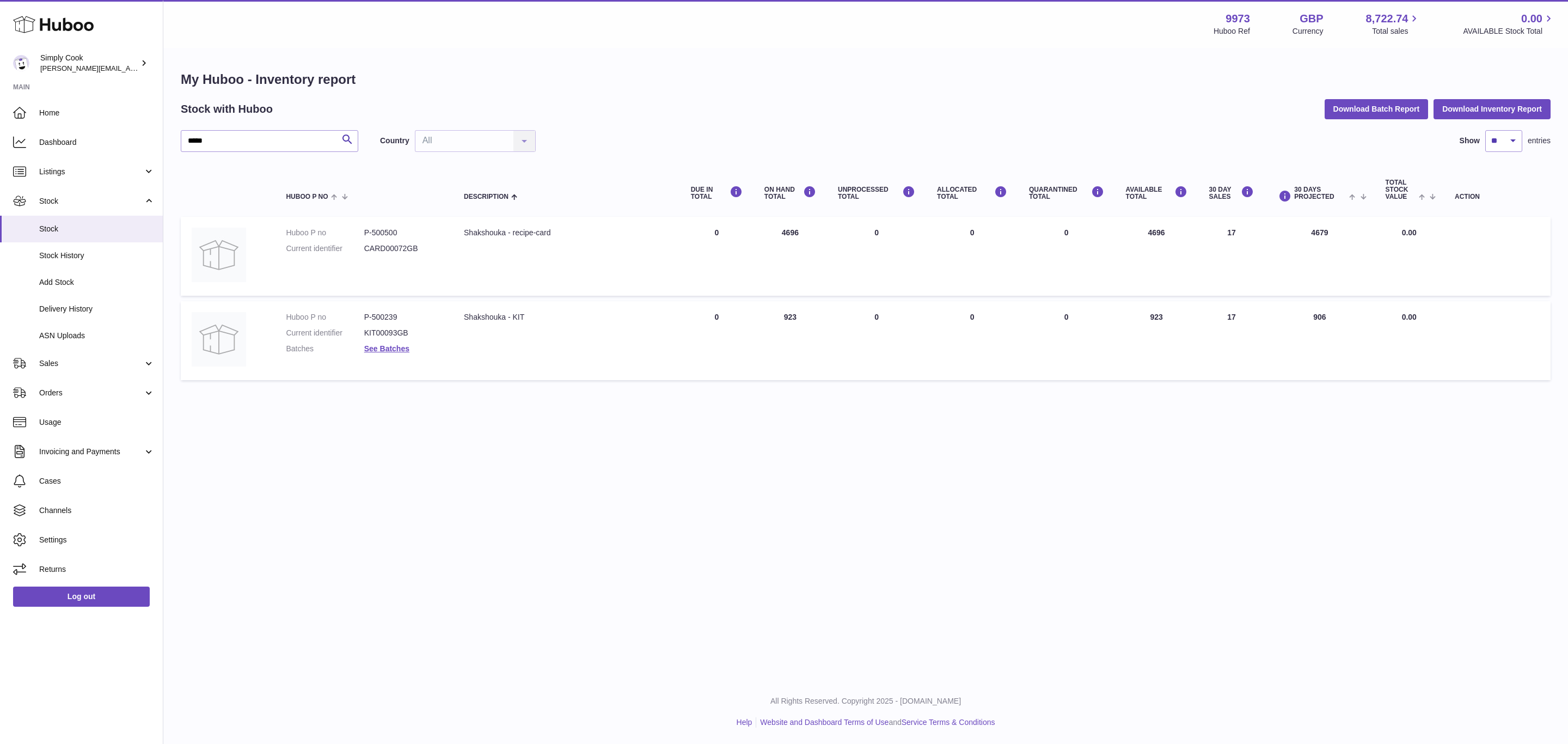
click at [513, 325] on td "Description Shakshouka - KIT" at bounding box center [566, 341] width 227 height 79
click at [399, 316] on dd "P-500239" at bounding box center [403, 317] width 78 height 10
click at [398, 316] on dd "P-500239" at bounding box center [403, 317] width 78 height 10
click at [374, 316] on dd "P-500239" at bounding box center [403, 317] width 78 height 10
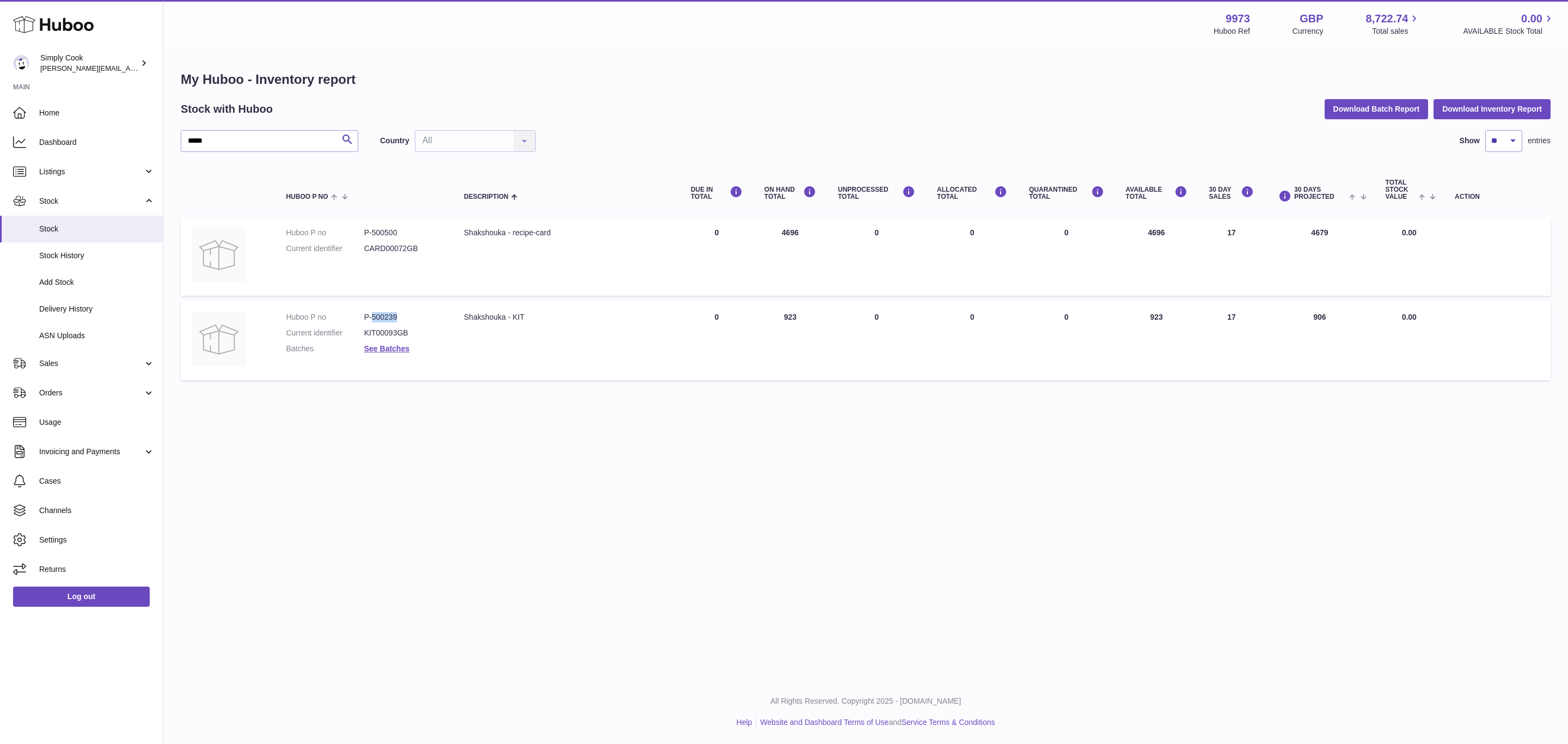
copy dd "500239"
click at [389, 224] on td "Huboo P no P-500500 Current identifier CARD00072GB" at bounding box center [364, 256] width 178 height 79
copy dd "500500"
click at [413, 323] on dl "Huboo P no P-500239 Current identifier KIT00093GB Batches See Batches" at bounding box center [364, 336] width 156 height 47
